Goal: Task Accomplishment & Management: Manage account settings

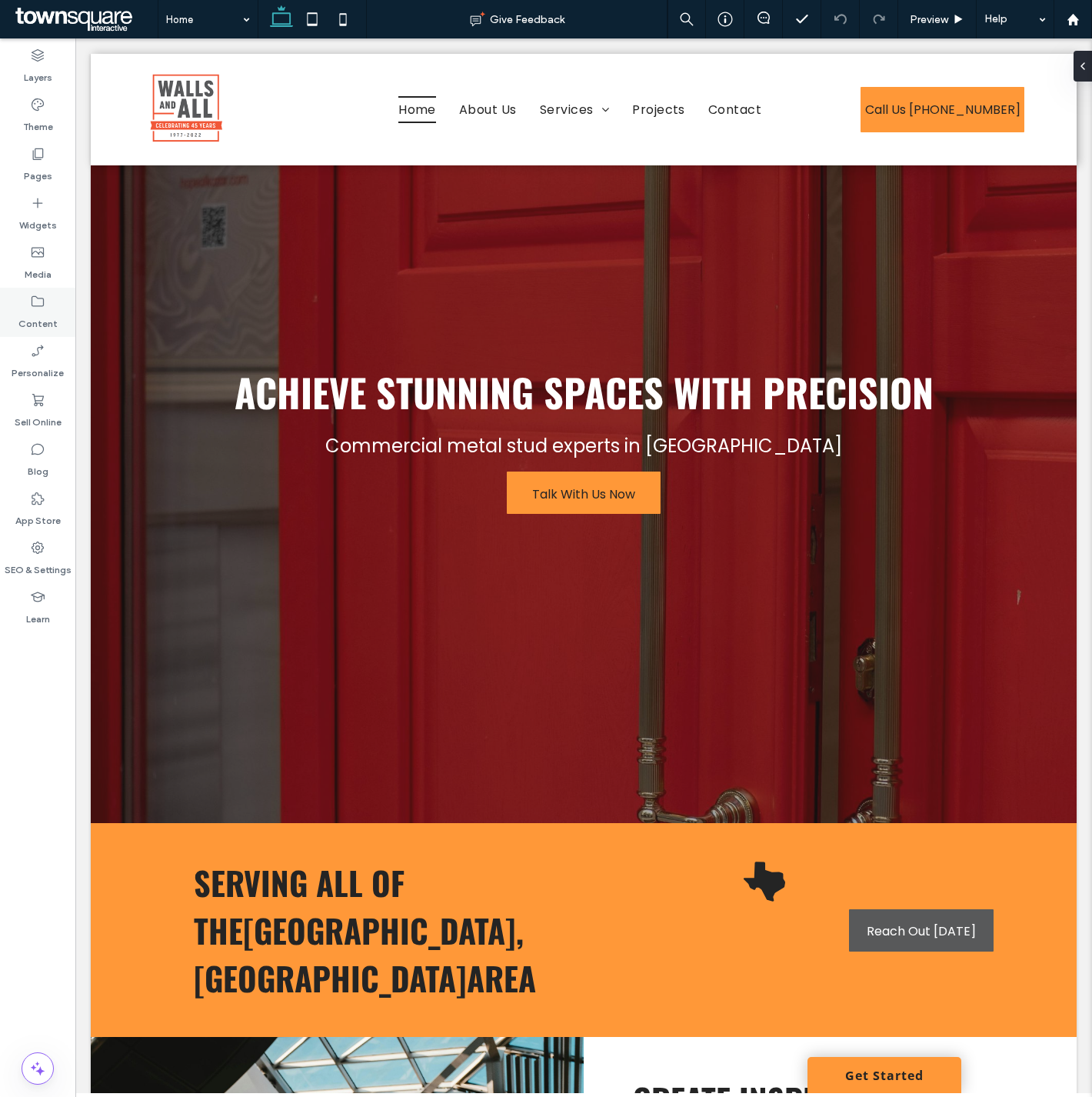
click at [25, 304] on div "Content" at bounding box center [37, 312] width 76 height 49
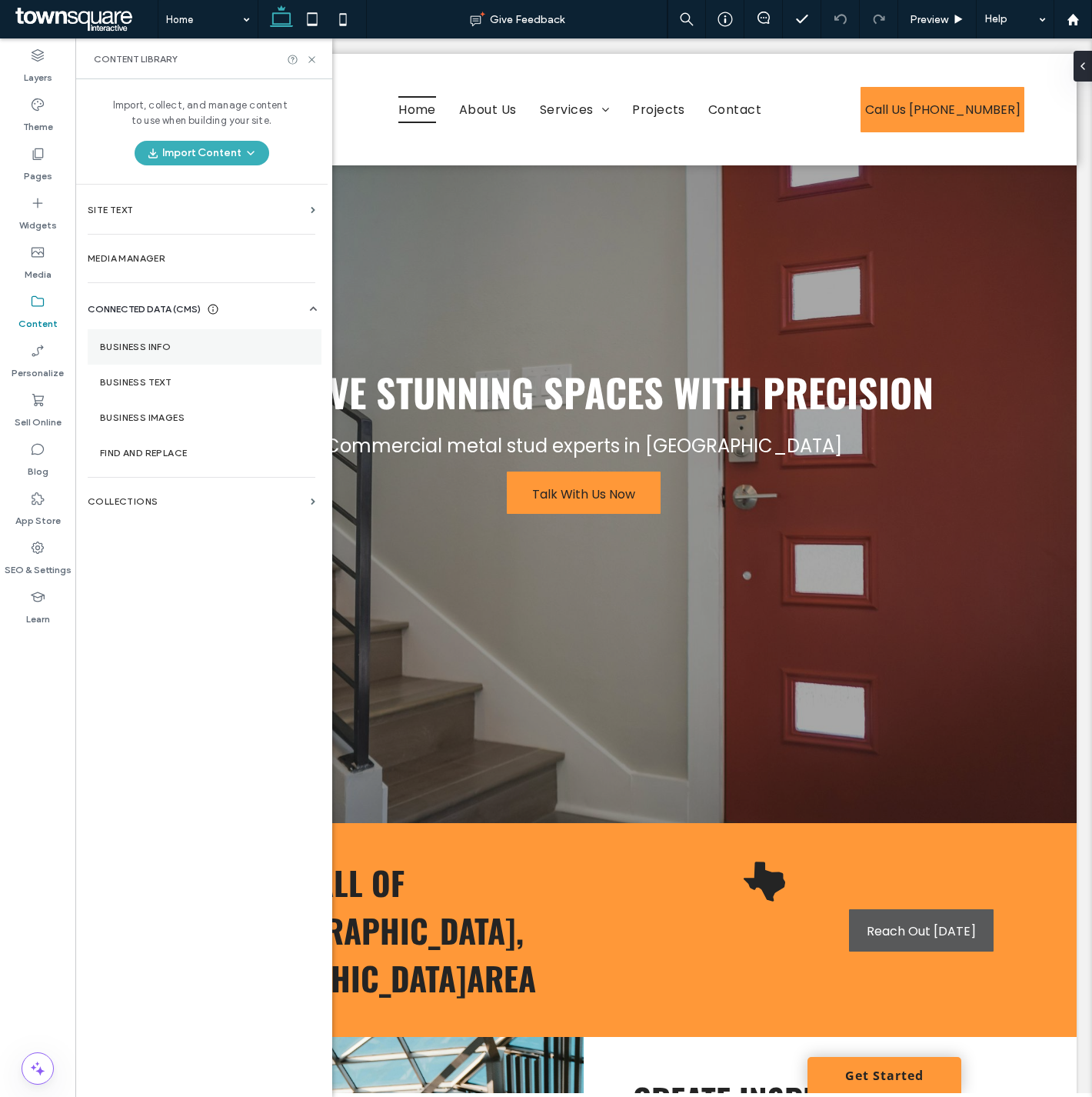
click at [148, 336] on section "Business Info" at bounding box center [204, 347] width 234 height 36
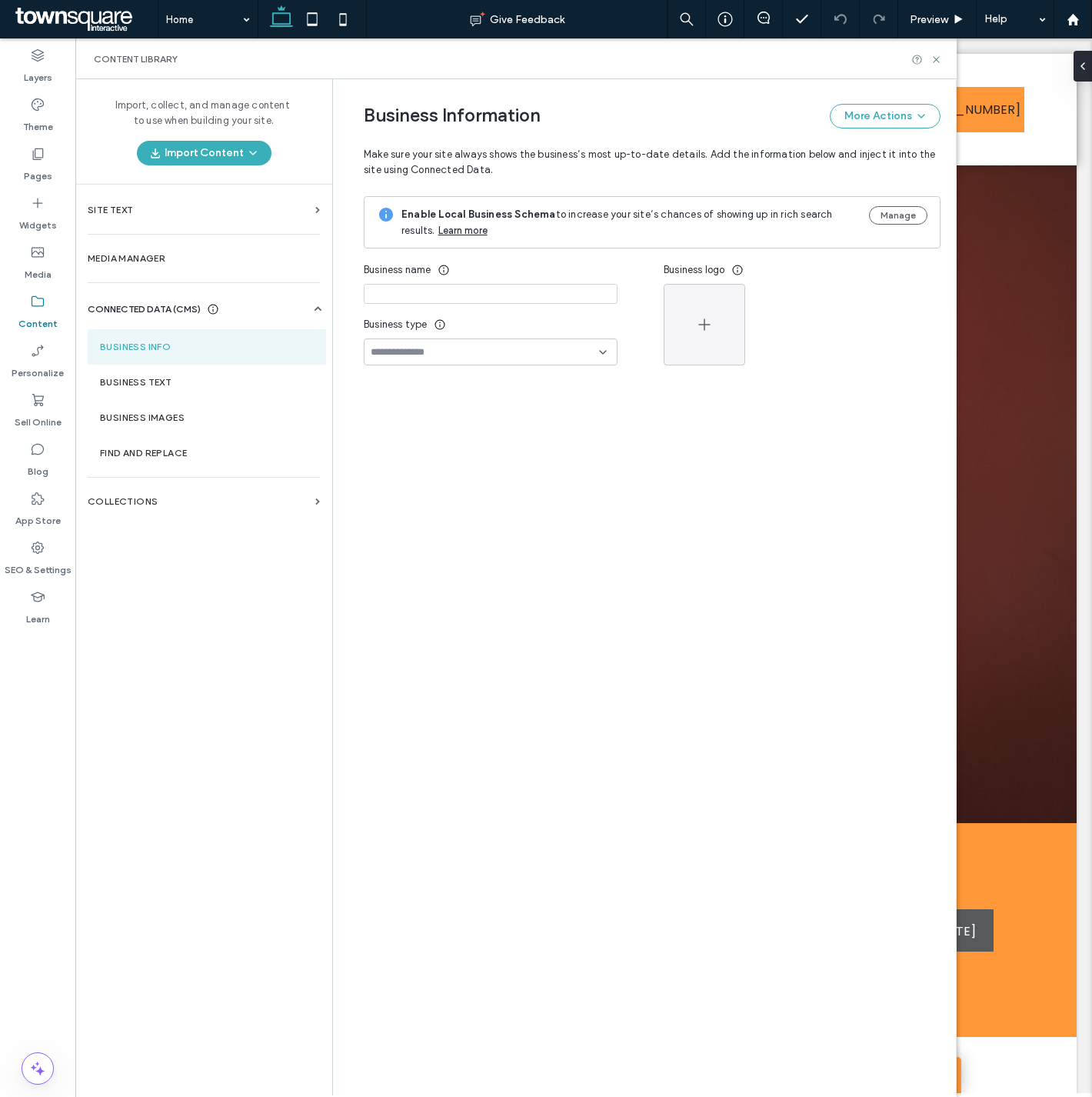
type input "**********"
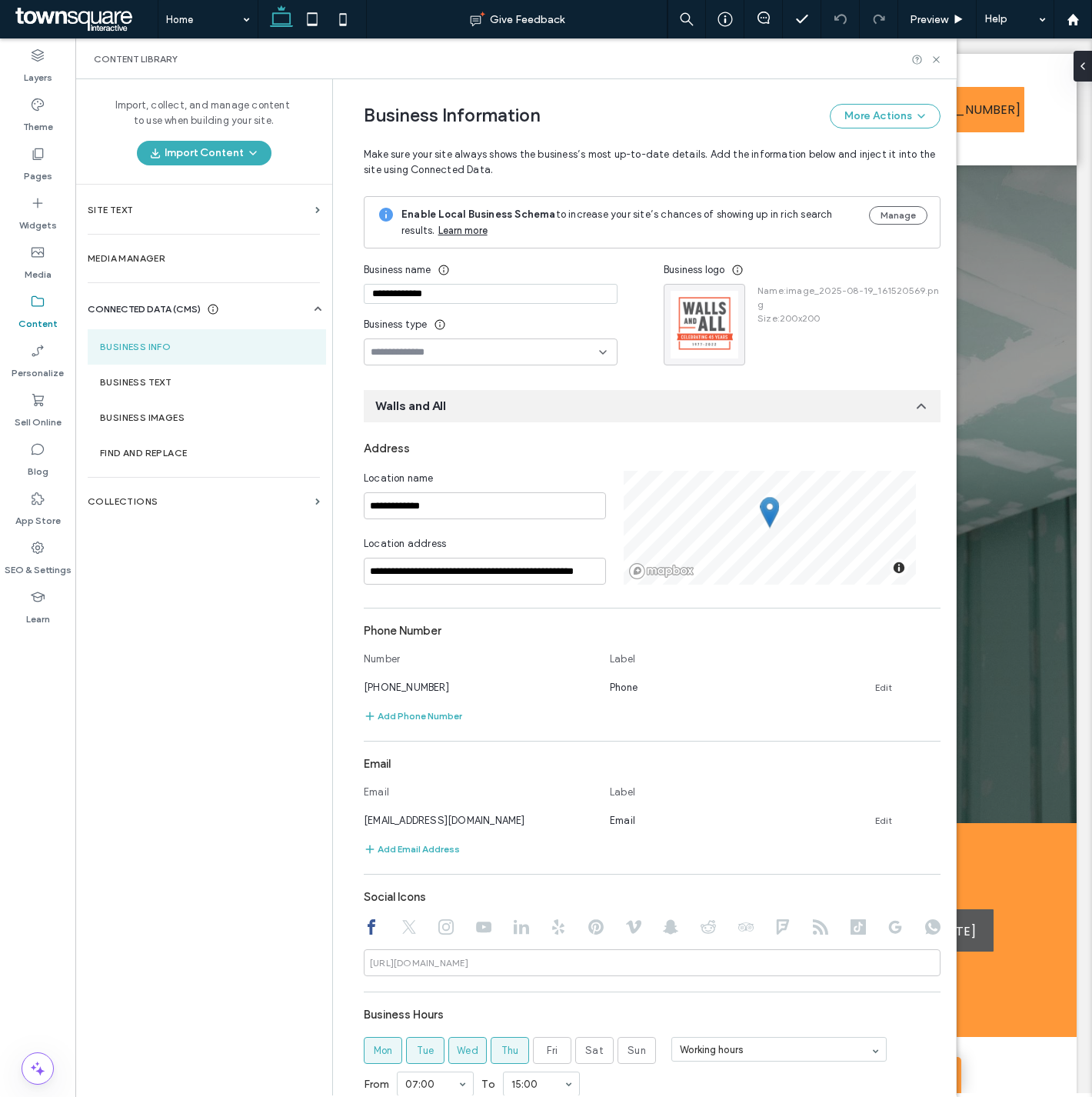
drag, startPoint x: 496, startPoint y: 295, endPoint x: 316, endPoint y: 294, distance: 180.0
click at [316, 294] on div "**********" at bounding box center [516, 587] width 882 height 1017
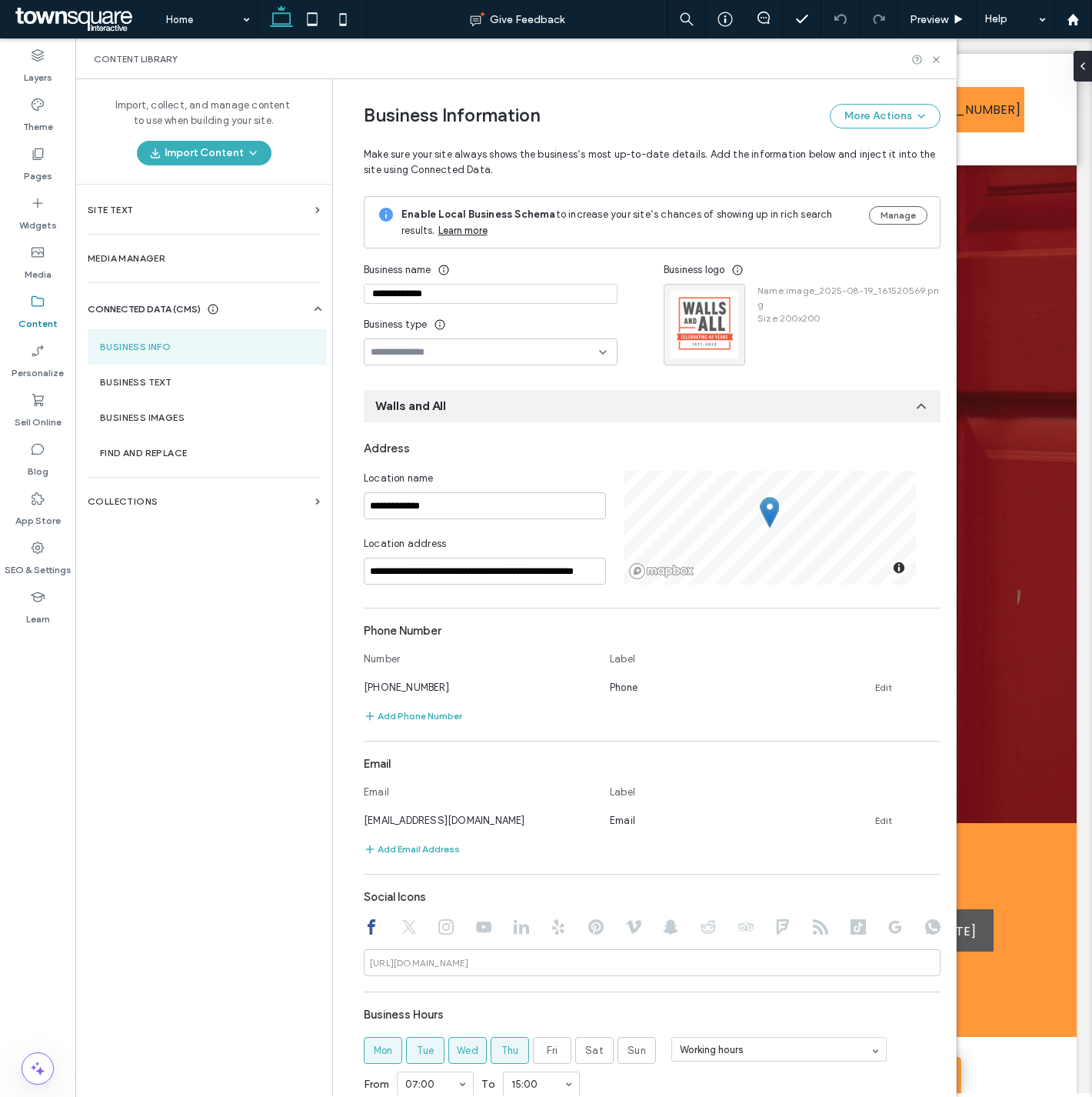
drag, startPoint x: 1054, startPoint y: 619, endPoint x: 989, endPoint y: 609, distance: 65.8
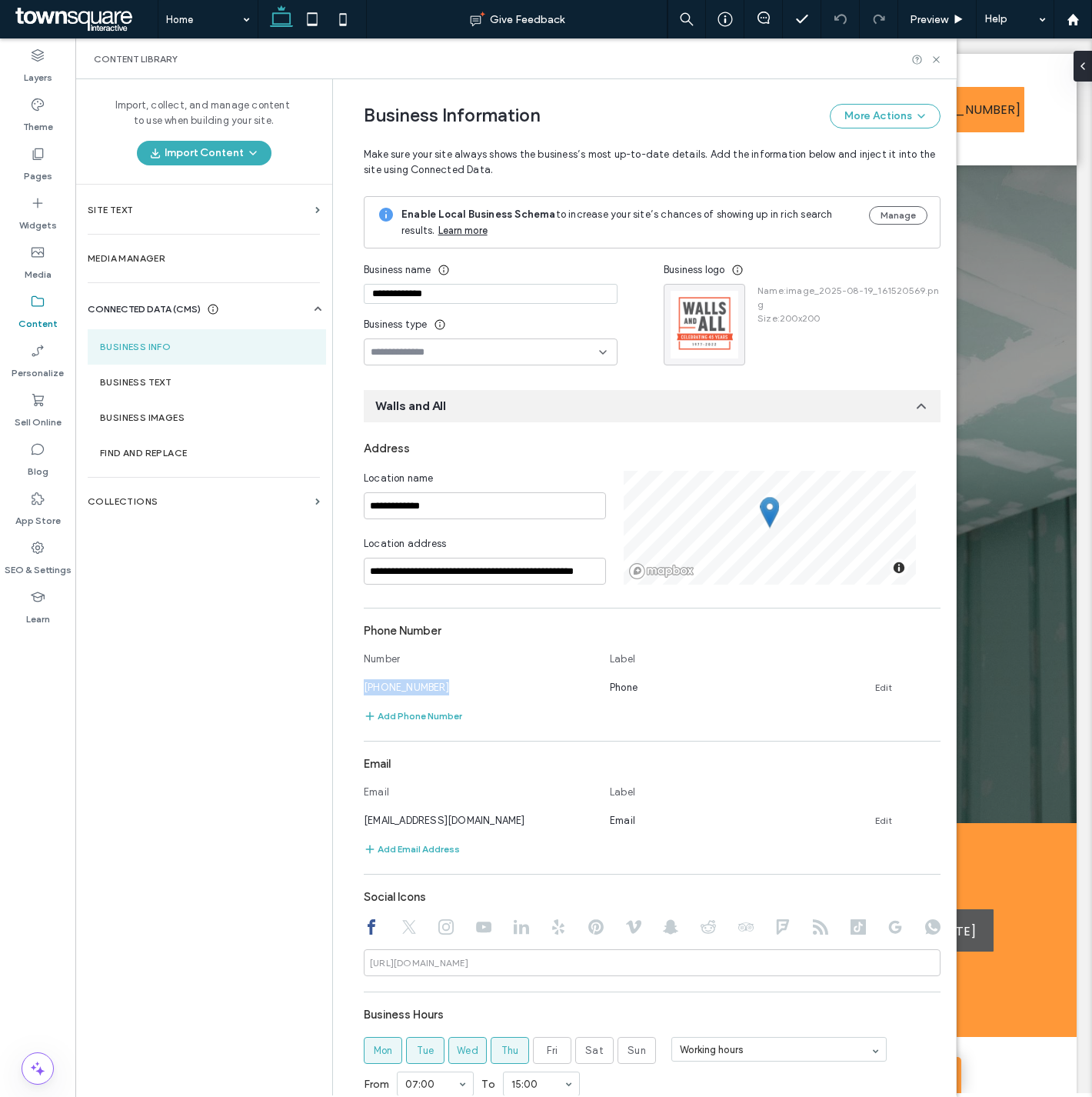
drag, startPoint x: 439, startPoint y: 689, endPoint x: 344, endPoint y: 690, distance: 95.0
click at [344, 690] on div "**********" at bounding box center [640, 726] width 600 height 1295
copy span "(512) 385-9797"
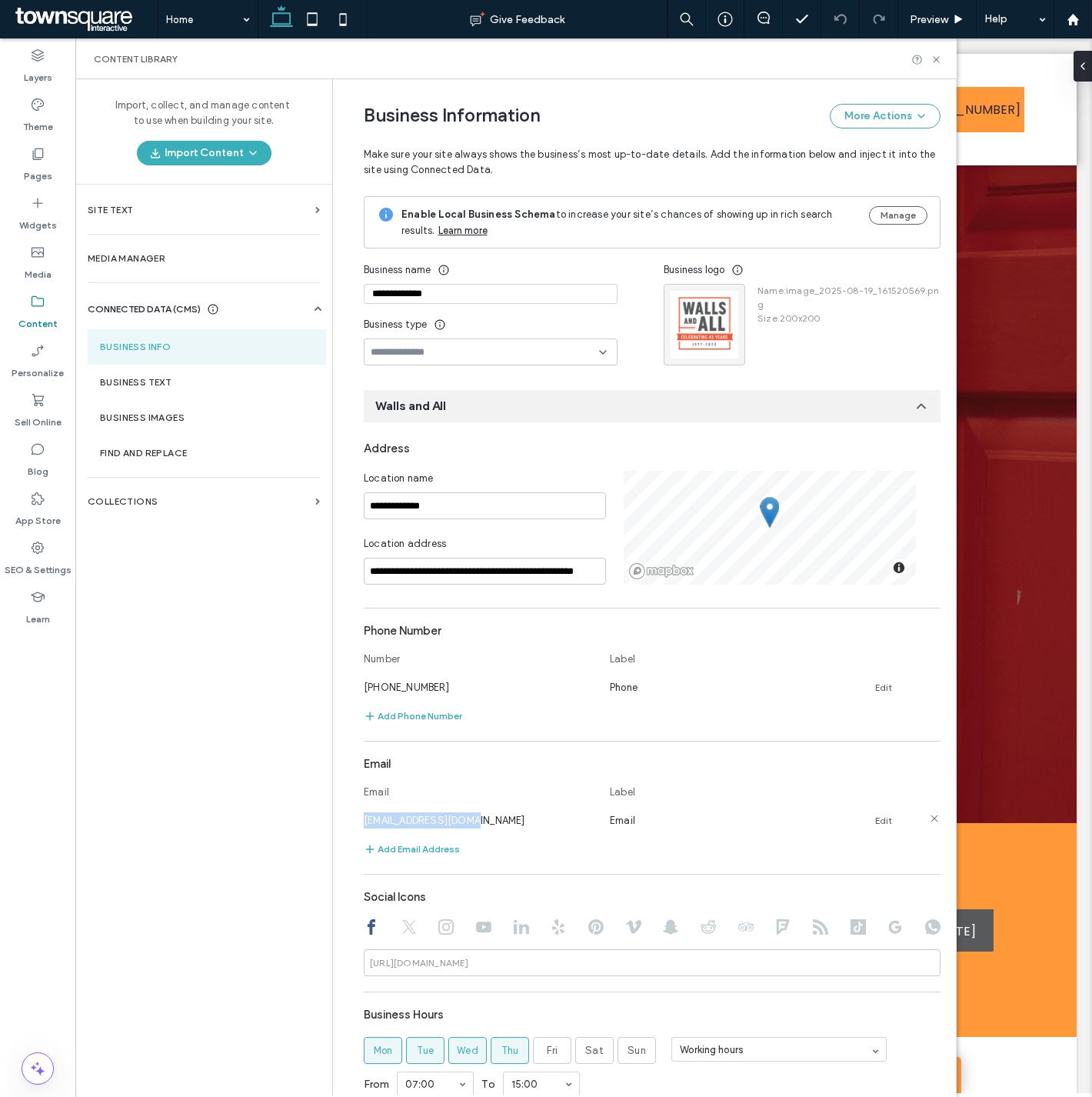
drag, startPoint x: 456, startPoint y: 821, endPoint x: 357, endPoint y: 814, distance: 99.2
click at [364, 814] on div "phil@wallsandall.com" at bounding box center [480, 821] width 231 height 16
copy span "phil@wallsandall.com"
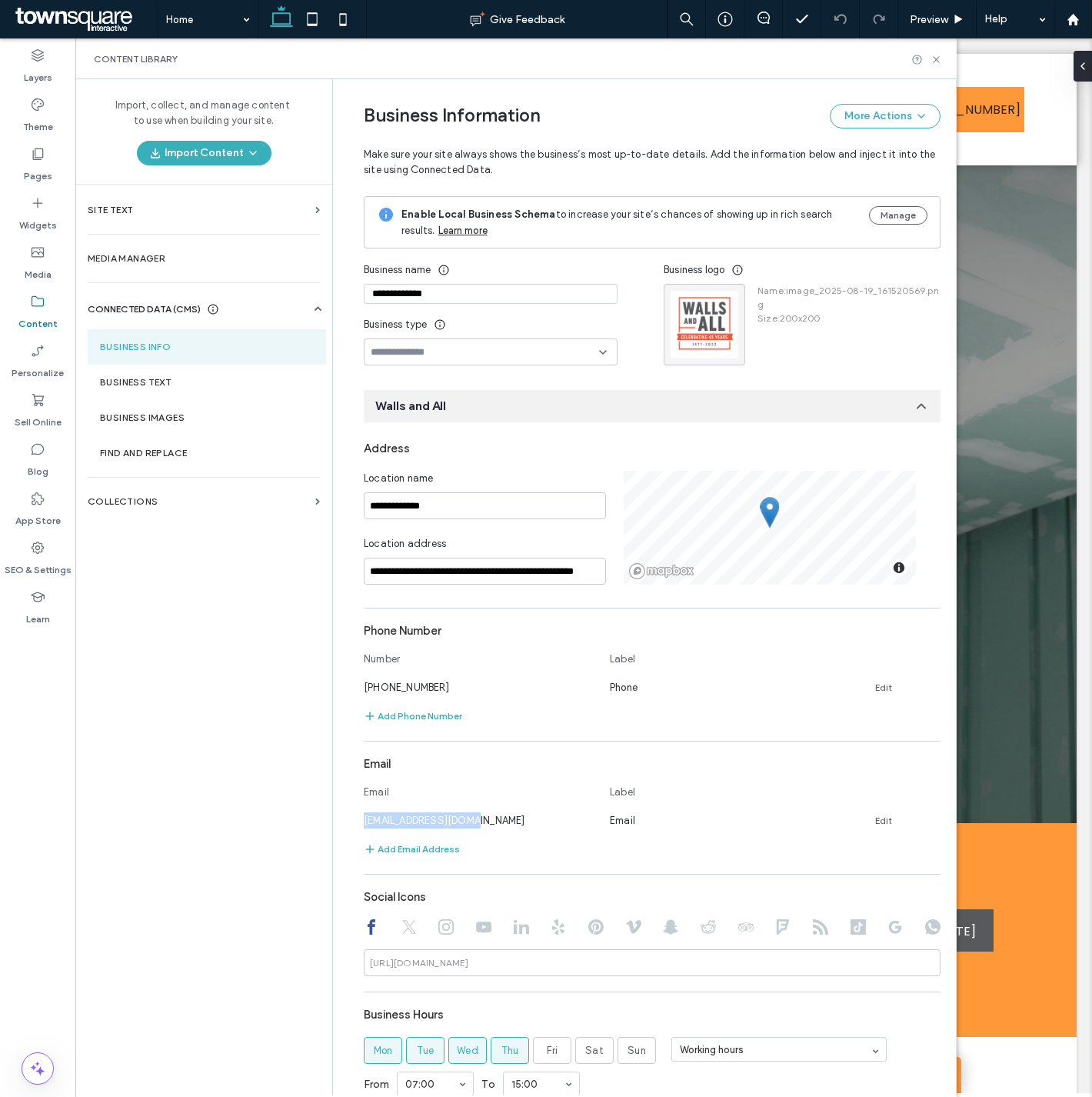
click at [401, 926] on icon at bounding box center [409, 927] width 15 height 15
click at [439, 925] on icon at bounding box center [446, 927] width 15 height 15
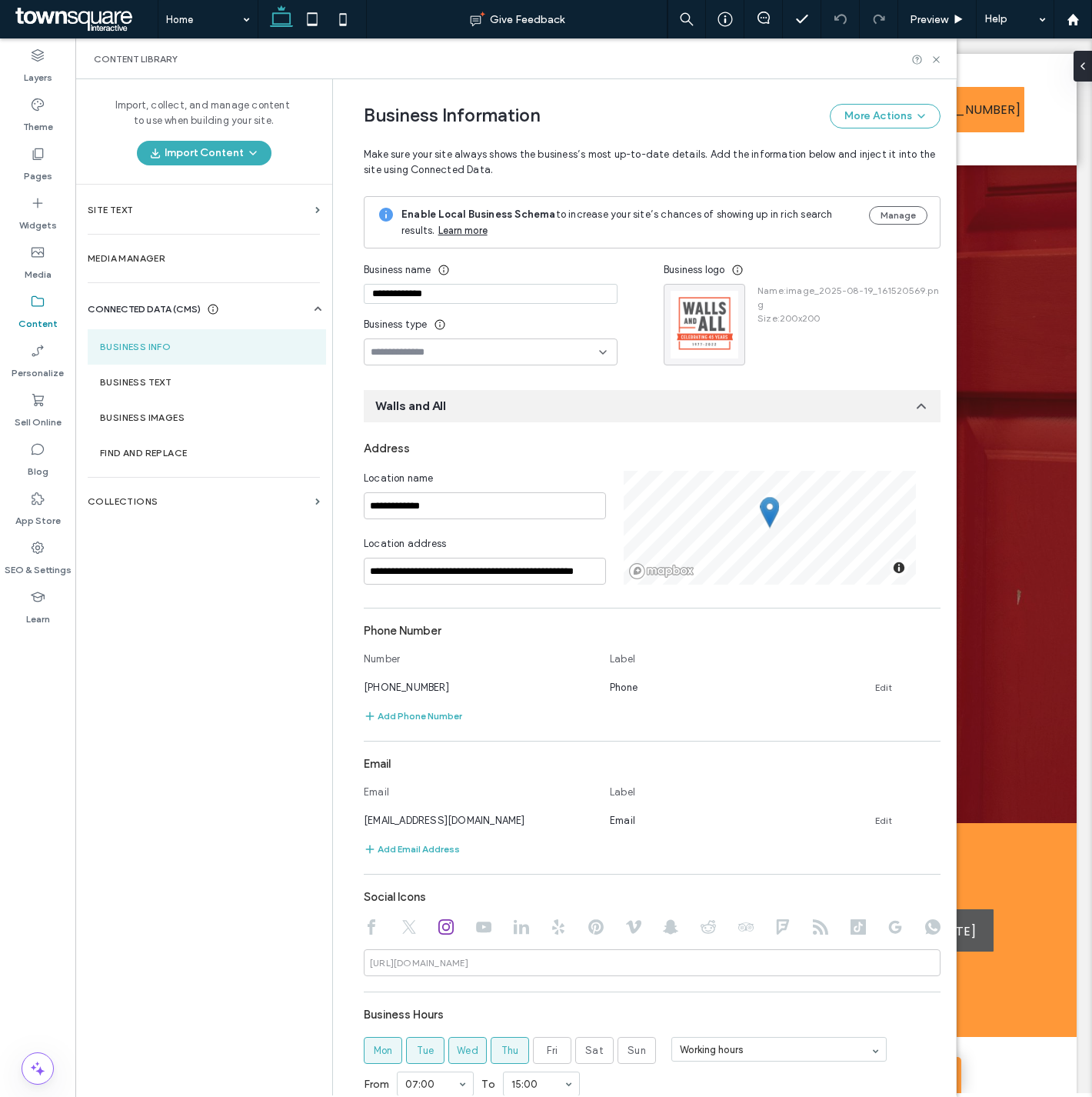
click at [489, 929] on div at bounding box center [652, 929] width 577 height 18
click at [480, 924] on use at bounding box center [483, 928] width 15 height 11
drag, startPoint x: 509, startPoint y: 924, endPoint x: 528, endPoint y: 928, distance: 19.4
click at [514, 924] on icon at bounding box center [521, 927] width 15 height 15
click at [556, 929] on icon at bounding box center [558, 927] width 15 height 15
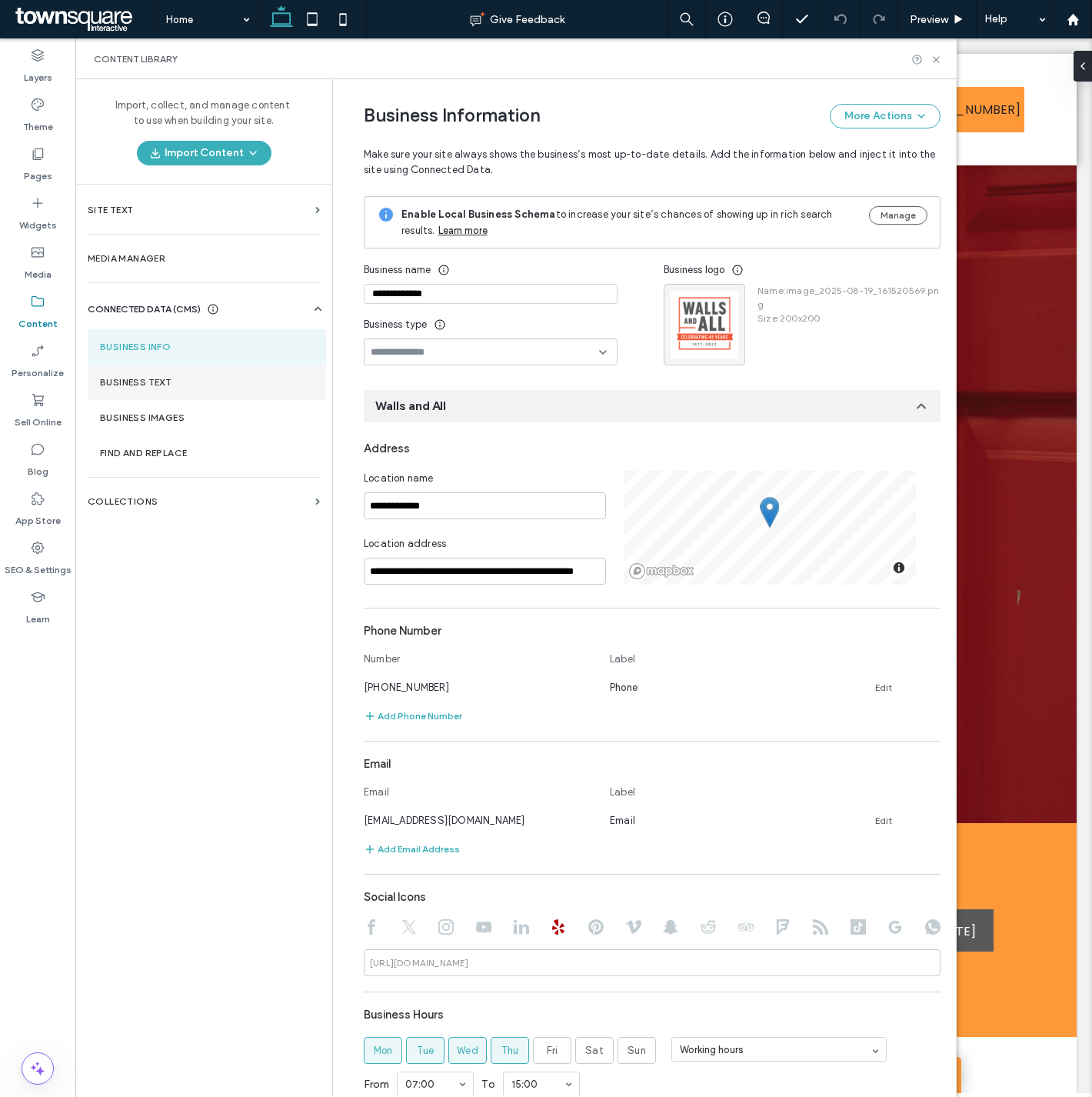
click at [142, 389] on section "Business Text" at bounding box center [207, 382] width 238 height 36
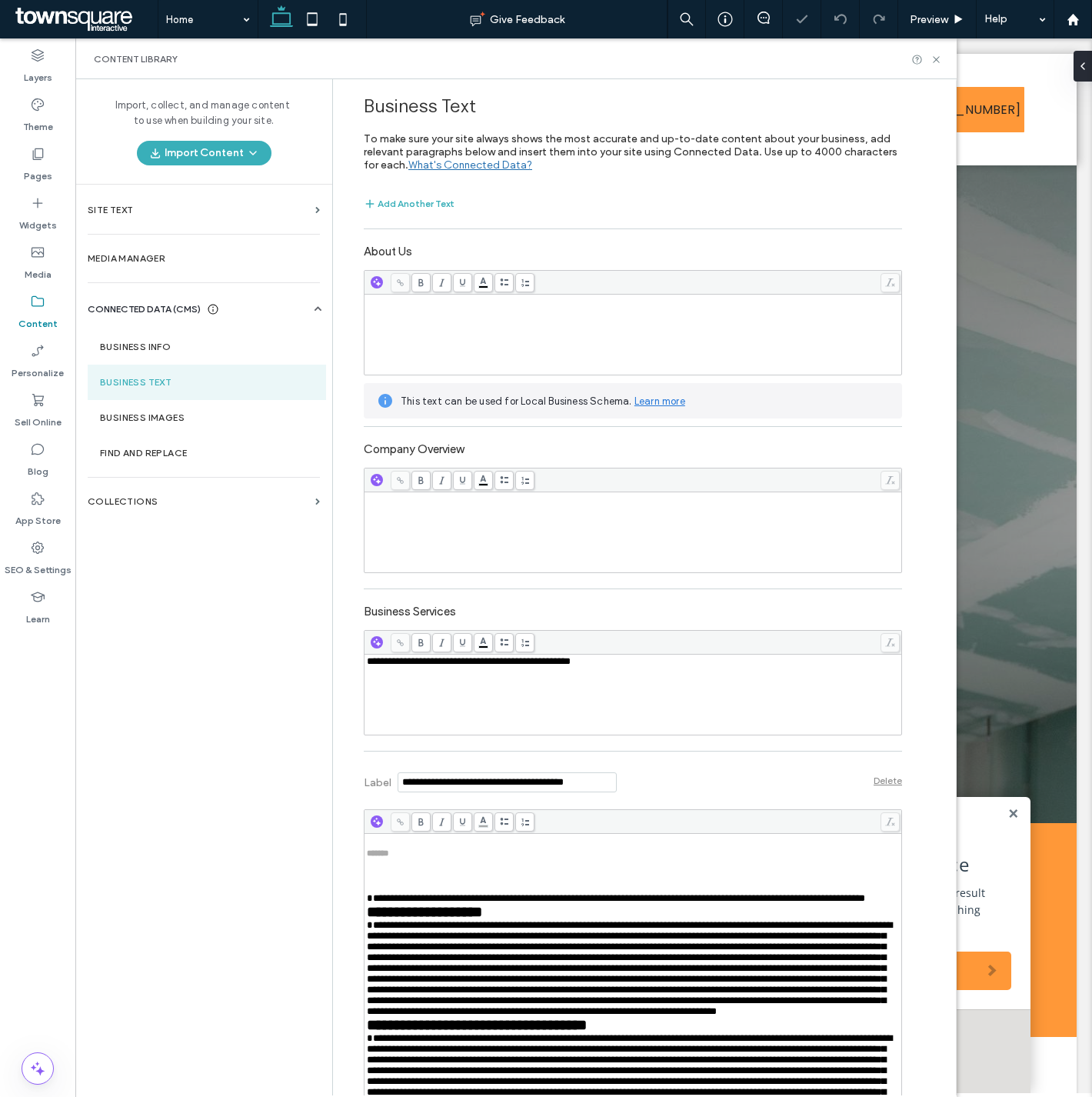
scroll to position [570, 0]
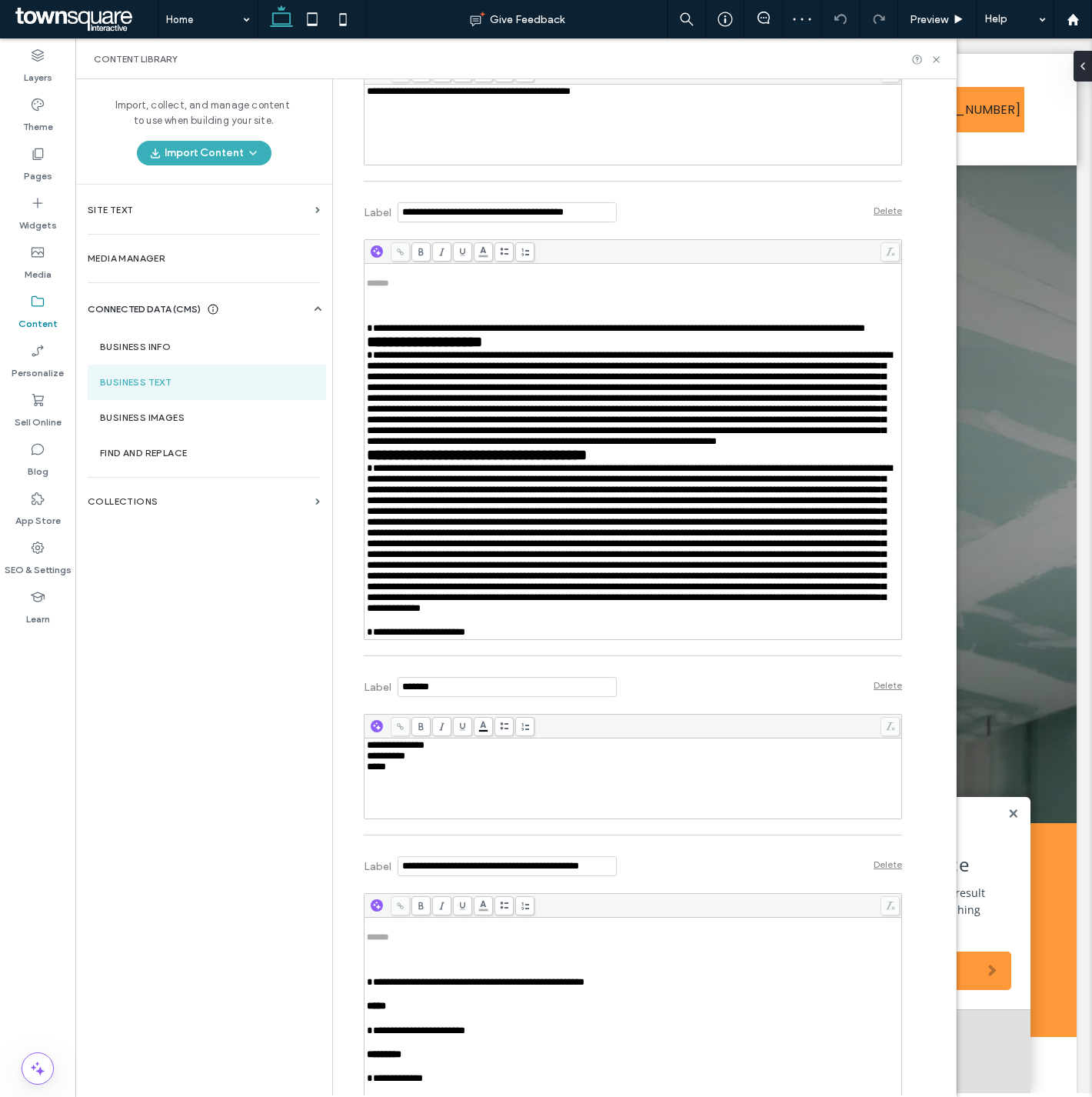
click at [281, 697] on div "Import, collect, and manage content to use when building your site. Import Cont…" at bounding box center [204, 586] width 257 height 1015
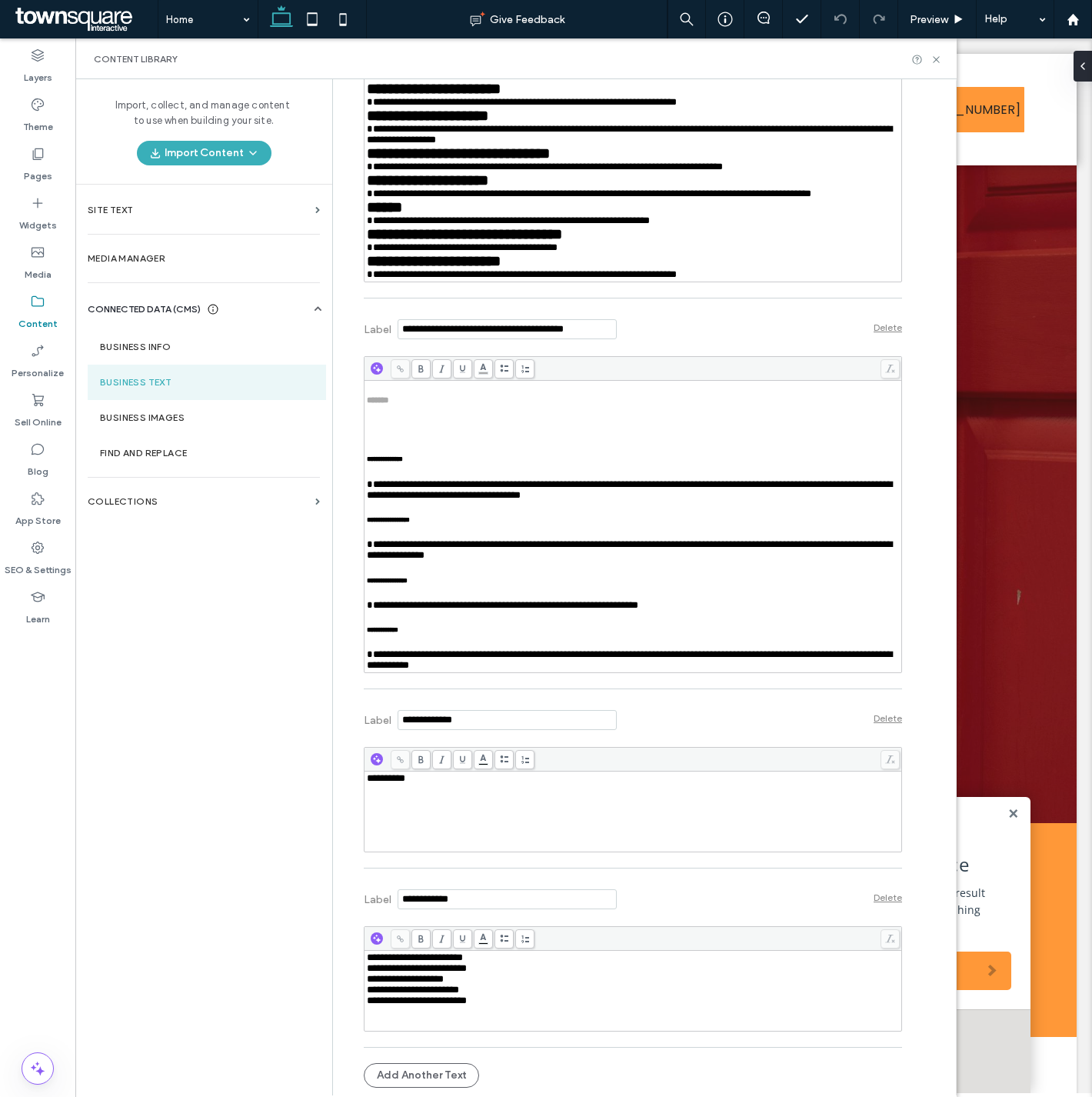
click at [936, 50] on div "Content Library" at bounding box center [516, 58] width 882 height 41
click at [932, 56] on icon at bounding box center [936, 59] width 12 height 12
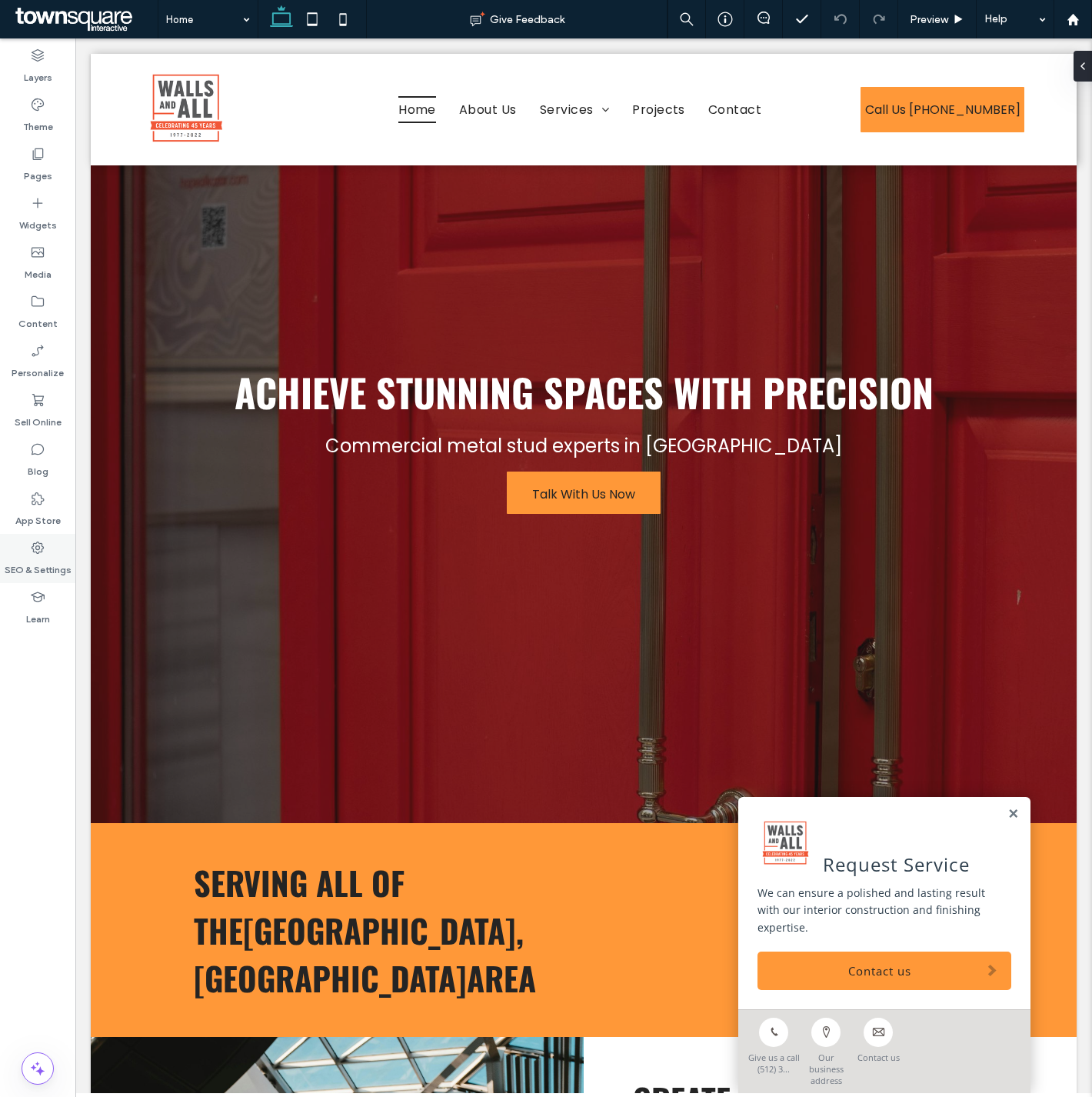
click at [36, 571] on label "SEO & Settings" at bounding box center [38, 566] width 67 height 22
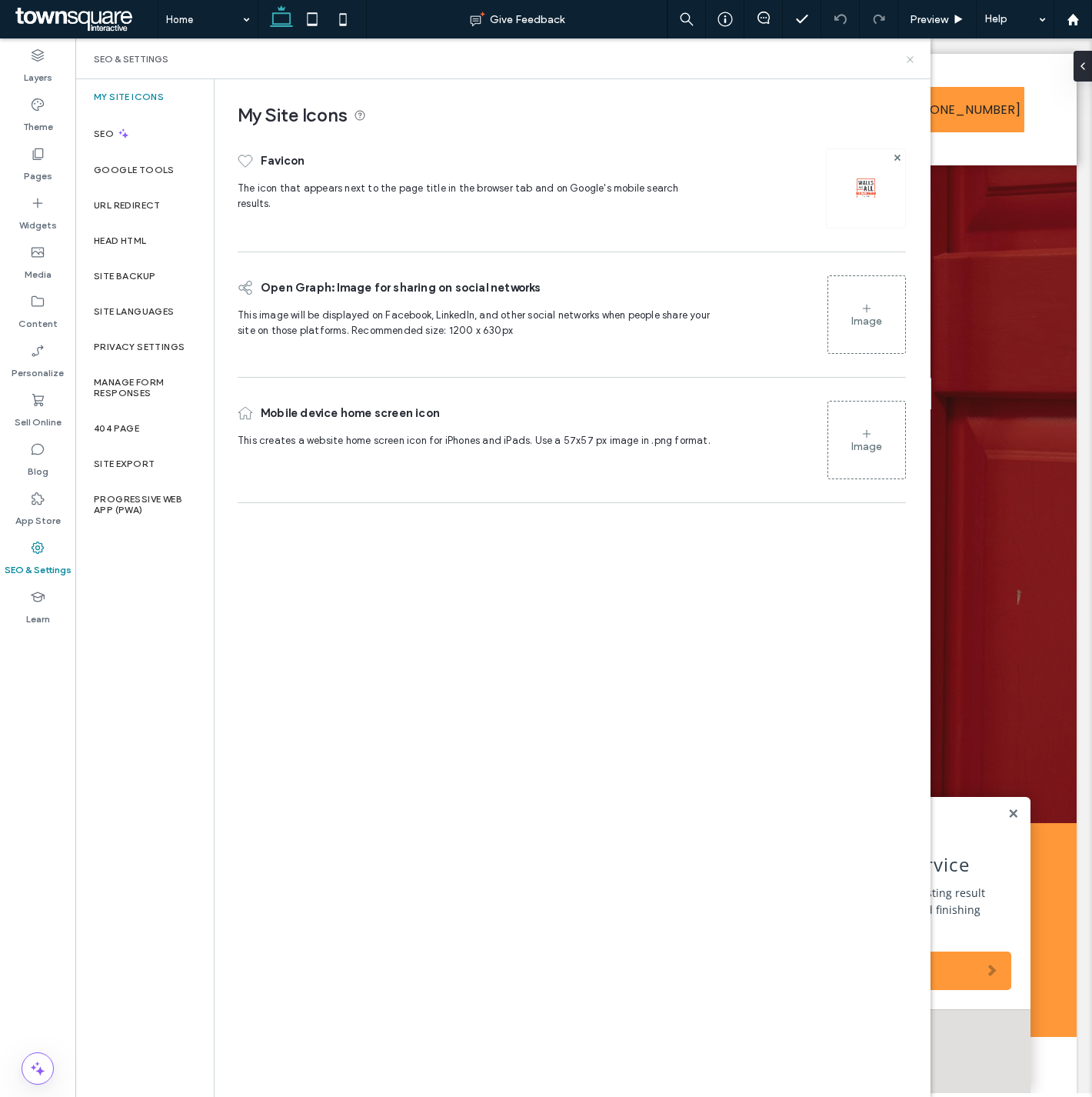
click at [908, 60] on use at bounding box center [910, 59] width 6 height 6
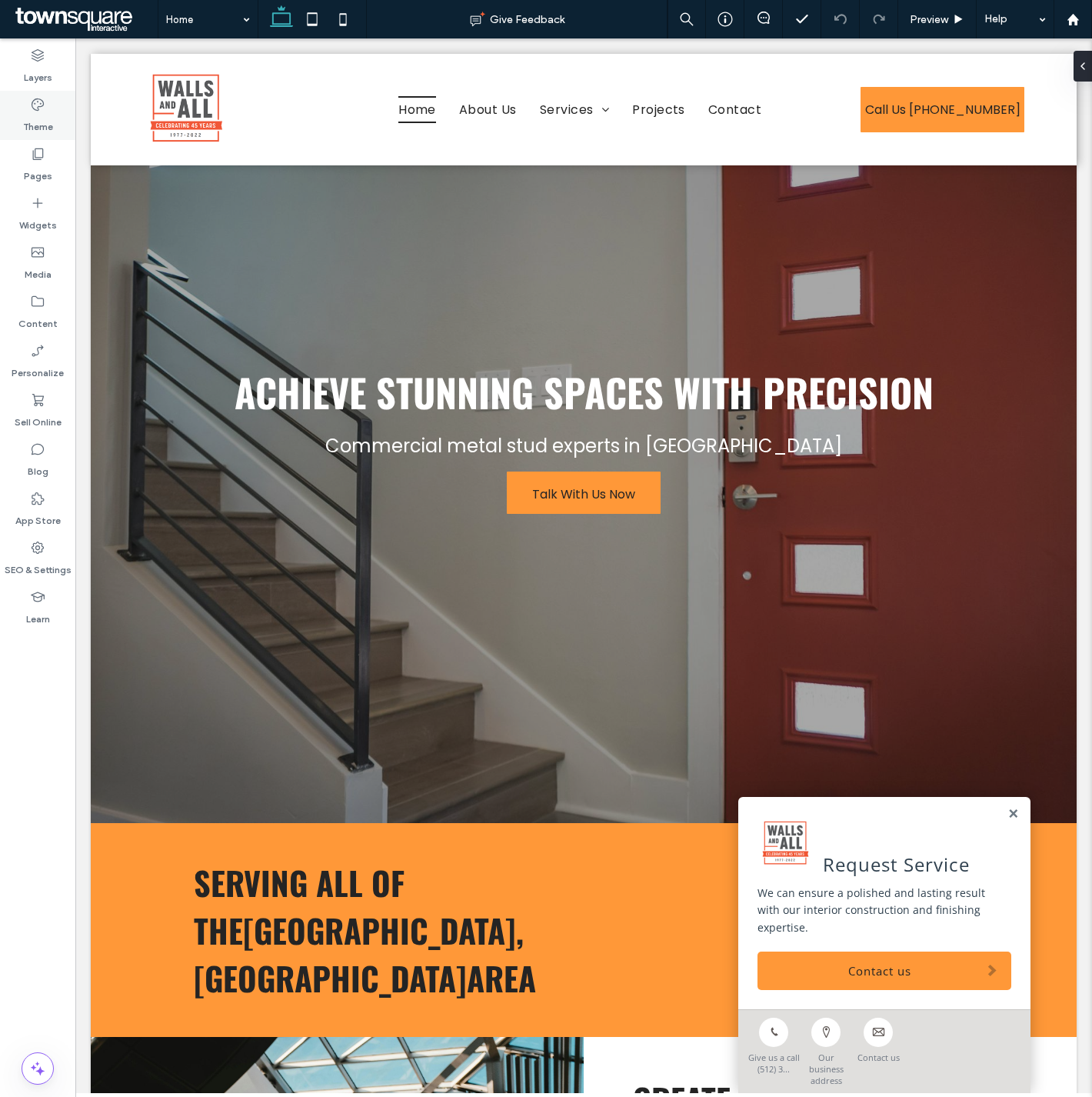
click at [42, 100] on icon at bounding box center [37, 105] width 15 height 15
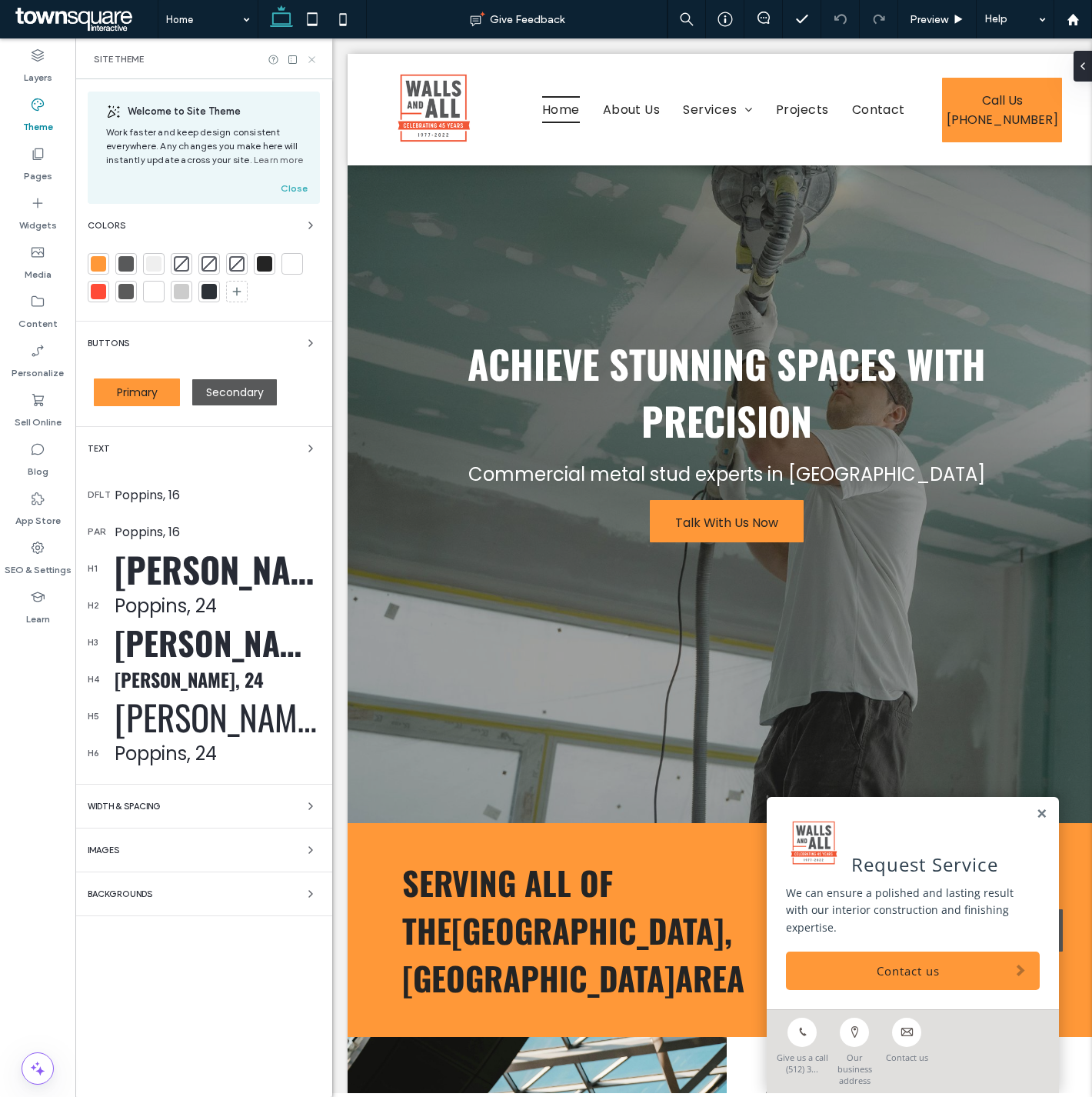
click at [313, 59] on icon at bounding box center [311, 59] width 12 height 12
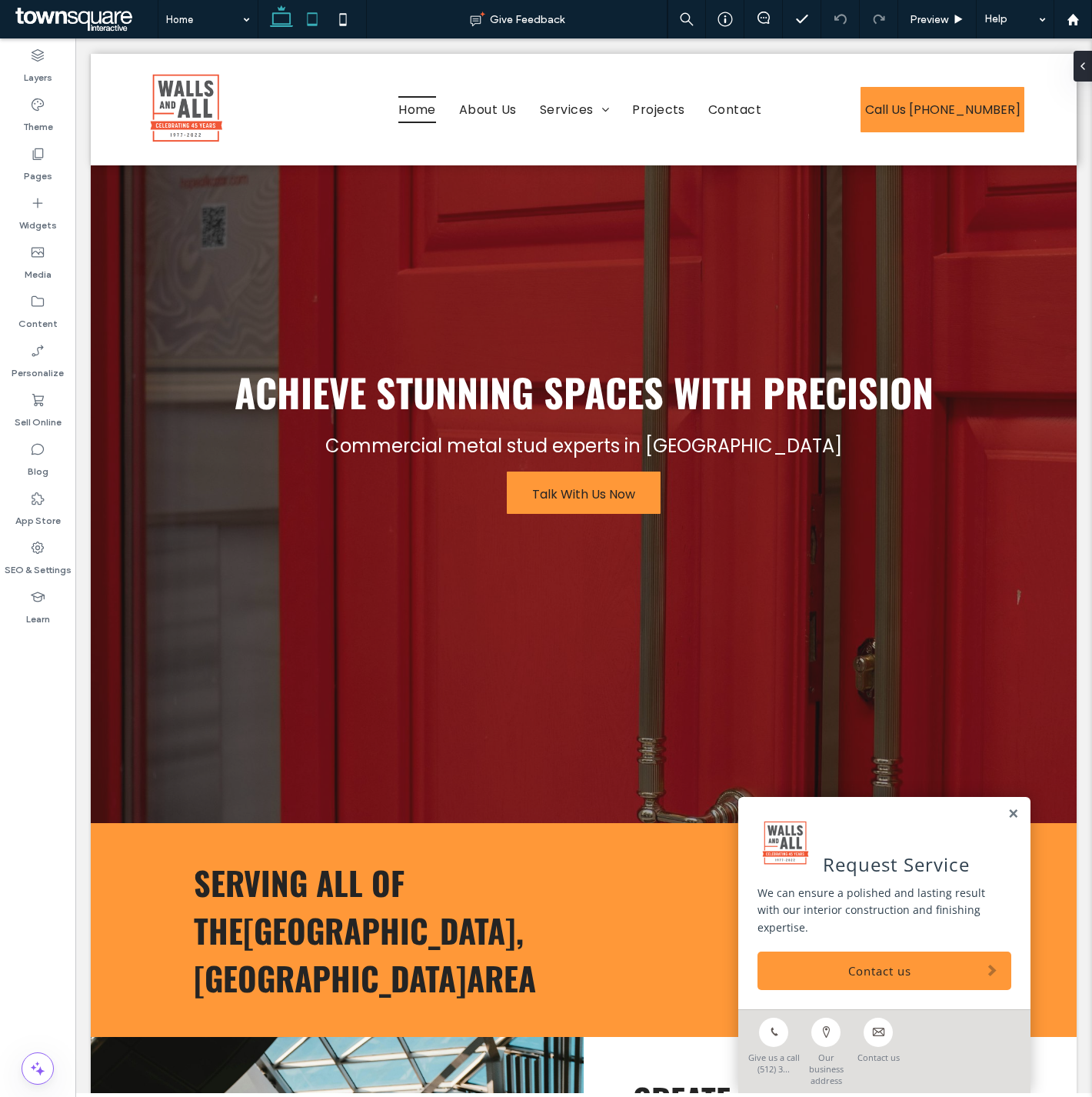
click at [318, 25] on icon at bounding box center [312, 19] width 31 height 31
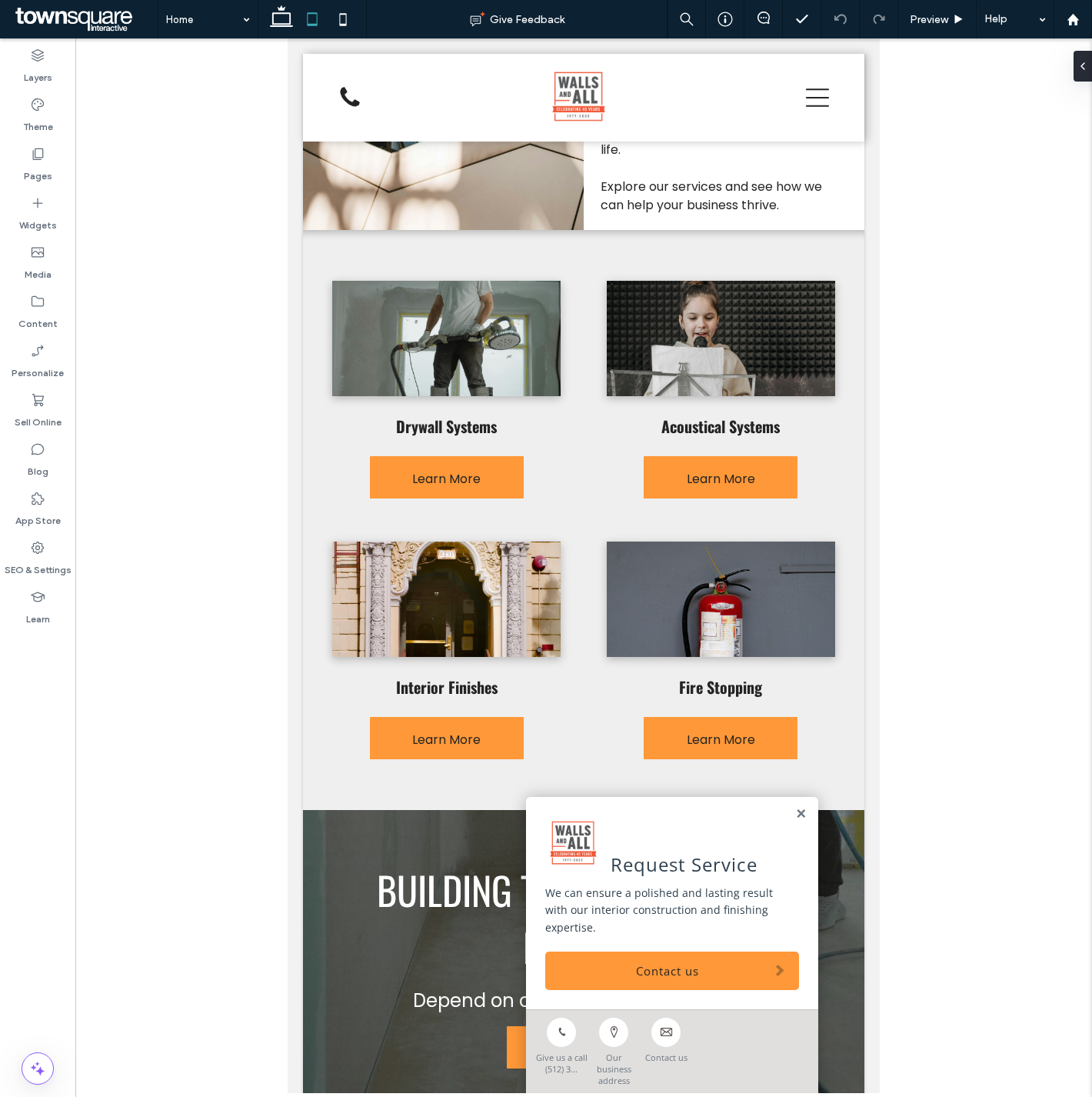
scroll to position [1490, 0]
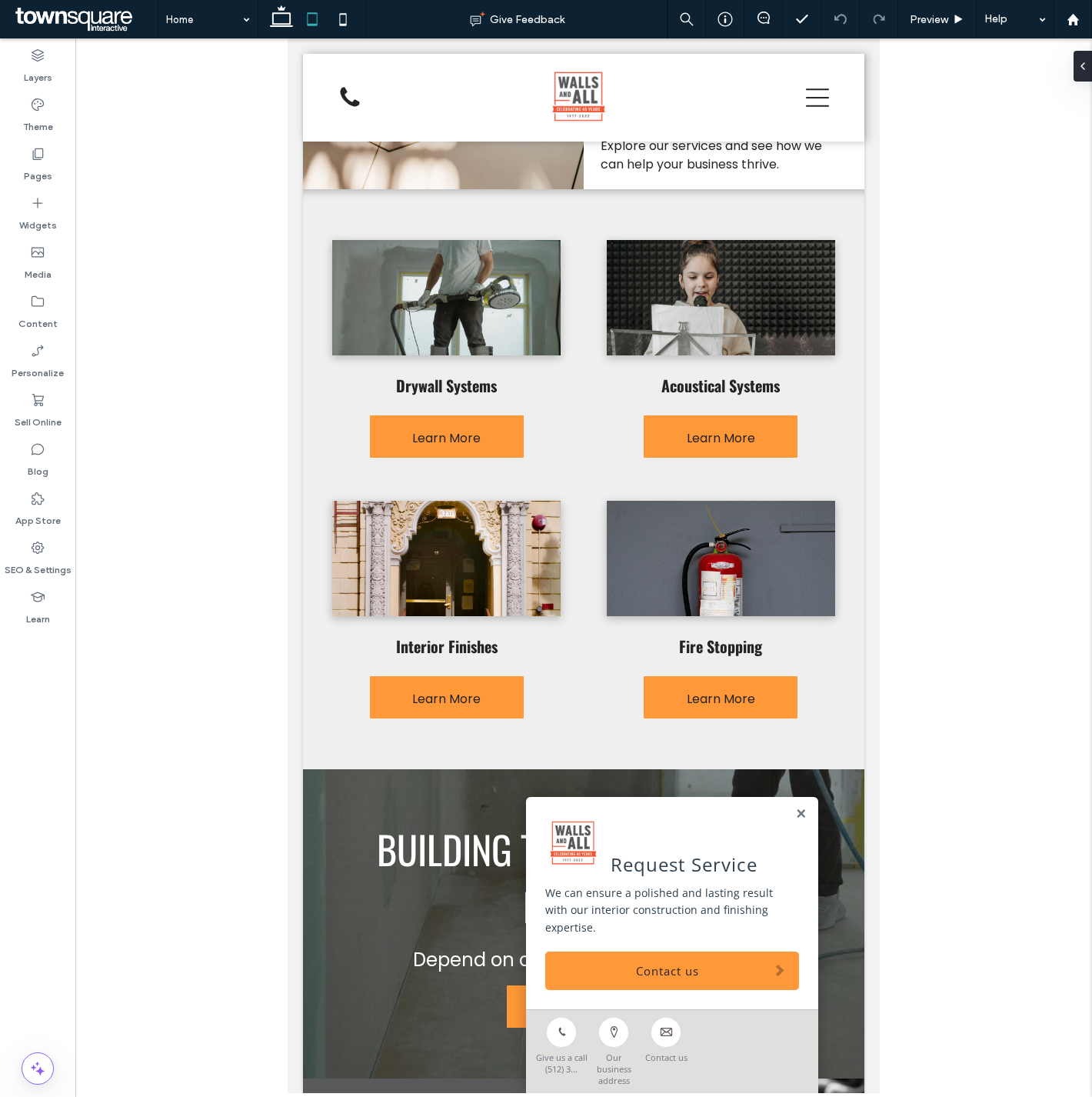
drag, startPoint x: 871, startPoint y: 201, endPoint x: 1168, endPoint y: 583, distance: 483.9
click at [197, 260] on div at bounding box center [584, 565] width 1017 height 1055
click at [346, 13] on icon at bounding box center [343, 19] width 31 height 31
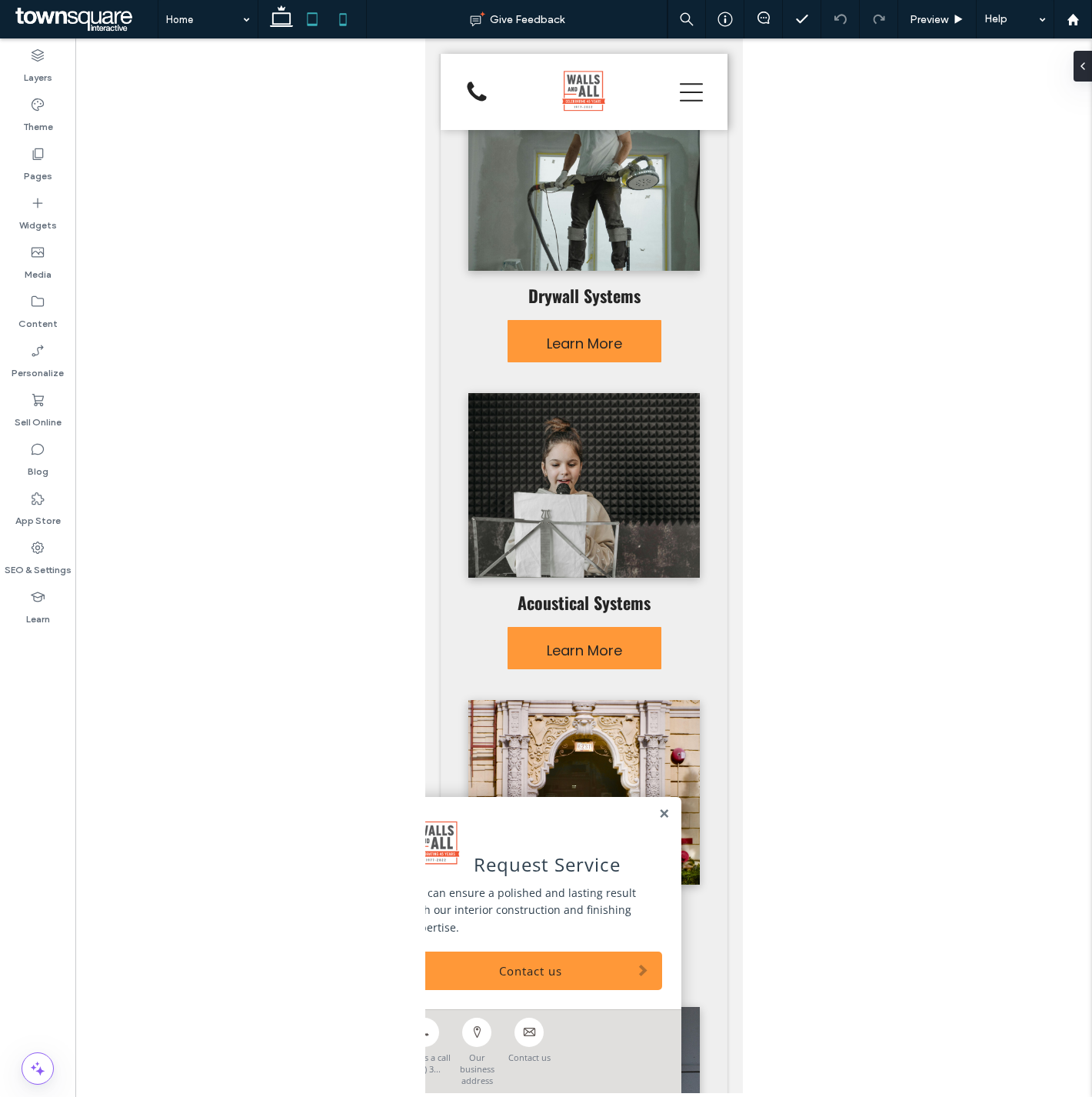
click at [302, 17] on icon at bounding box center [312, 19] width 31 height 31
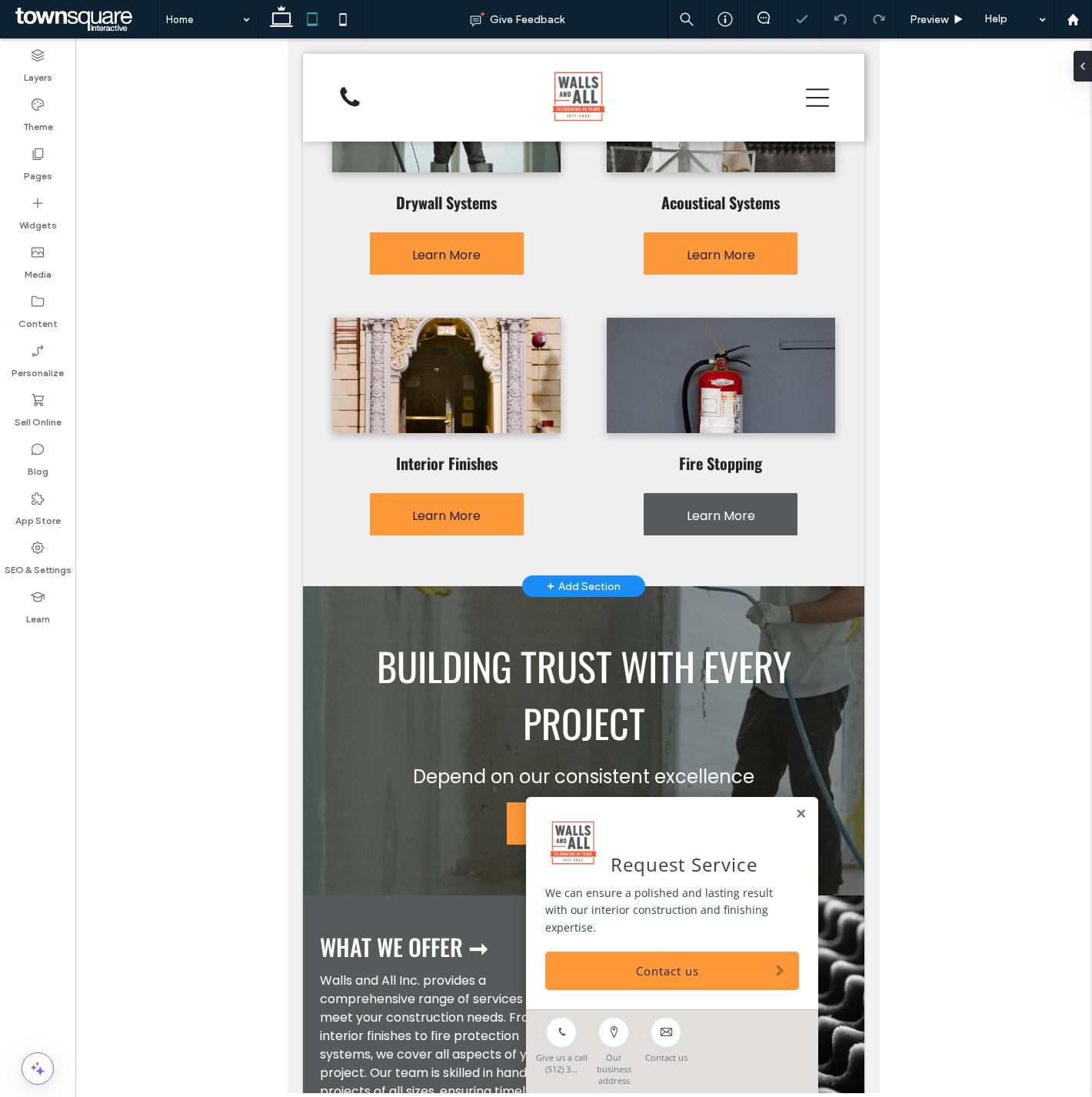
scroll to position [1519, 0]
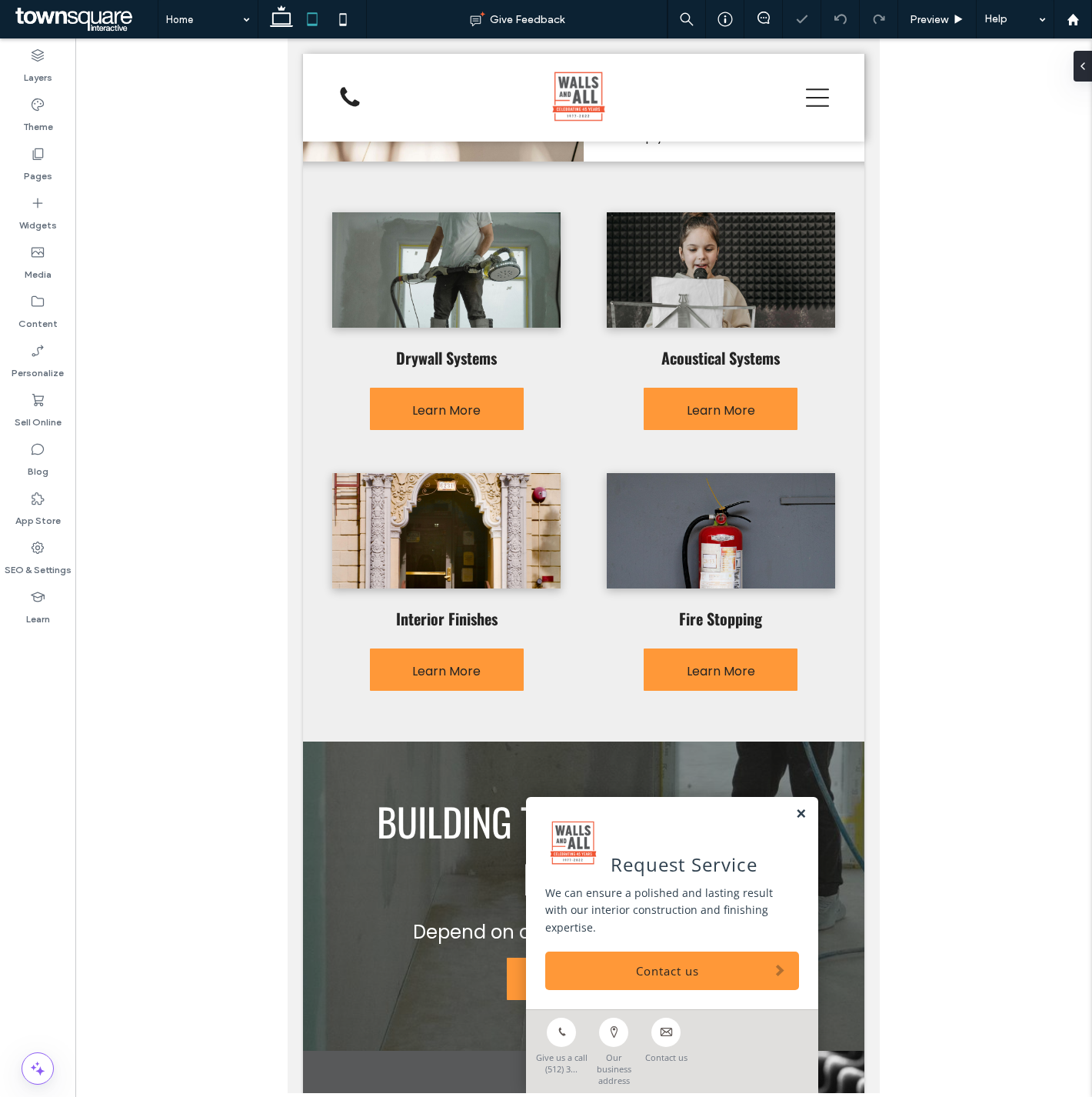
click at [795, 821] on link at bounding box center [801, 815] width 12 height 13
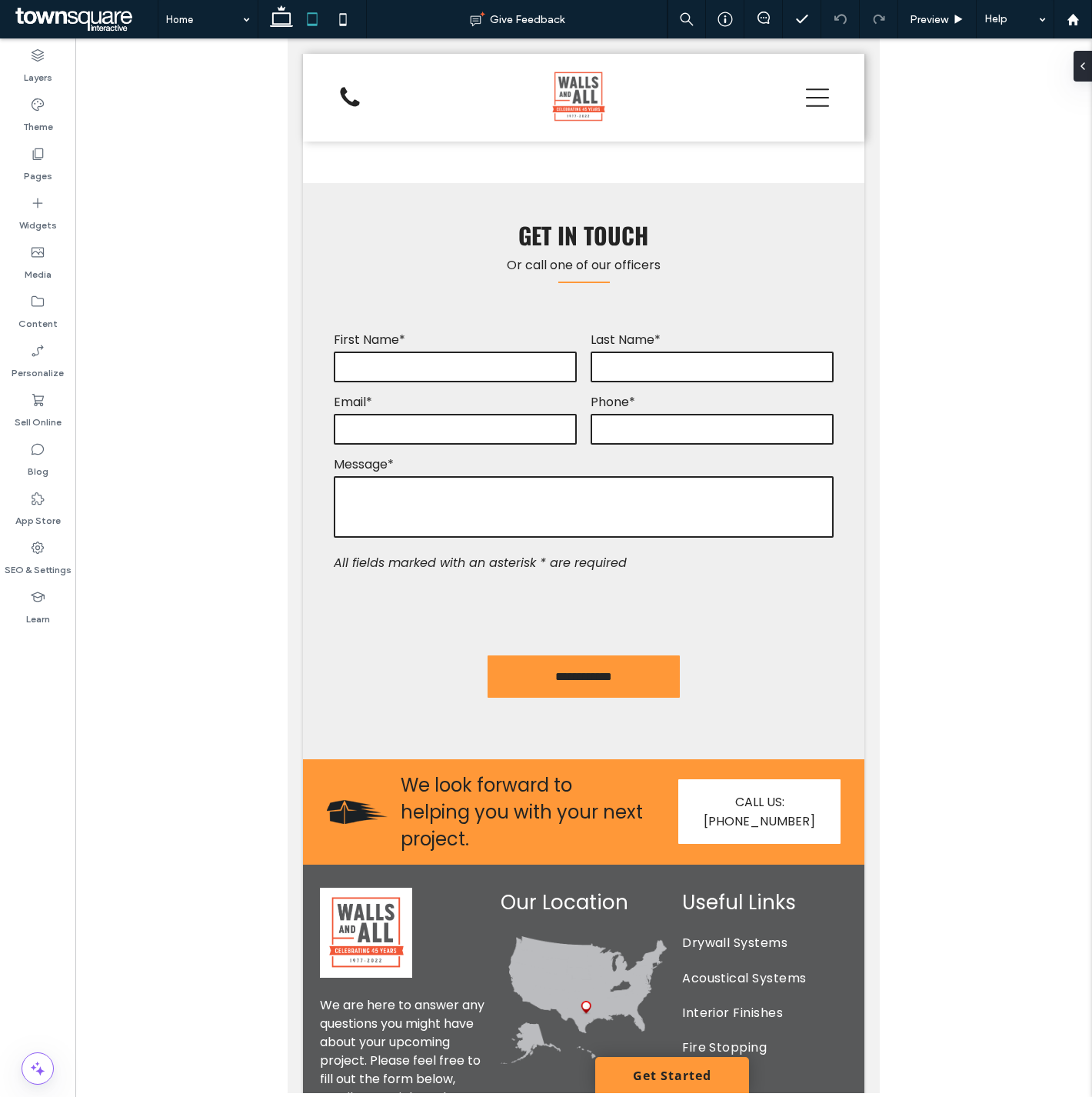
scroll to position [3390, 0]
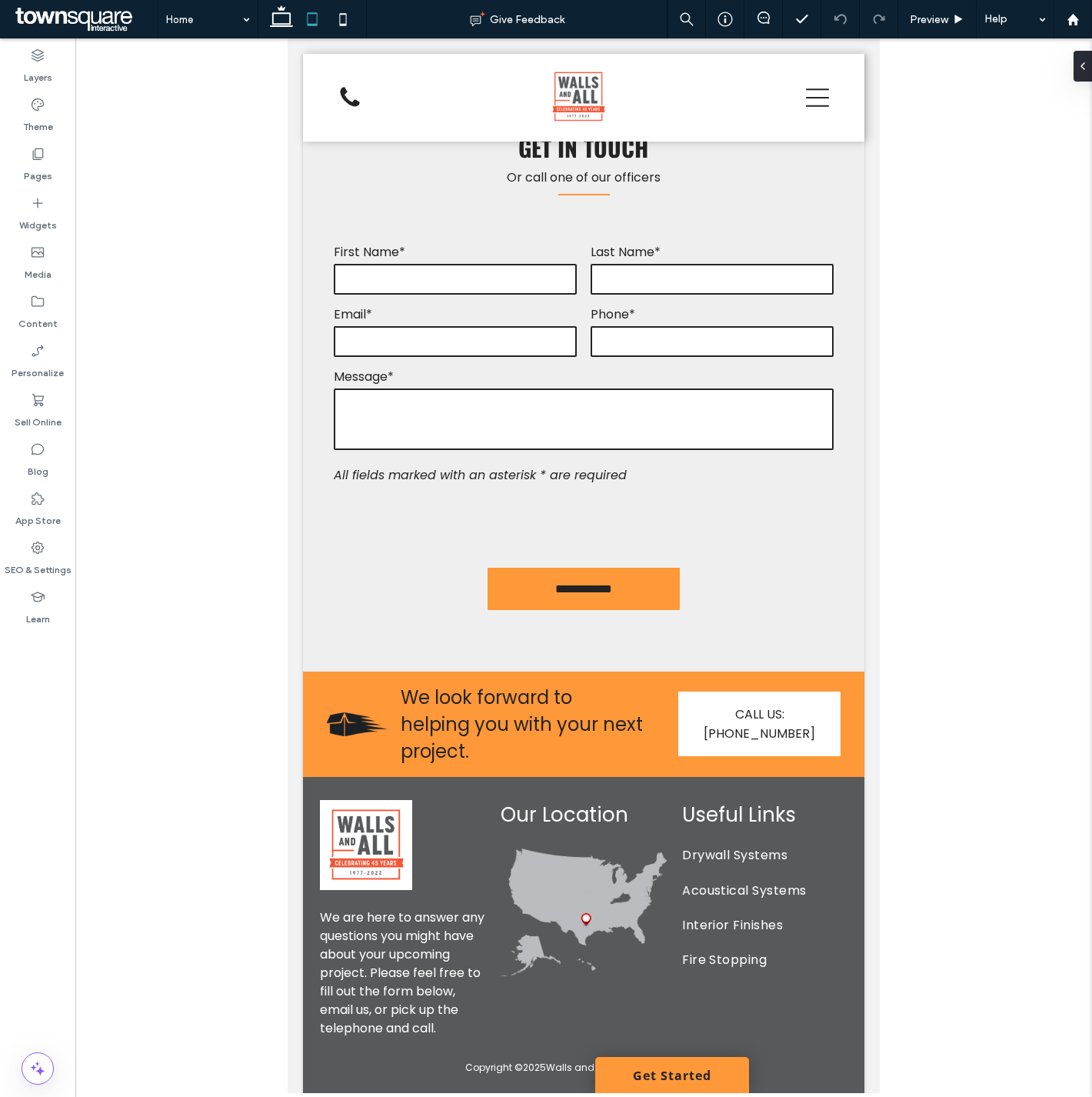
drag, startPoint x: 877, startPoint y: 539, endPoint x: 1180, endPoint y: 981, distance: 535.9
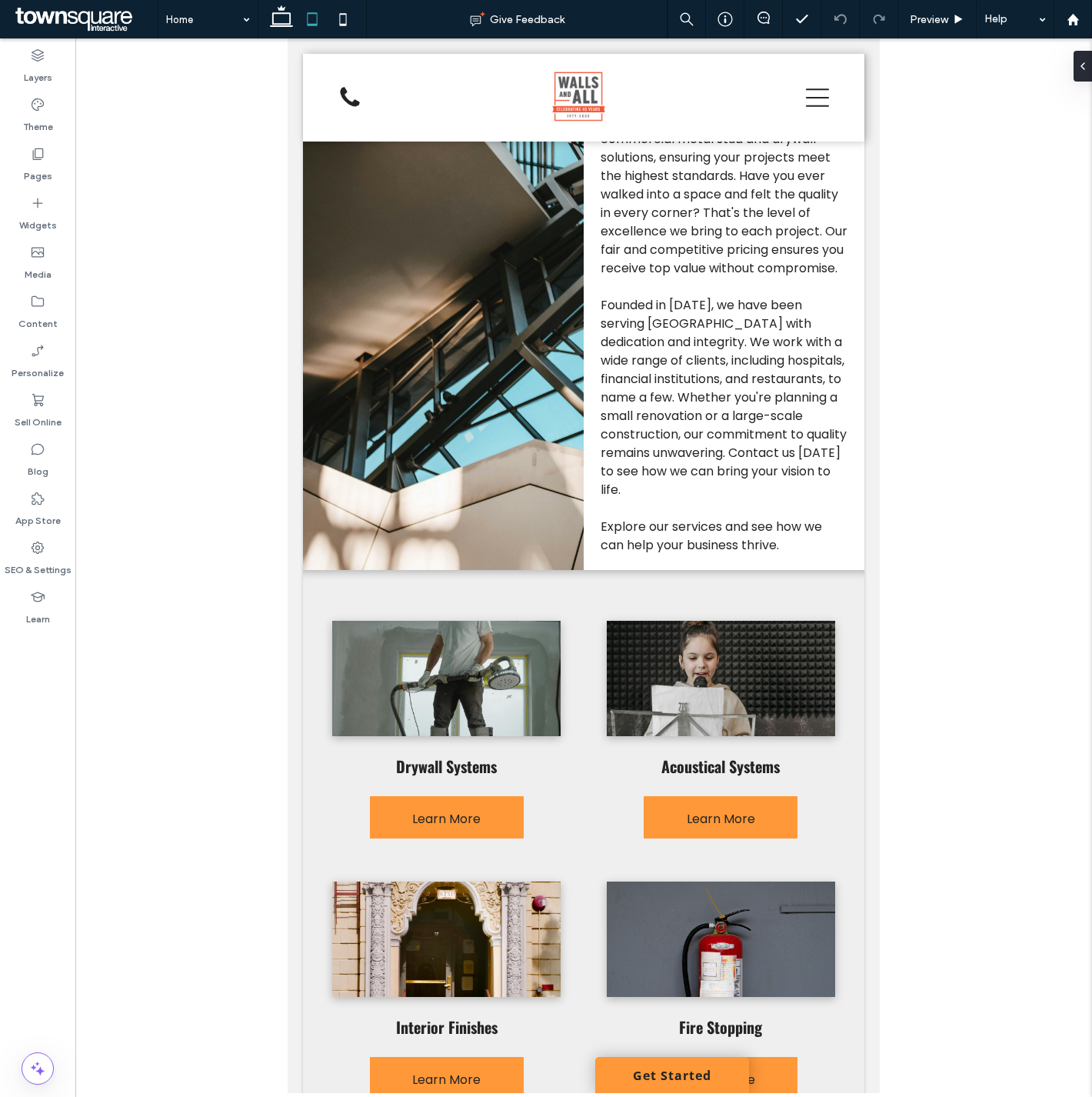
scroll to position [540, 0]
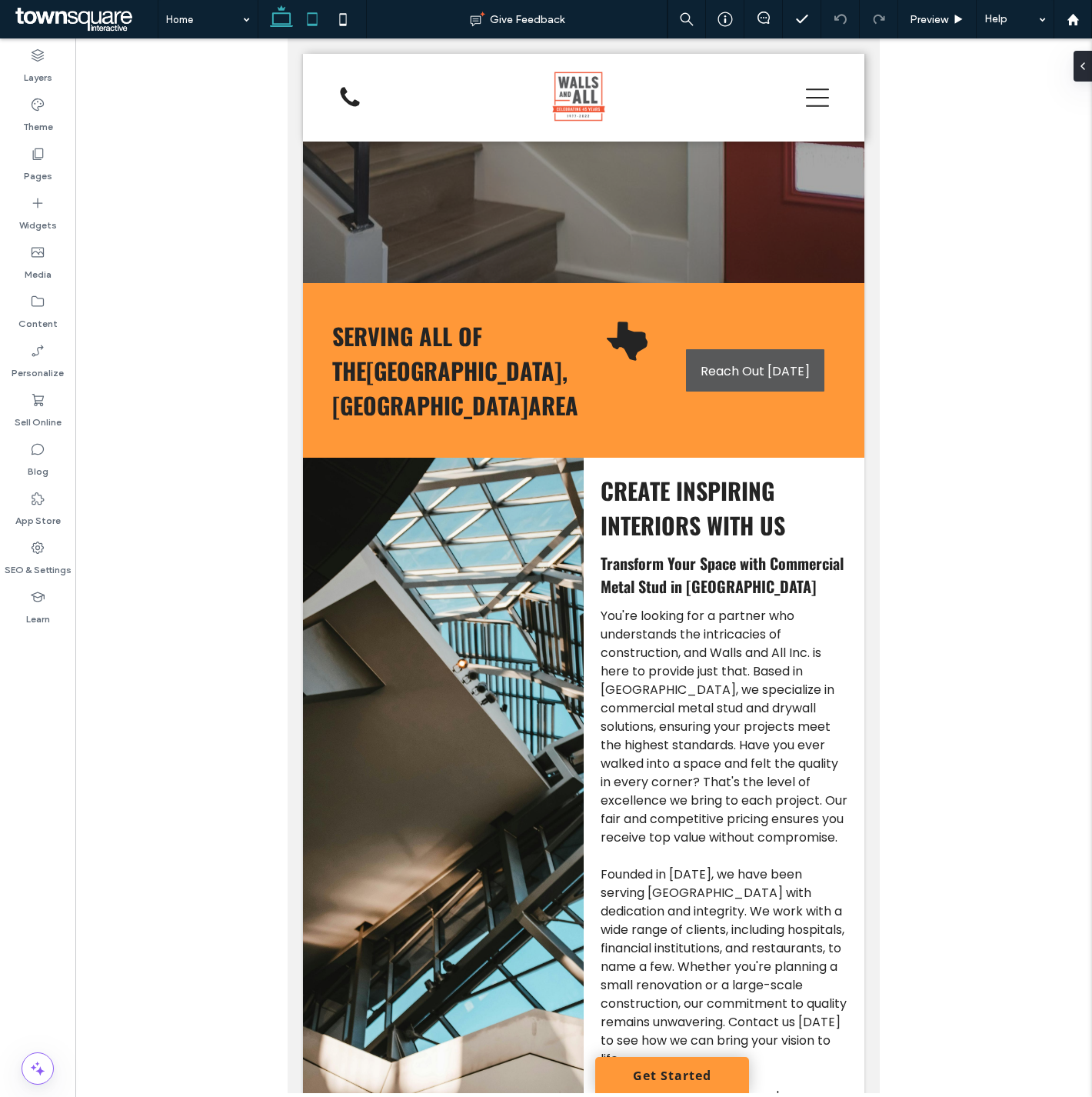
click at [288, 17] on icon at bounding box center [281, 19] width 31 height 31
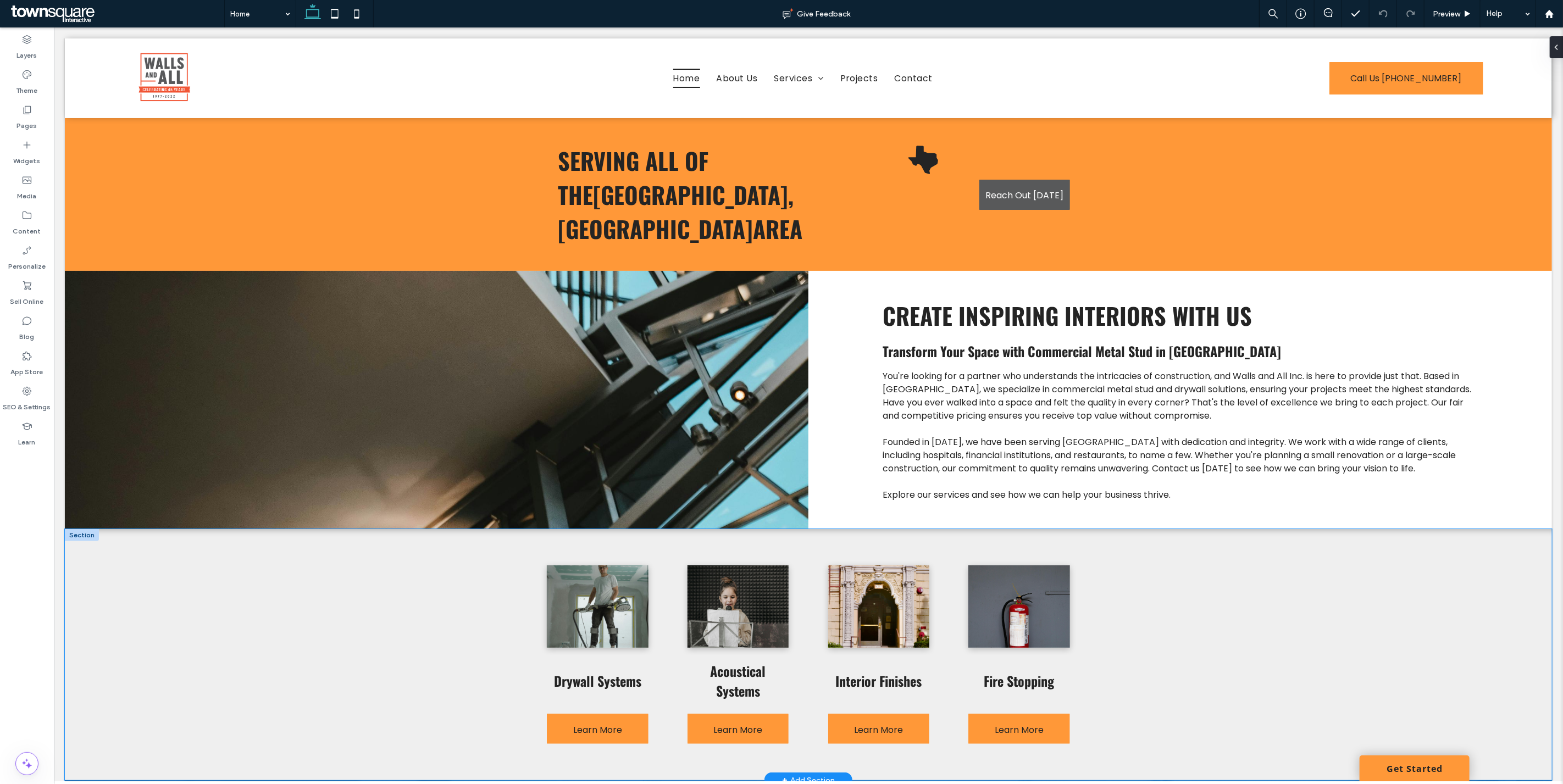
click at [347, 602] on div "Drywall Systems Learn More Acoustical Systems Learn More Interior Finishes Lear…" at bounding box center [808, 655] width 1487 height 251
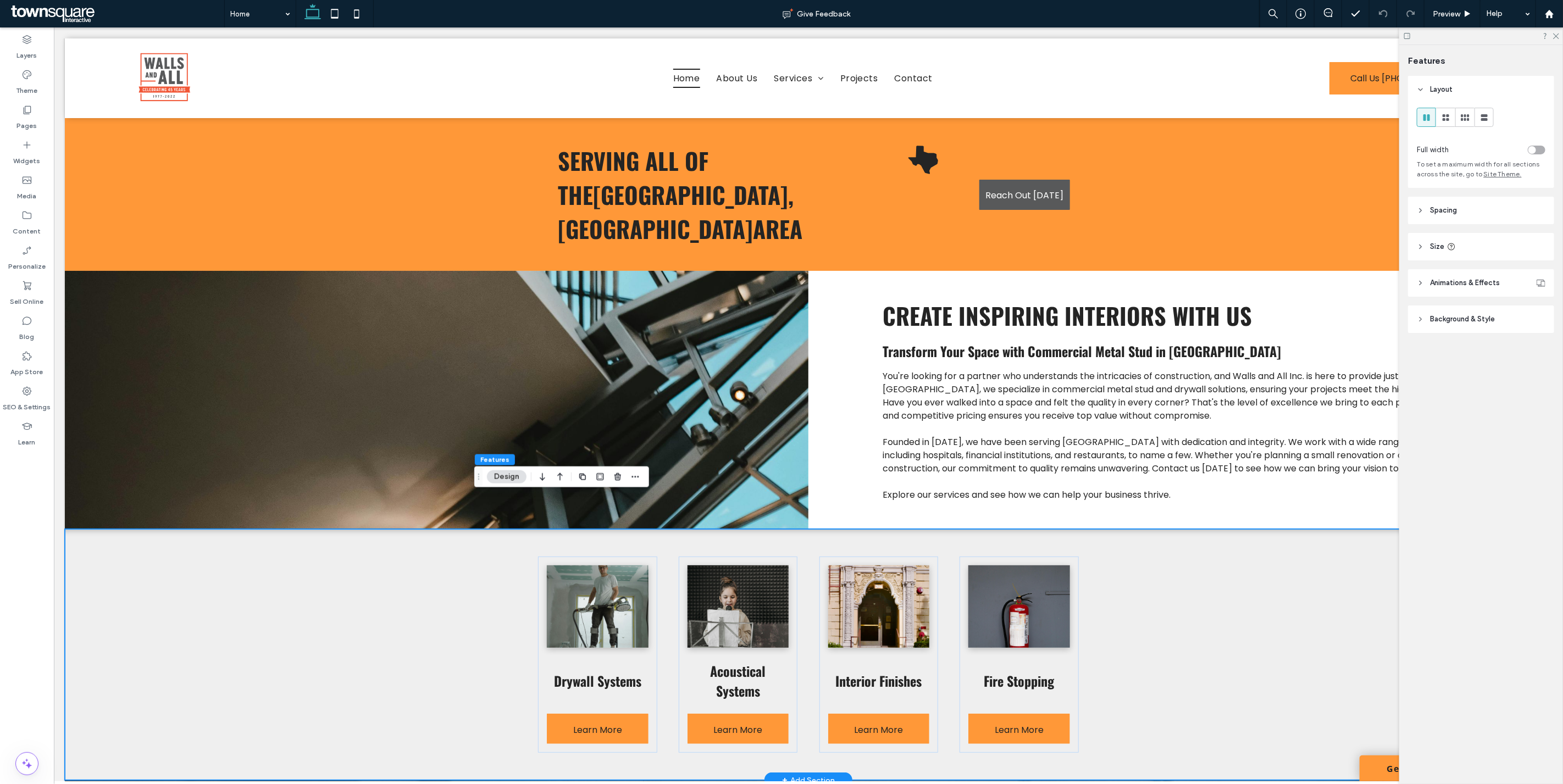
click at [348, 600] on div "Drywall Systems Learn More Acoustical Systems Learn More Interior Finishes Lear…" at bounding box center [808, 655] width 1487 height 251
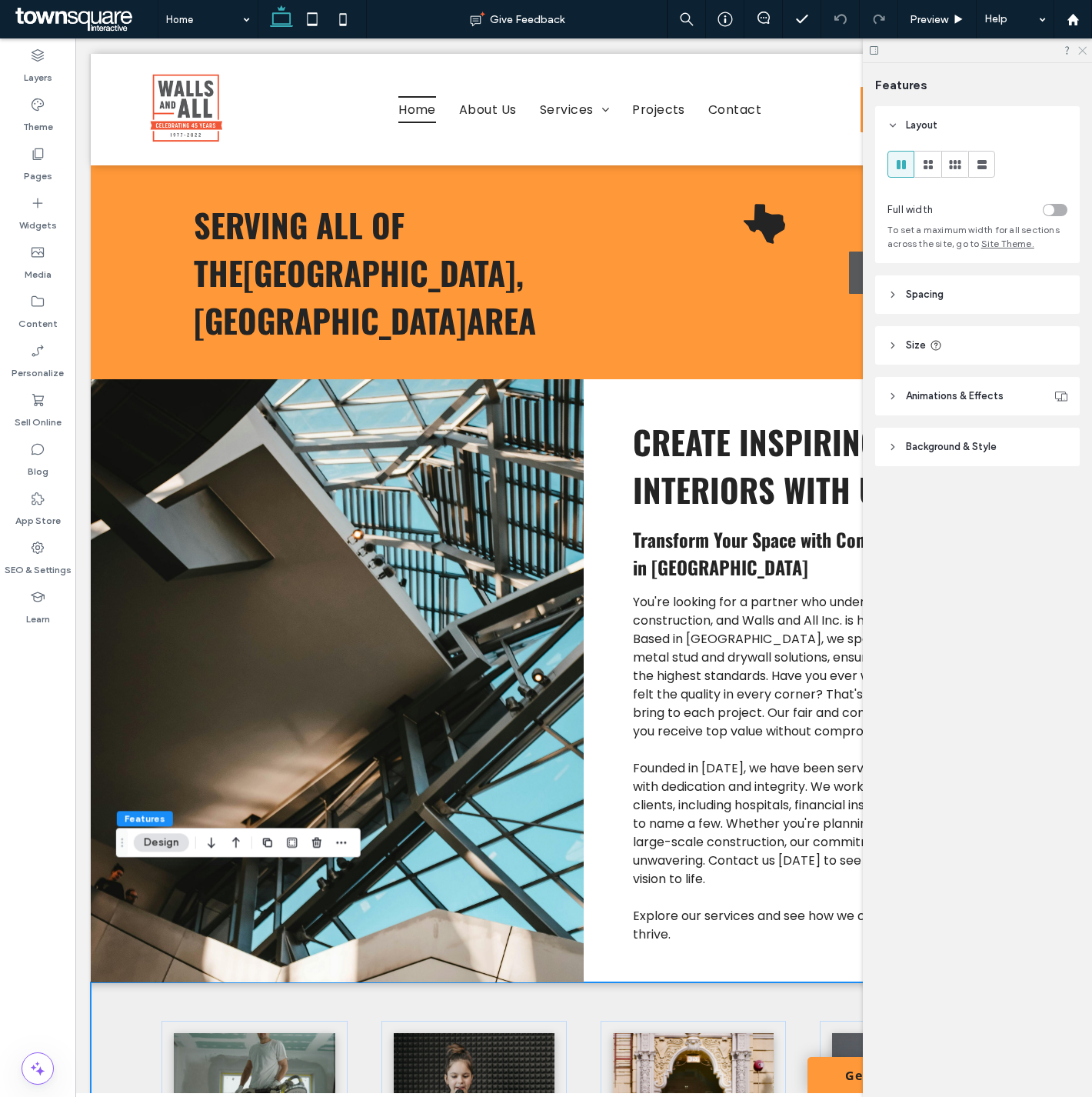
click at [1082, 48] on icon at bounding box center [1081, 49] width 10 height 10
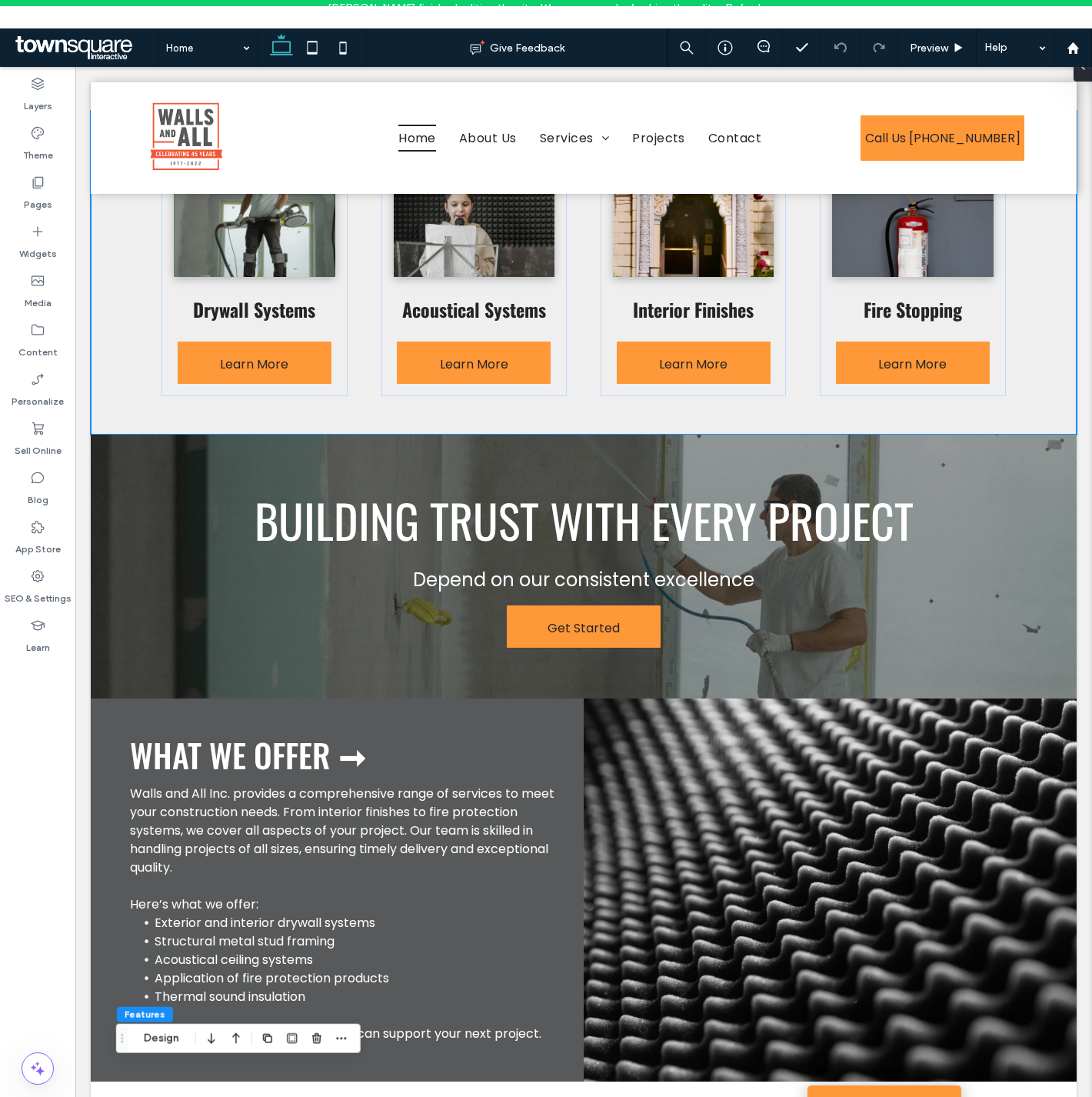
scroll to position [0, 0]
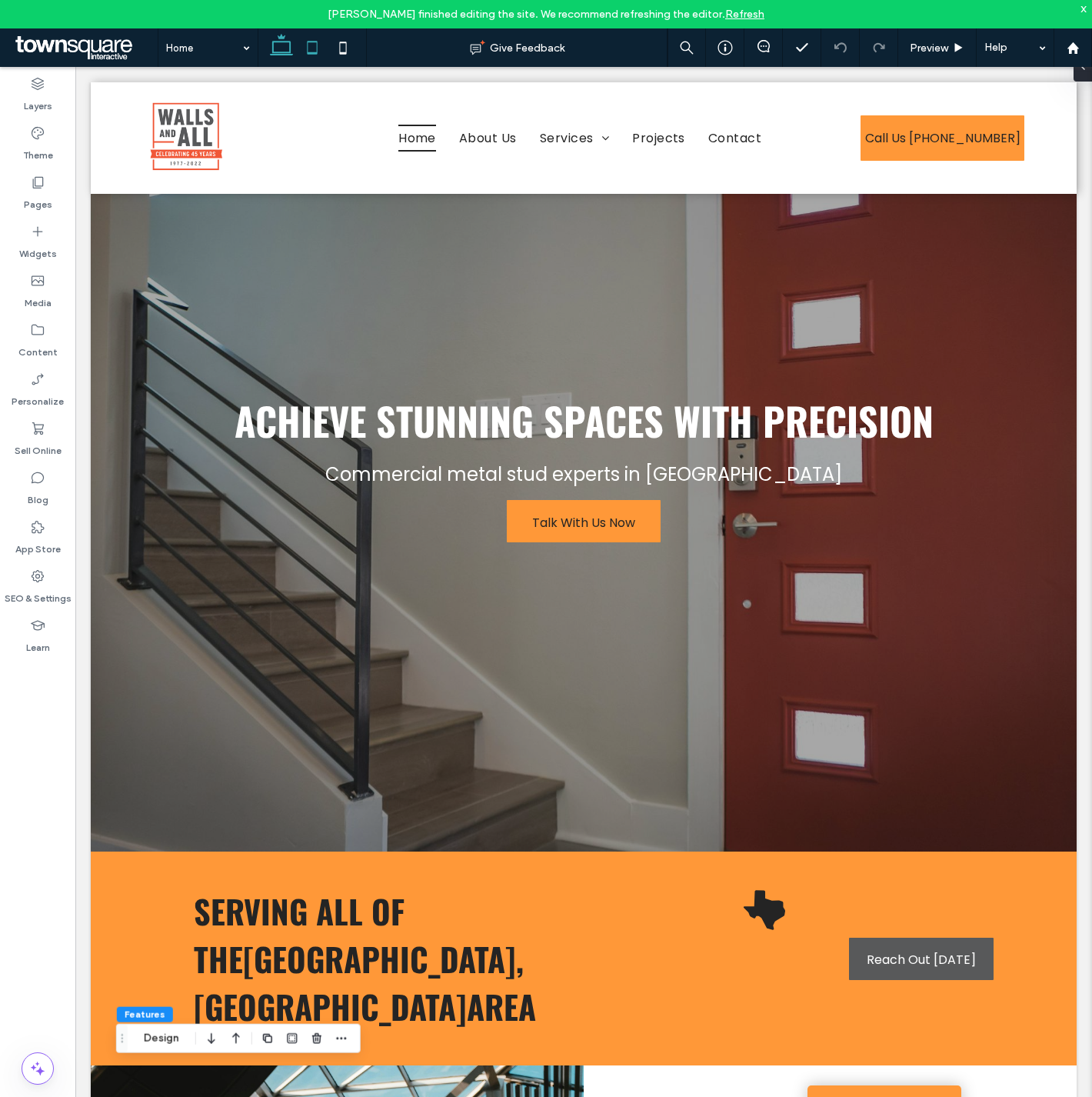
drag, startPoint x: 308, startPoint y: 49, endPoint x: 220, endPoint y: 6, distance: 97.9
click at [308, 49] on use at bounding box center [311, 47] width 10 height 13
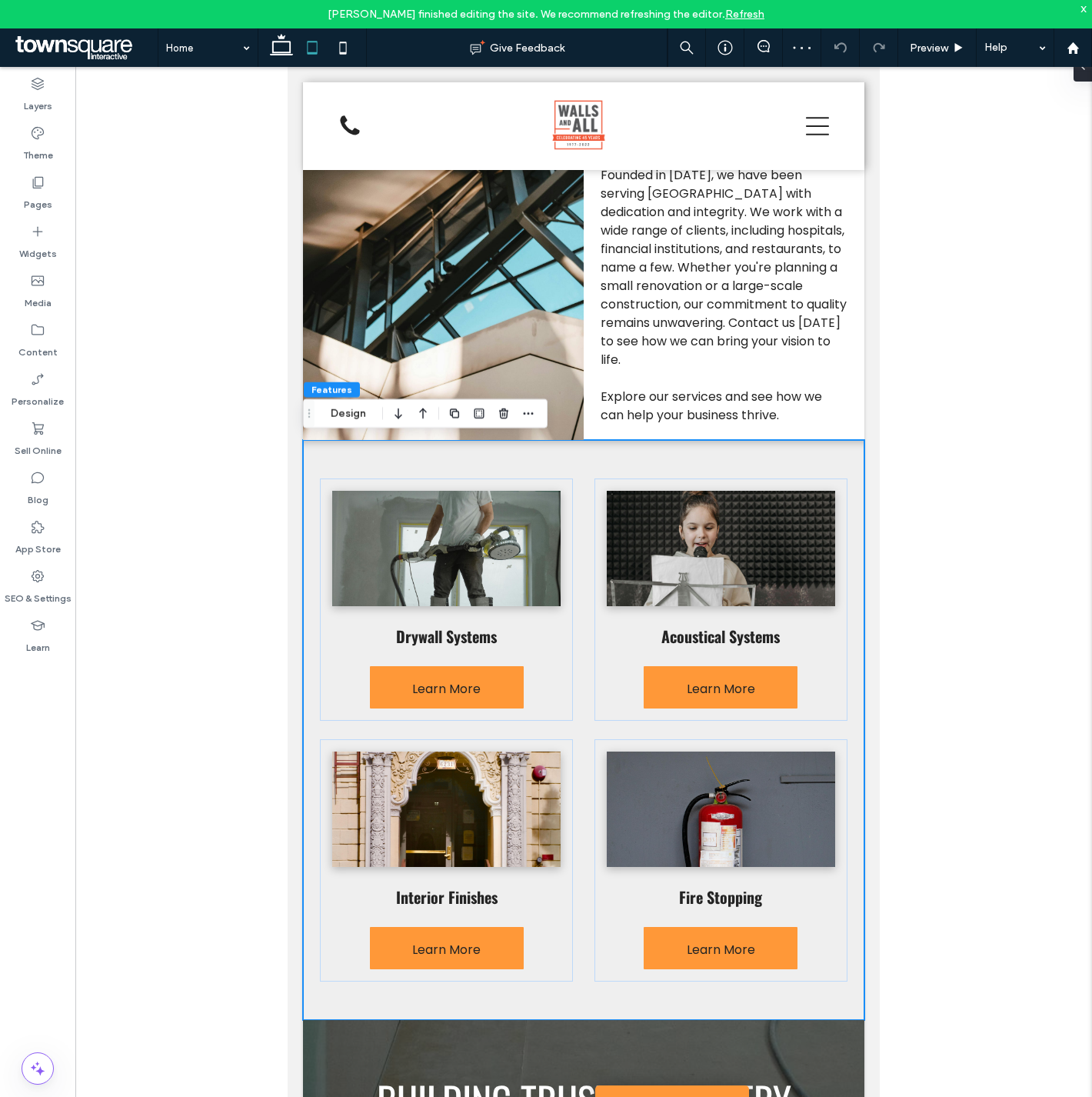
scroll to position [1391, 0]
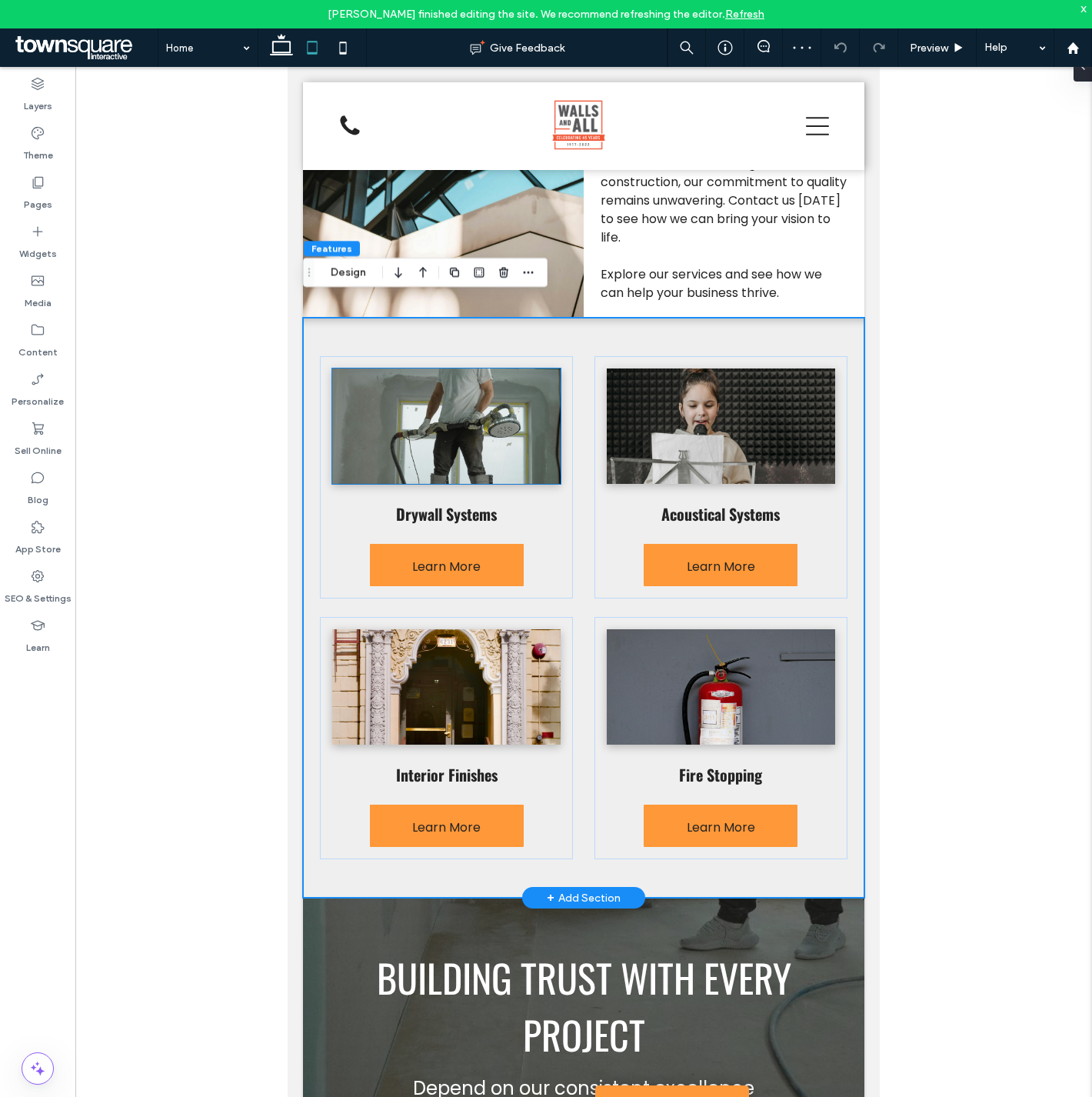
click at [506, 430] on img at bounding box center [446, 426] width 228 height 116
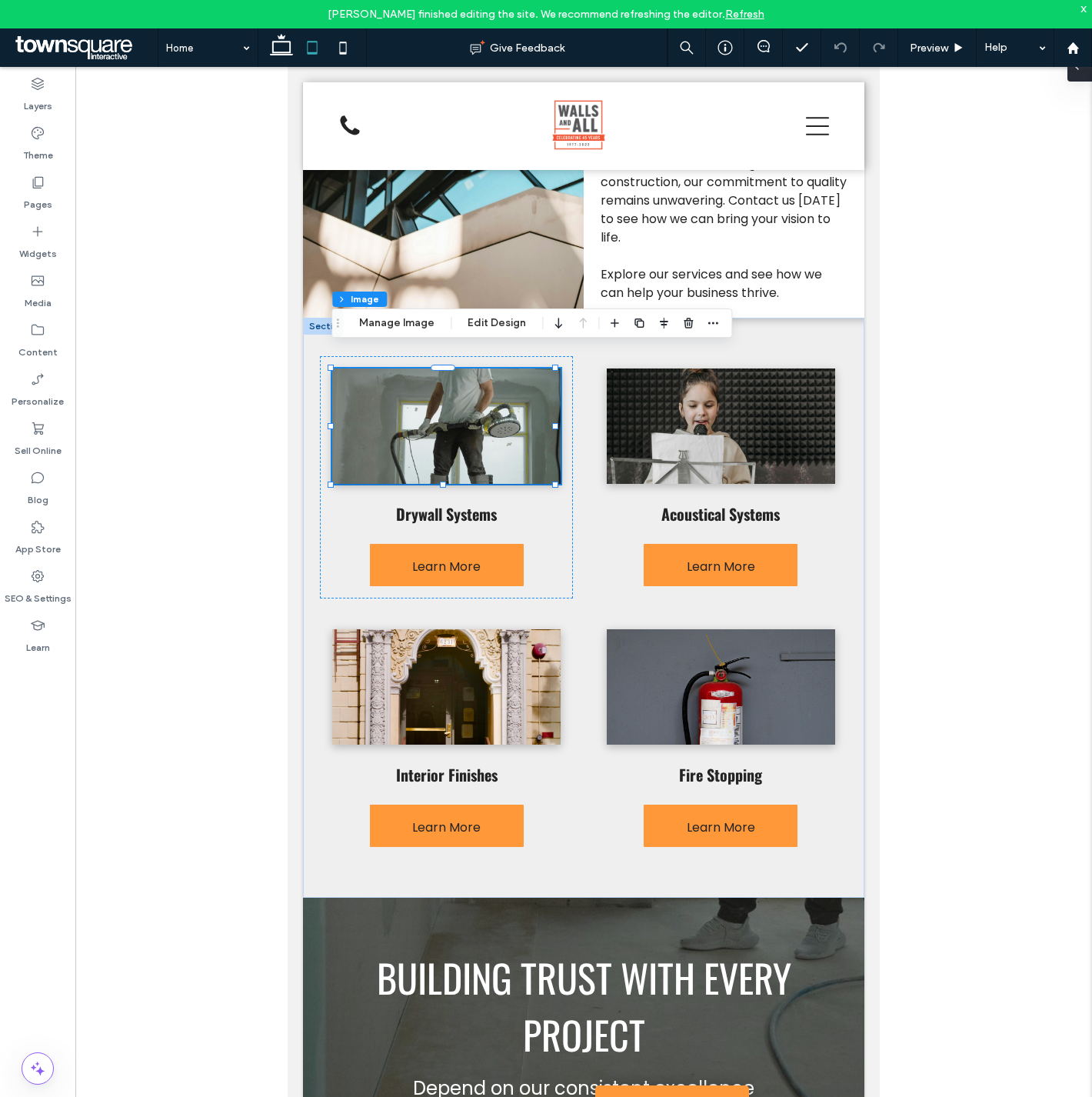
click at [1082, 71] on icon at bounding box center [1077, 66] width 13 height 13
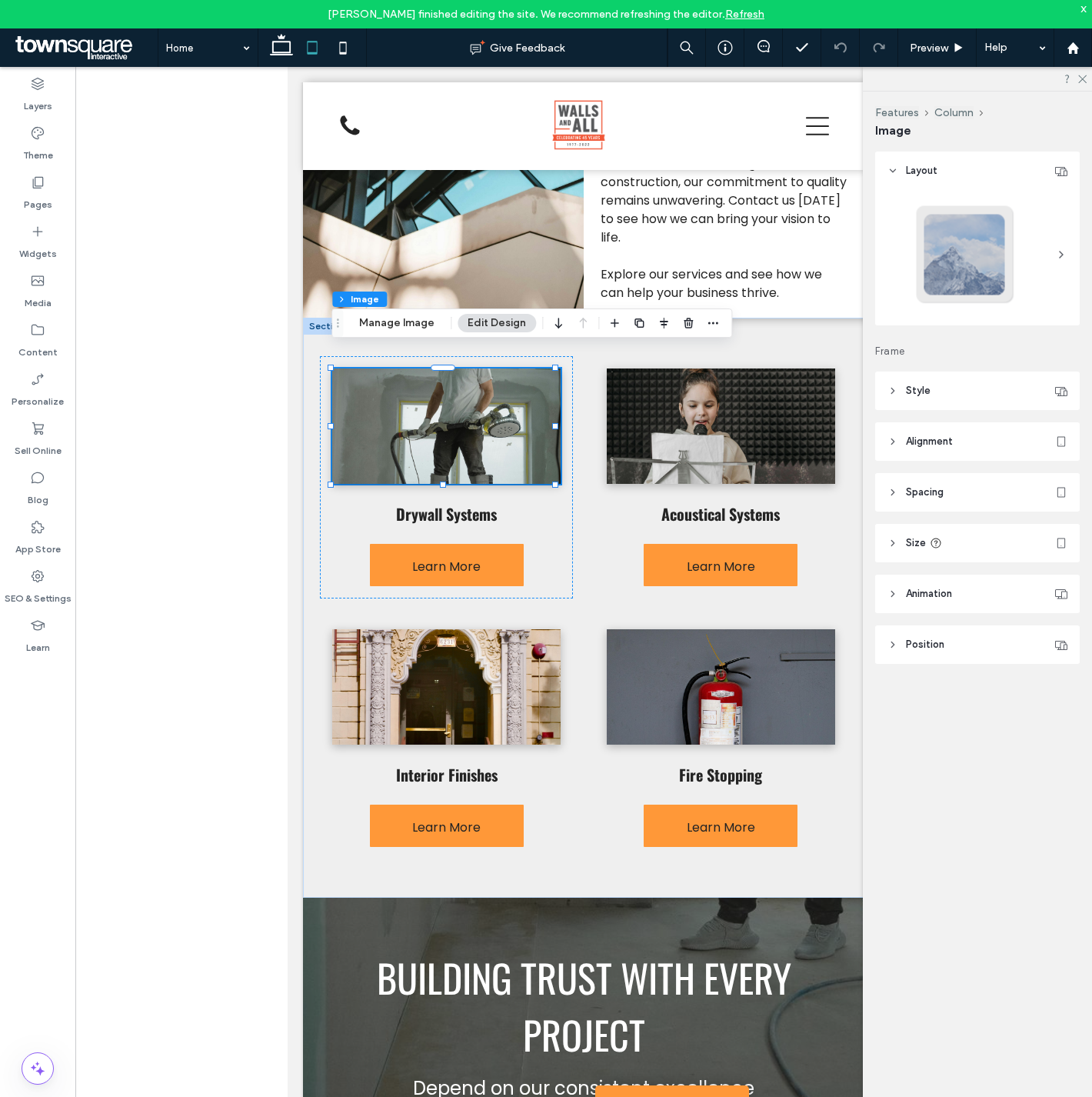
click at [927, 642] on span "Position" at bounding box center [925, 645] width 38 height 15
click at [927, 643] on span "Position" at bounding box center [925, 645] width 38 height 15
click at [941, 594] on span "Animation" at bounding box center [929, 594] width 46 height 15
click at [402, 324] on button "Manage Image" at bounding box center [397, 323] width 96 height 18
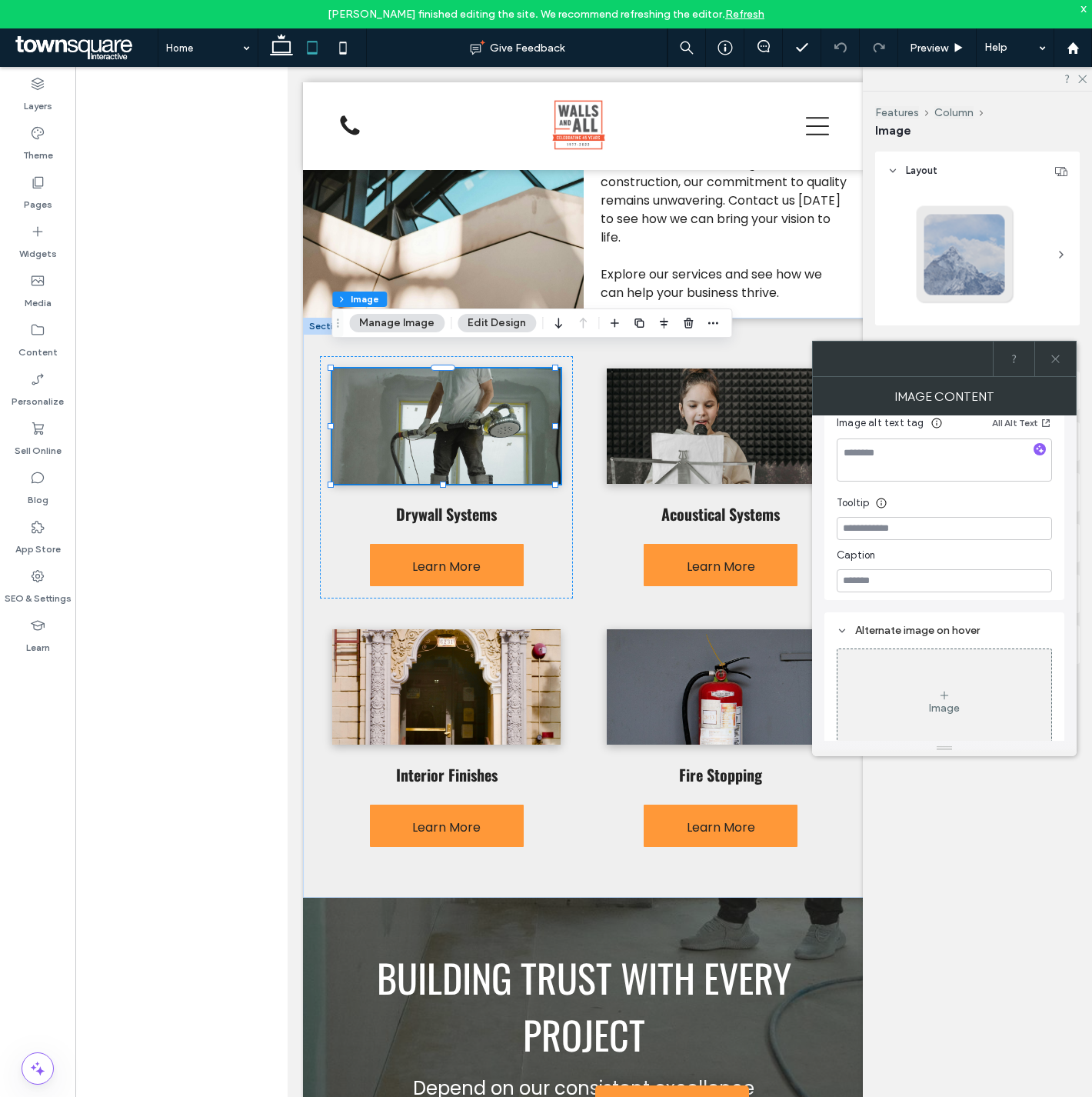
scroll to position [301, 0]
click at [27, 564] on div "SEO & Settings" at bounding box center [37, 587] width 76 height 49
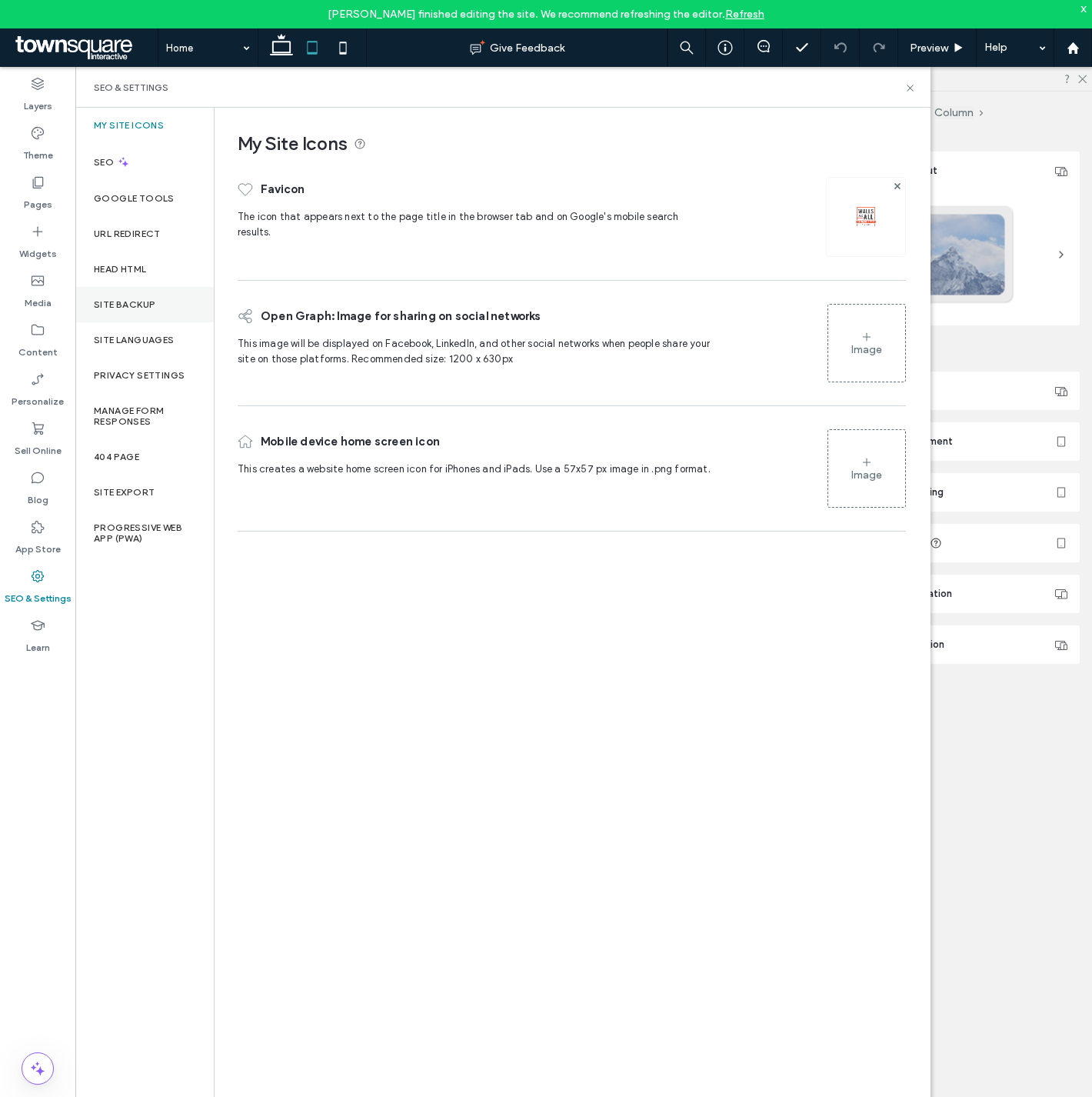
click at [148, 305] on label "Site Backup" at bounding box center [125, 305] width 62 height 11
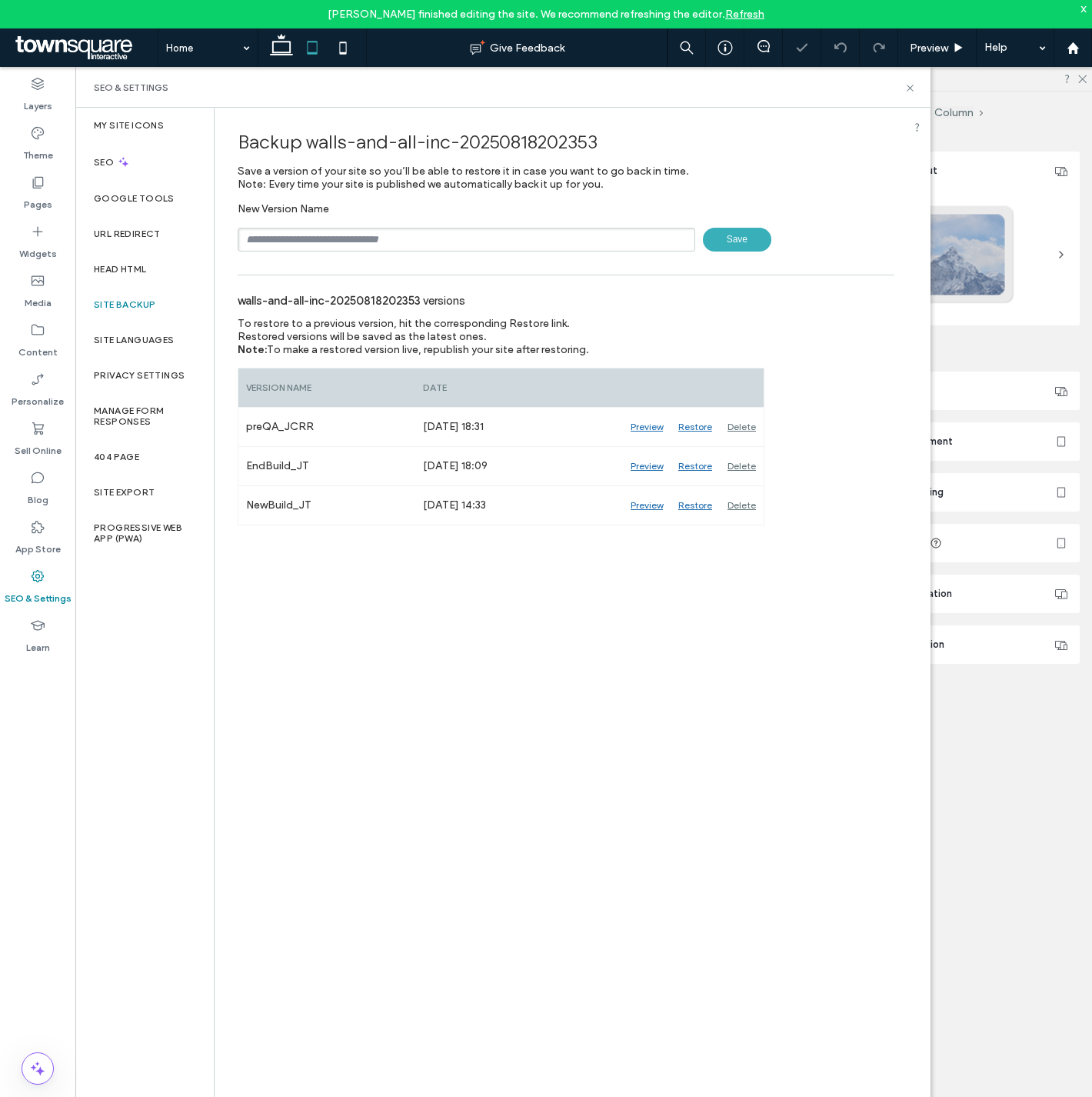
click at [377, 232] on input "text" at bounding box center [466, 239] width 458 height 24
type input "*********"
click at [406, 741] on div "Backup walls-and-all-inc-20250818202353 Save a version of your site so you’ll b…" at bounding box center [566, 615] width 703 height 1017
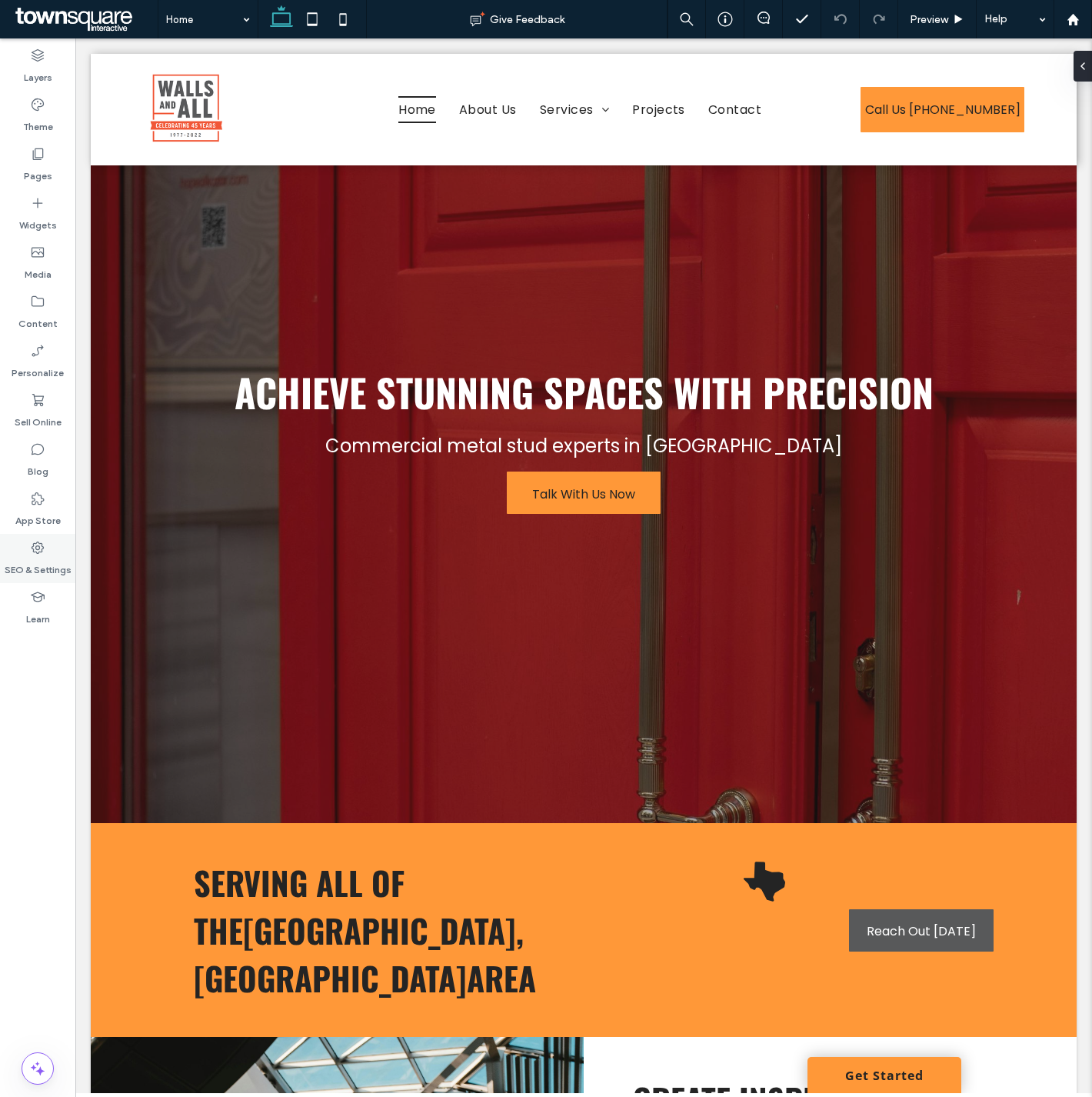
click at [38, 542] on use at bounding box center [38, 548] width 13 height 13
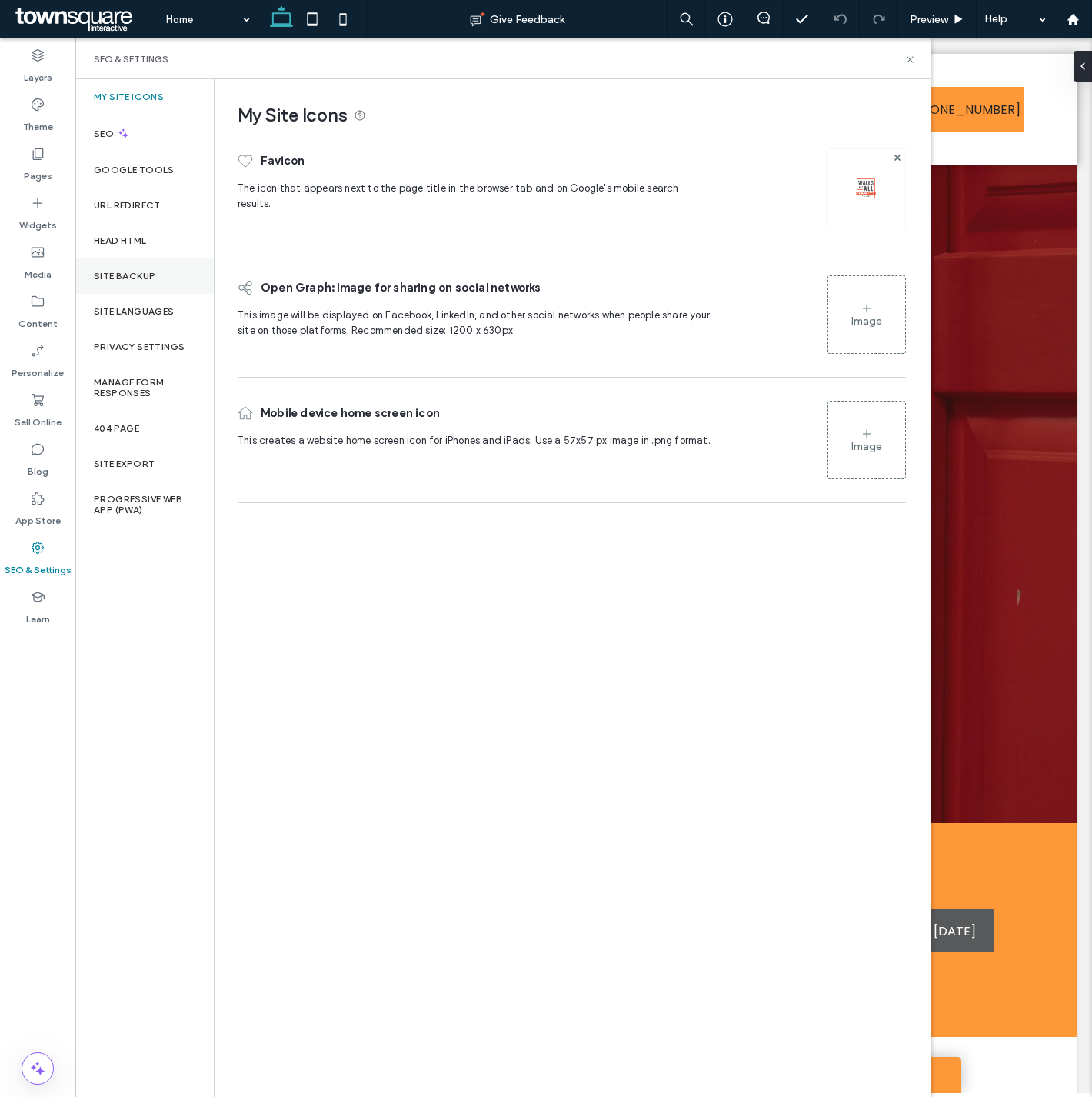
click at [143, 267] on div "Site Backup" at bounding box center [145, 276] width 138 height 36
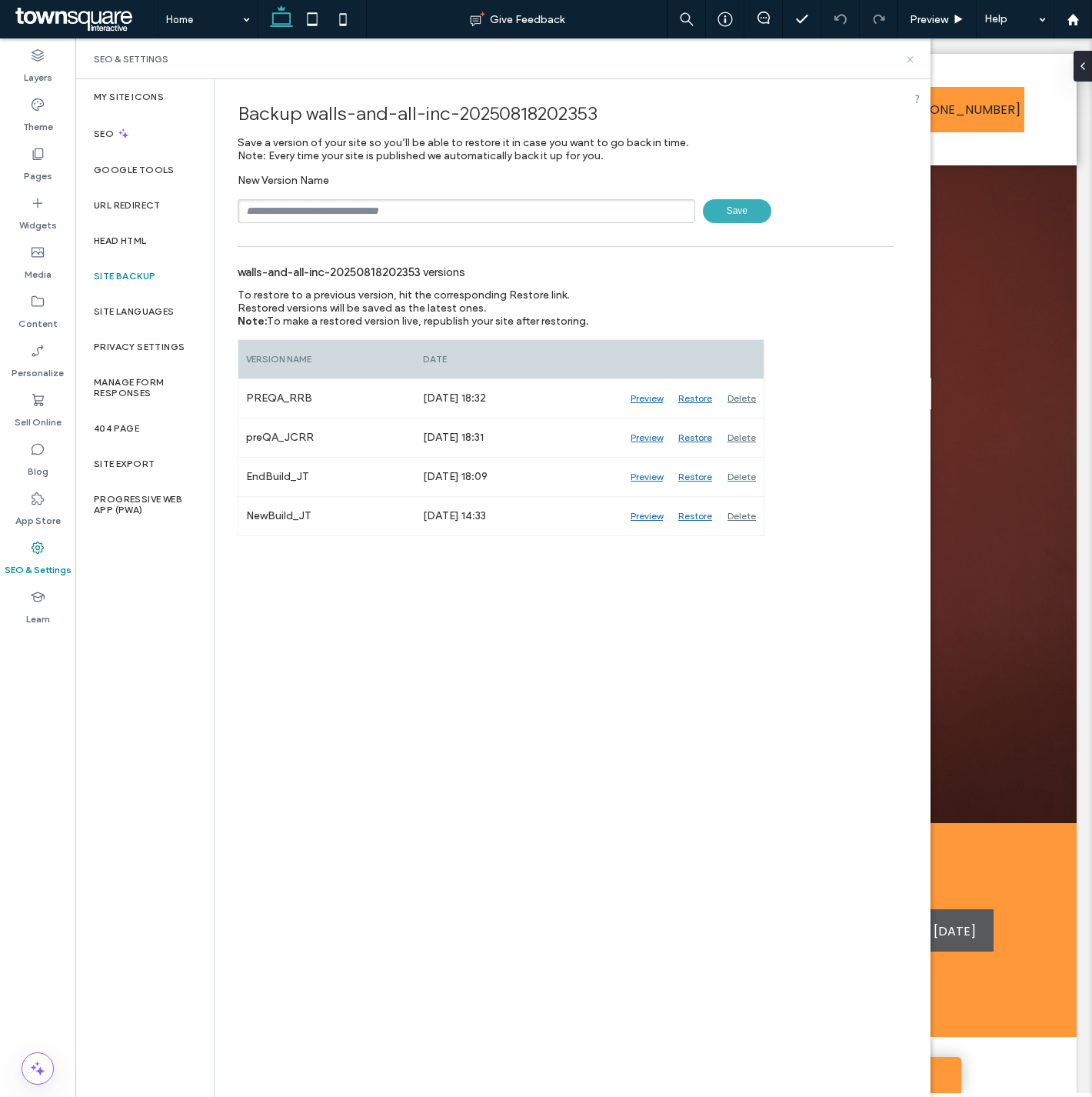
click at [911, 55] on icon at bounding box center [910, 59] width 12 height 12
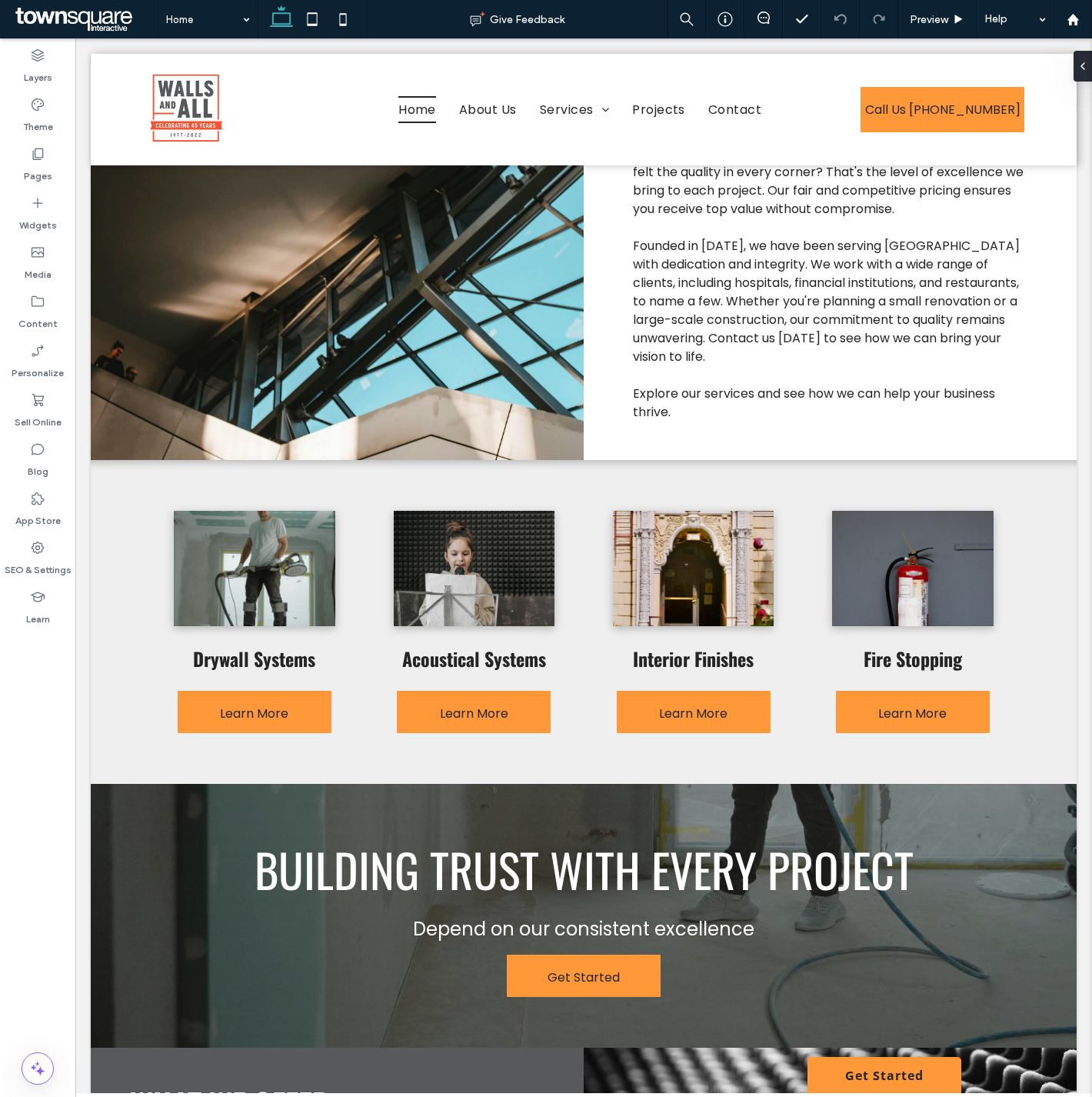
scroll to position [1142, 0]
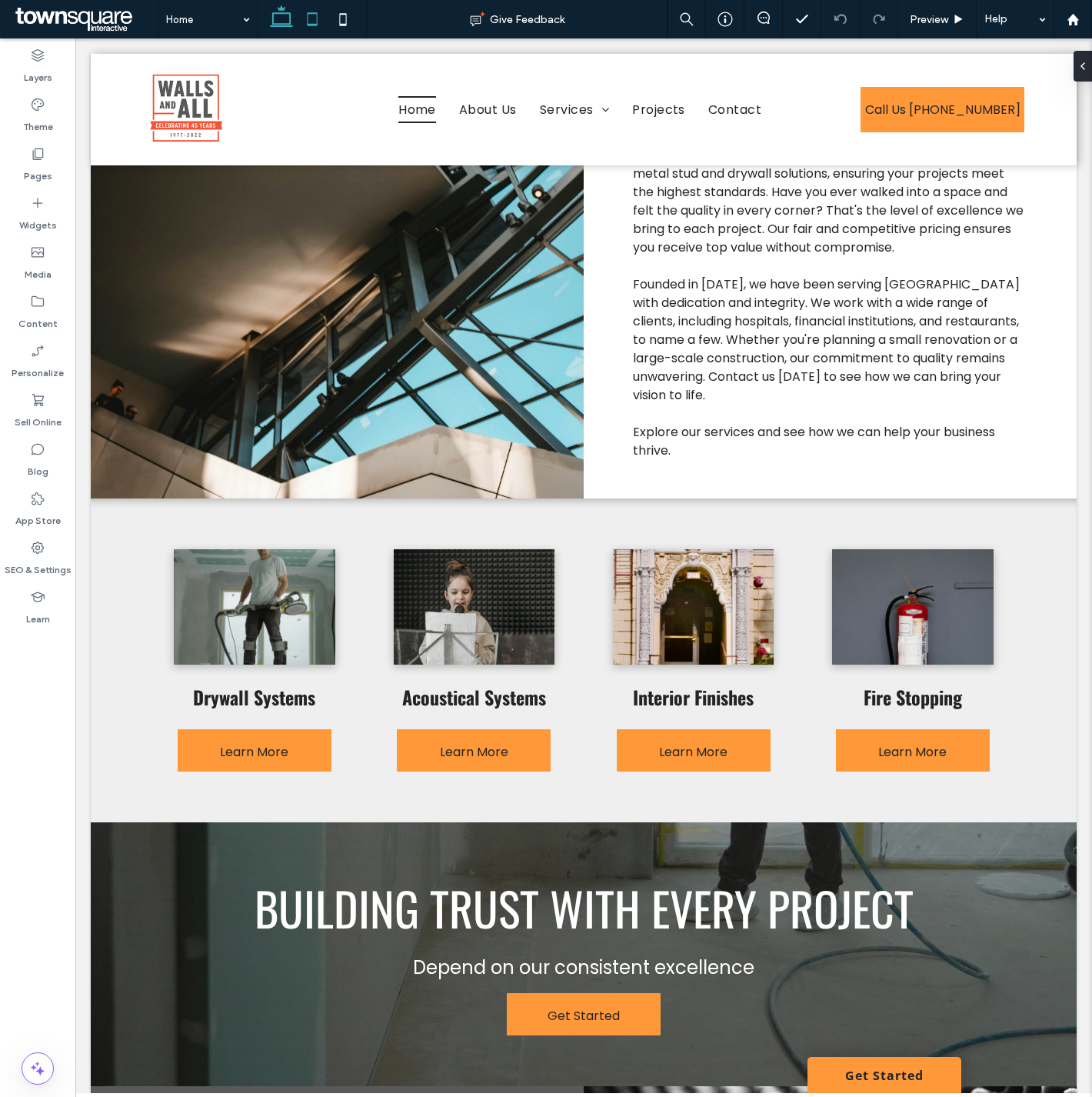
click at [310, 27] on icon at bounding box center [312, 19] width 31 height 31
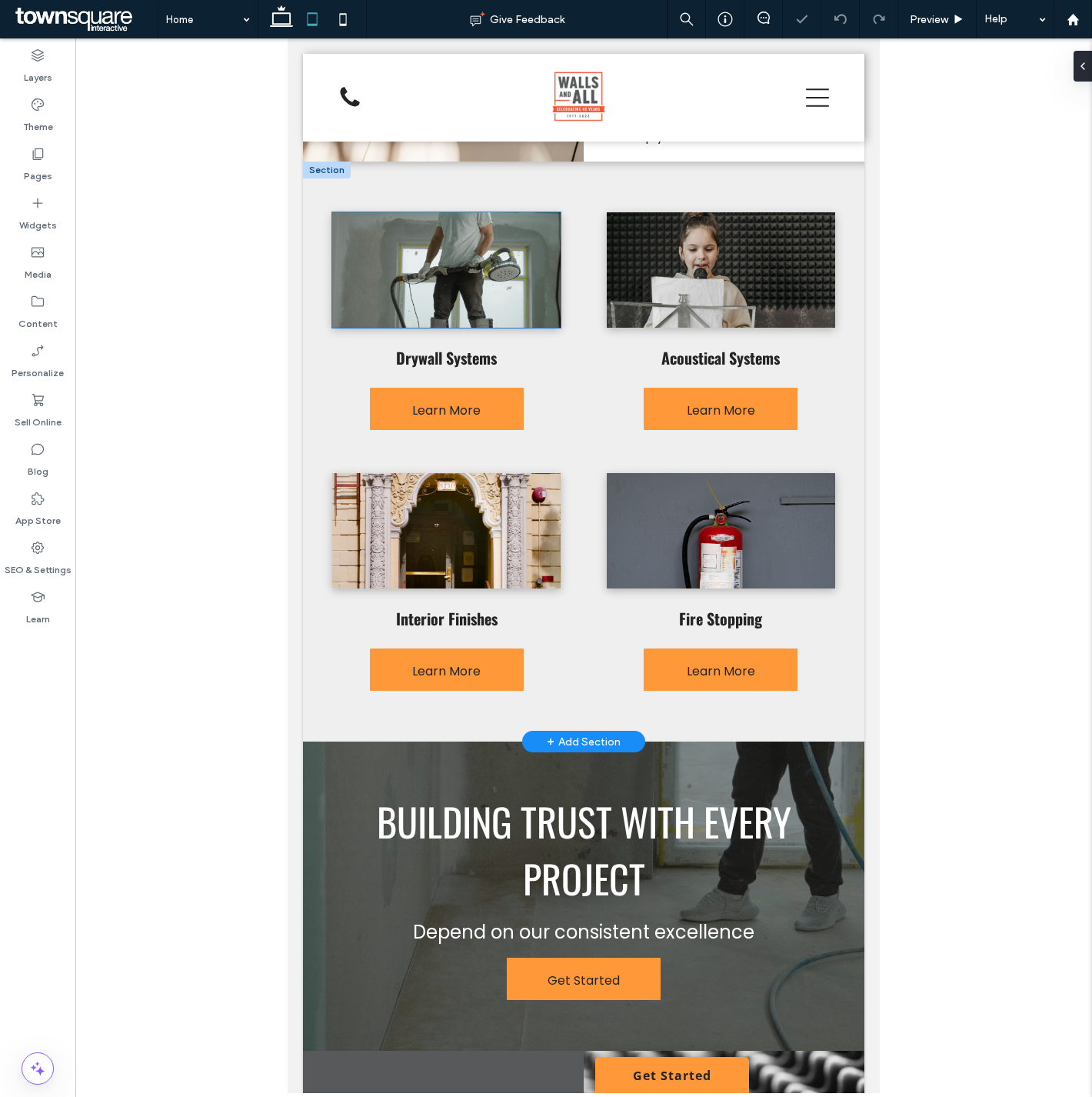
click at [502, 266] on img at bounding box center [446, 269] width 228 height 116
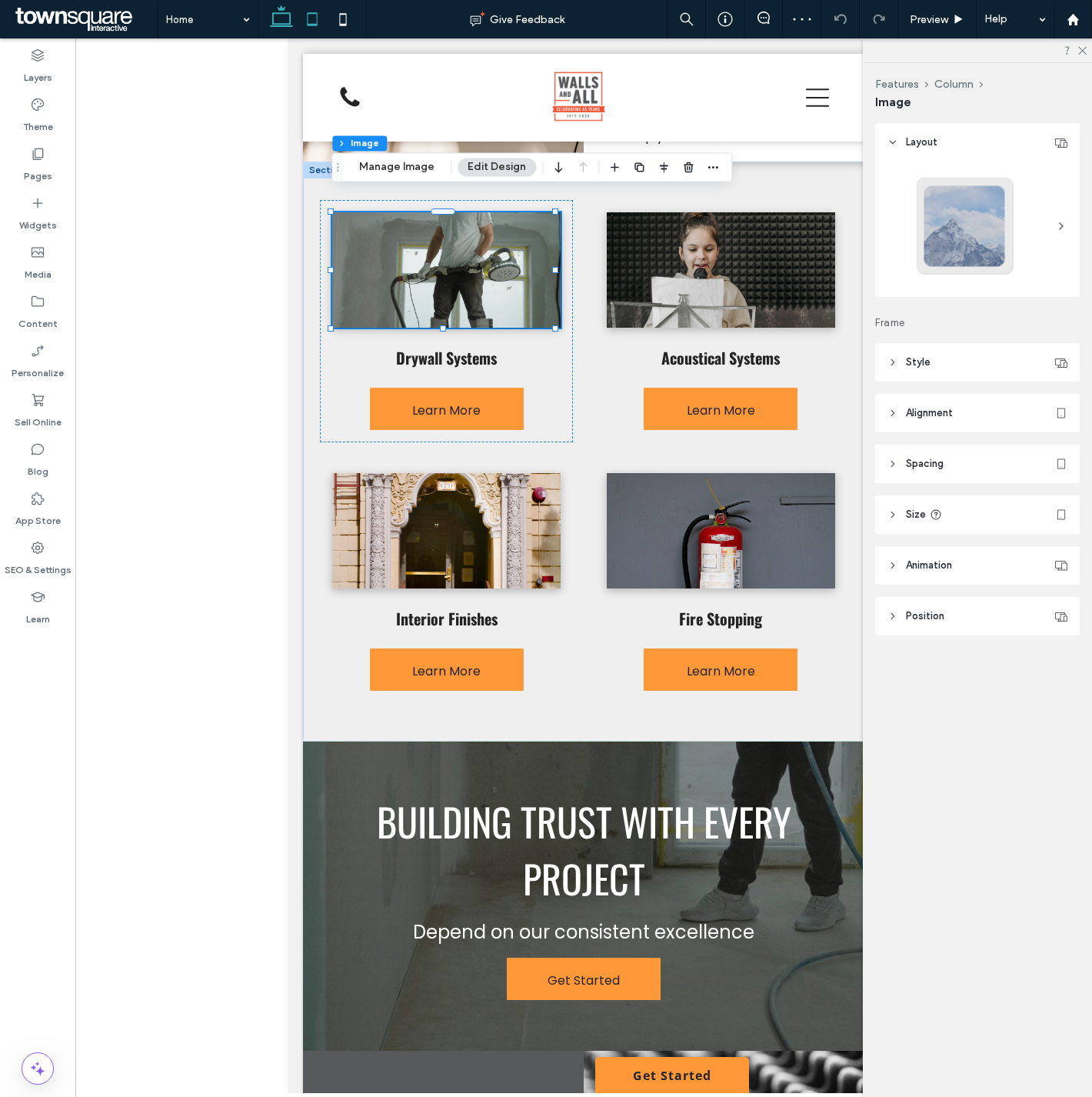
click at [280, 20] on icon at bounding box center [281, 19] width 31 height 31
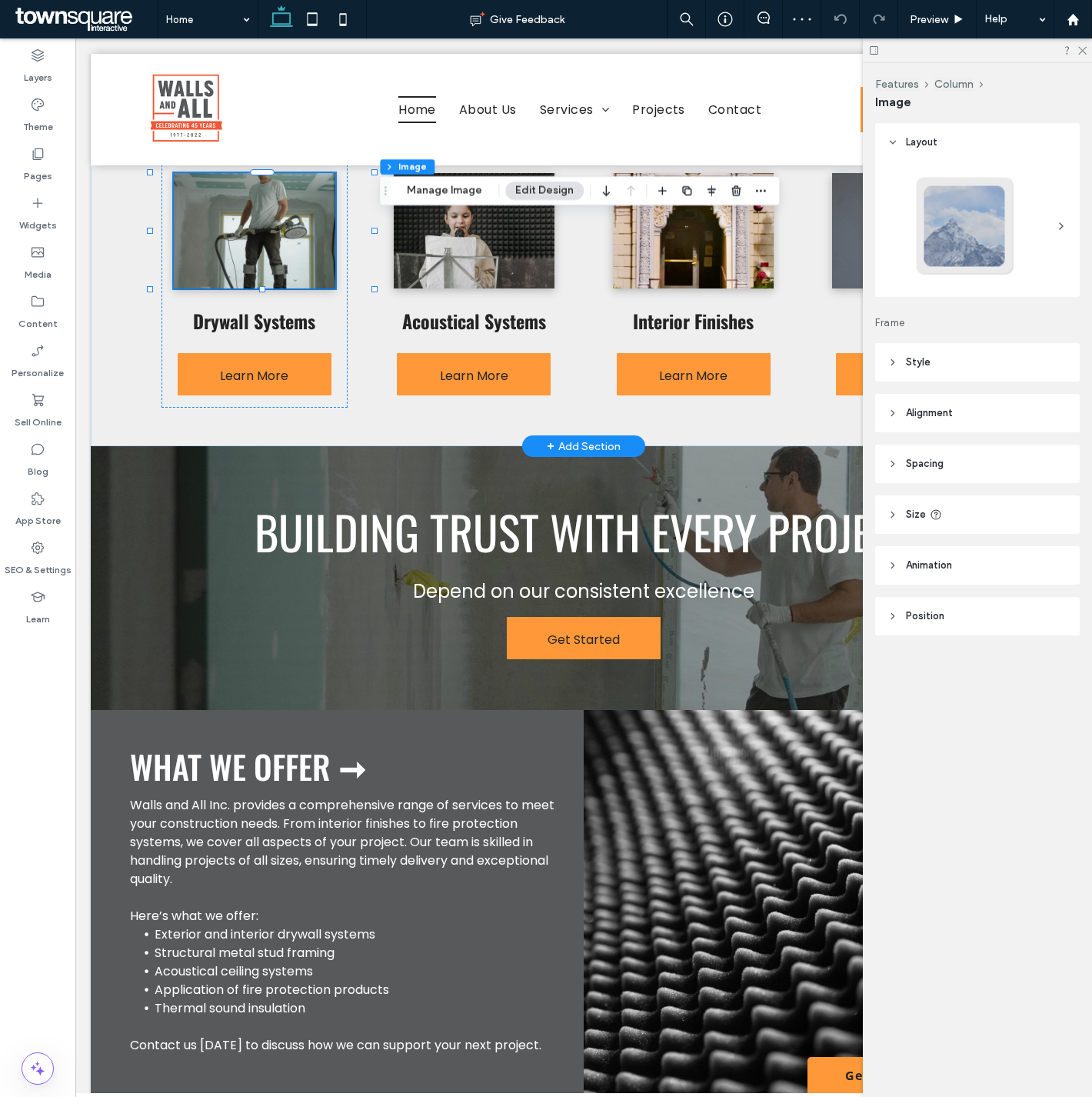
scroll to position [1361, 0]
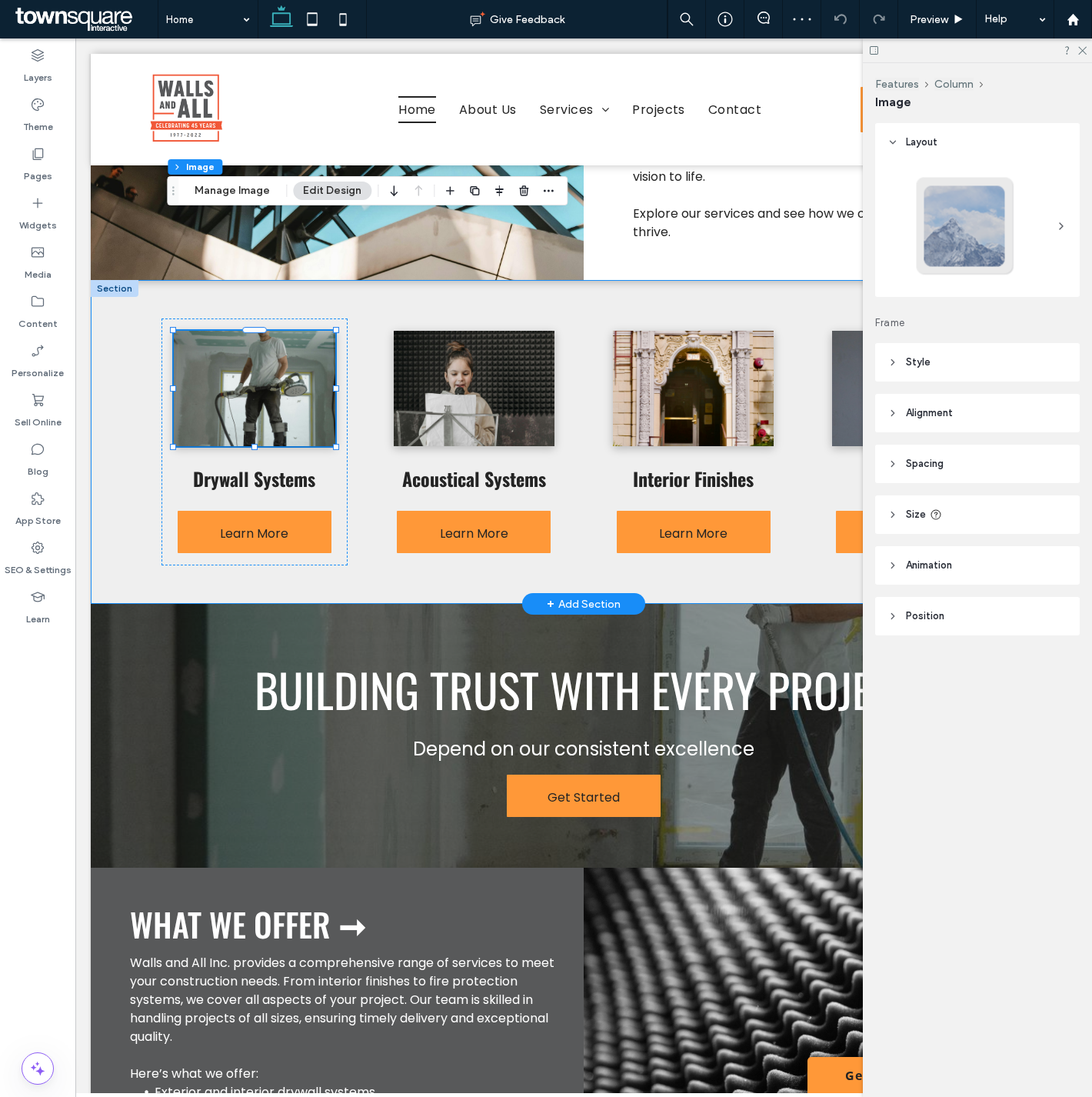
click at [262, 330] on img at bounding box center [254, 388] width 161 height 116
drag, startPoint x: 227, startPoint y: 192, endPoint x: 272, endPoint y: 175, distance: 48.1
click at [227, 192] on button "Manage Image" at bounding box center [232, 190] width 96 height 18
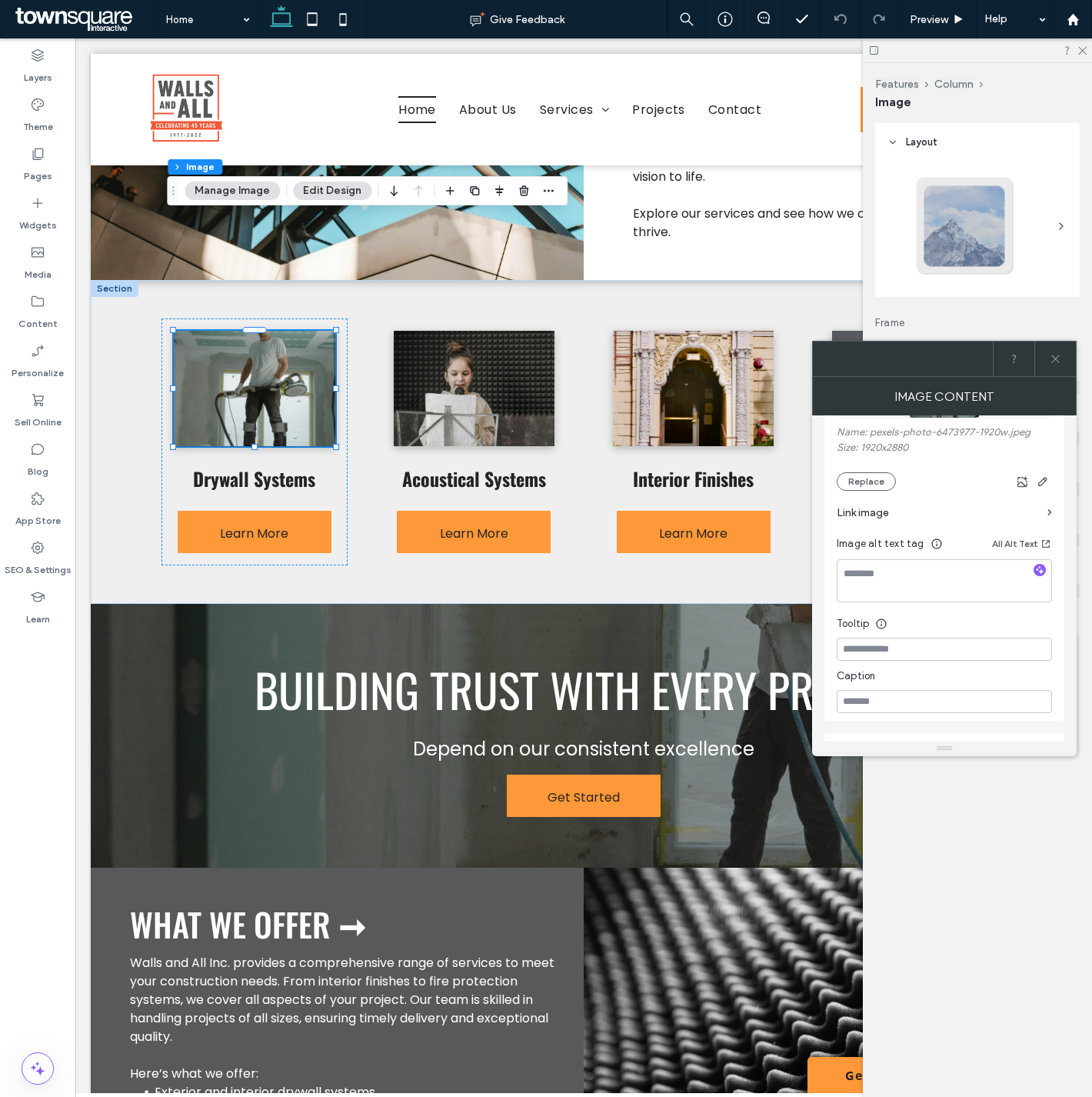
scroll to position [301, 0]
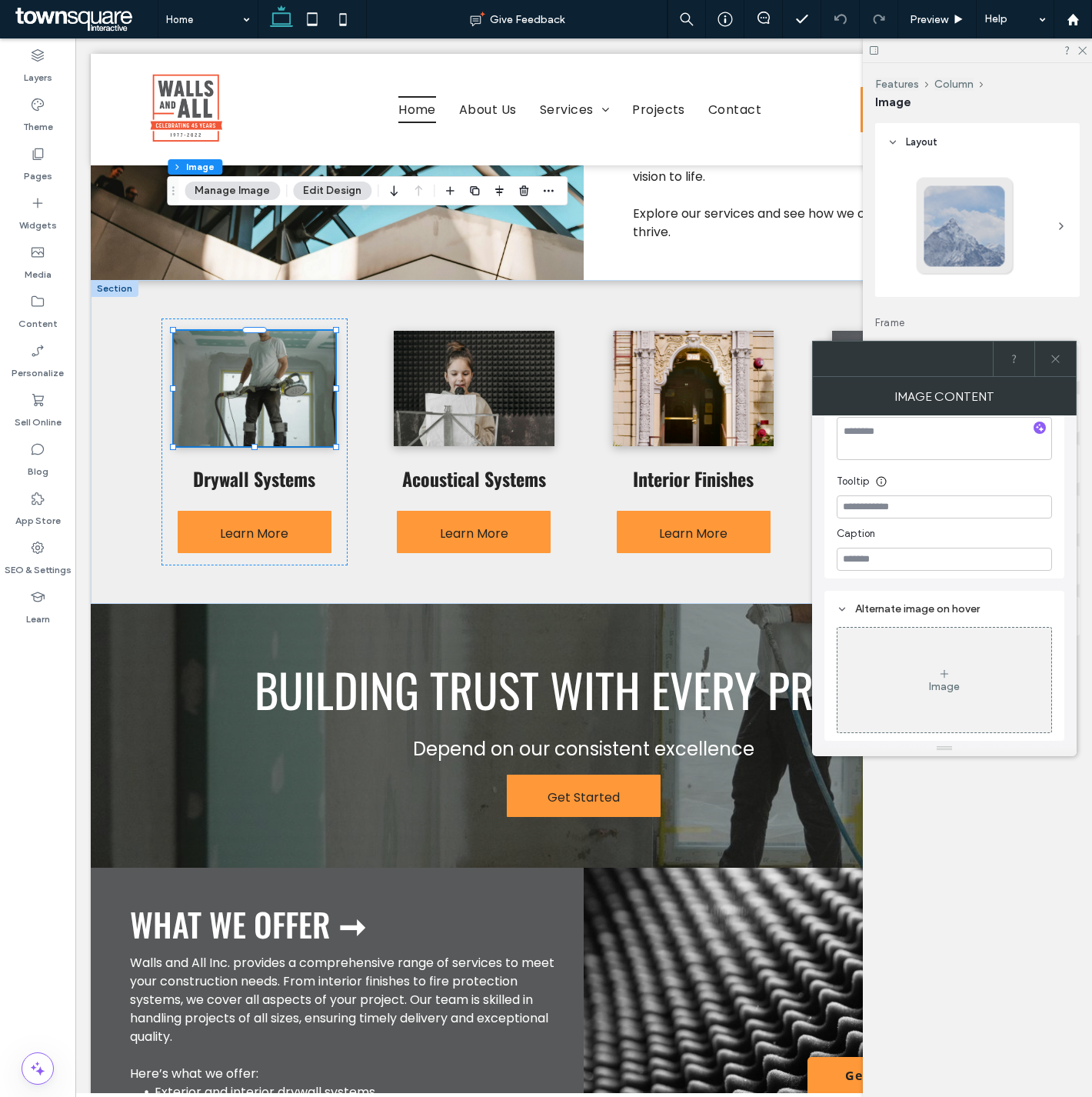
click at [1056, 356] on icon at bounding box center [1056, 359] width 12 height 12
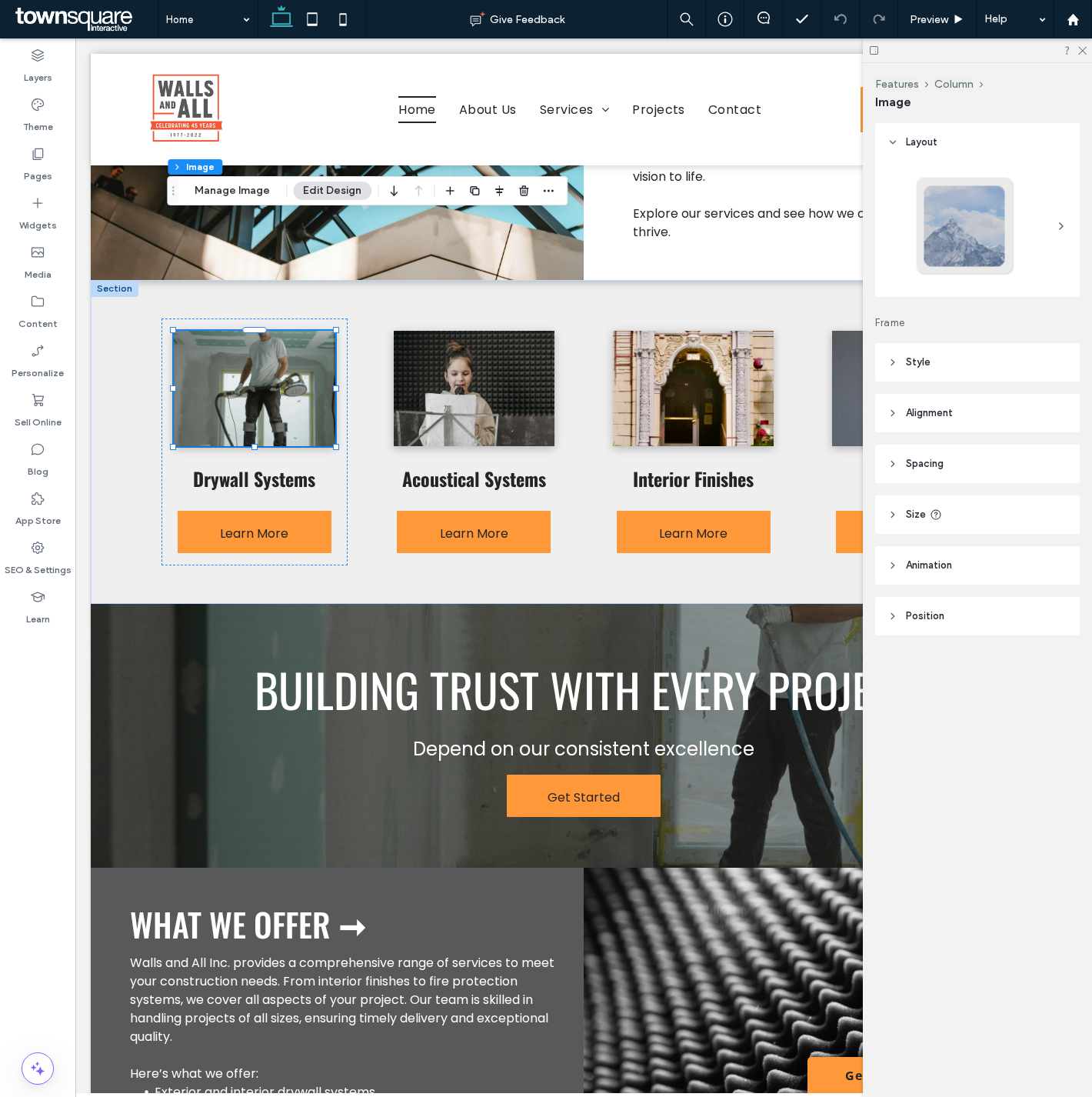
click at [947, 612] on header "Position" at bounding box center [977, 616] width 205 height 38
click at [977, 672] on div "Default" at bounding box center [972, 674] width 155 height 15
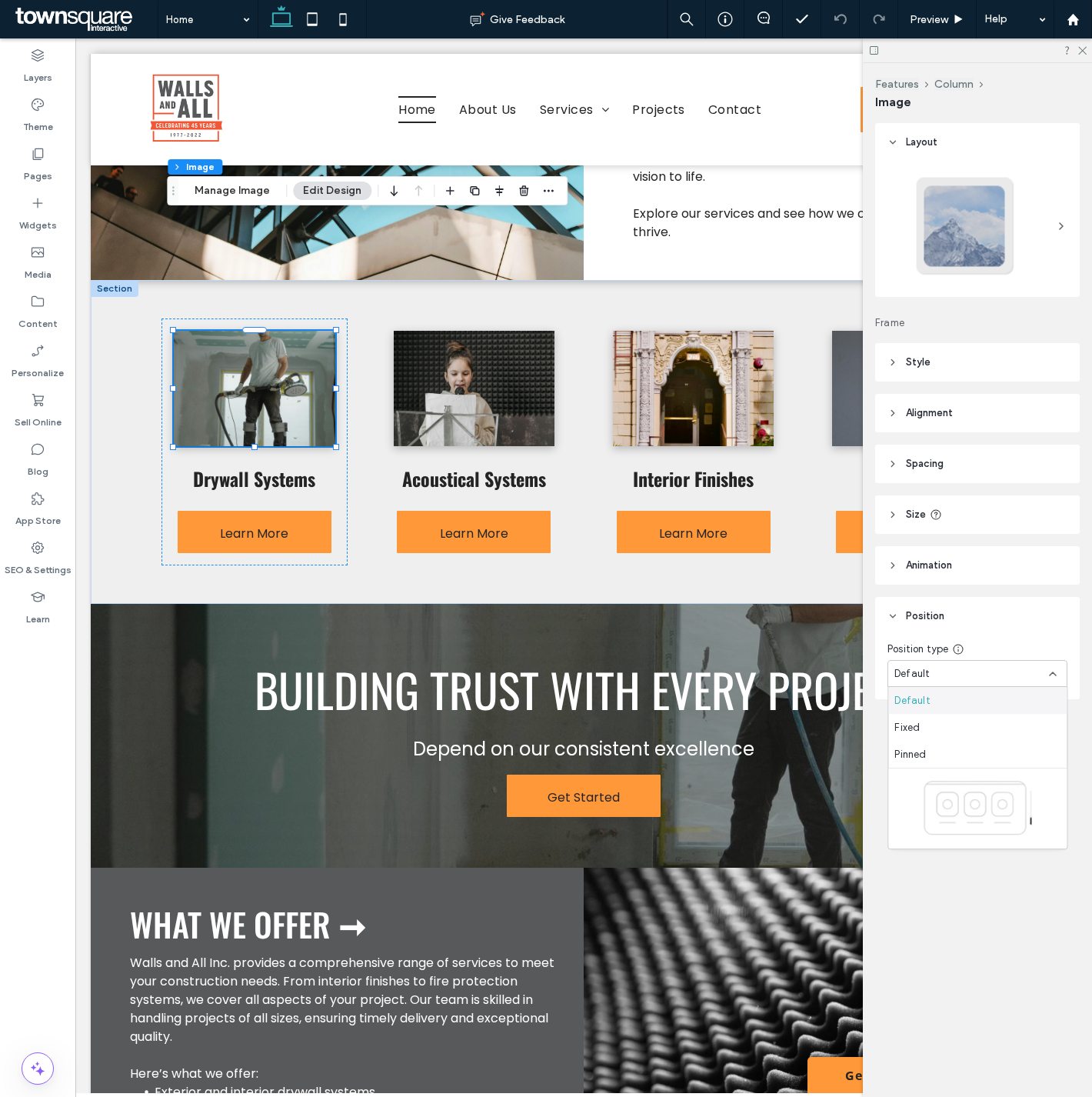
click at [977, 672] on div "Default" at bounding box center [972, 674] width 155 height 15
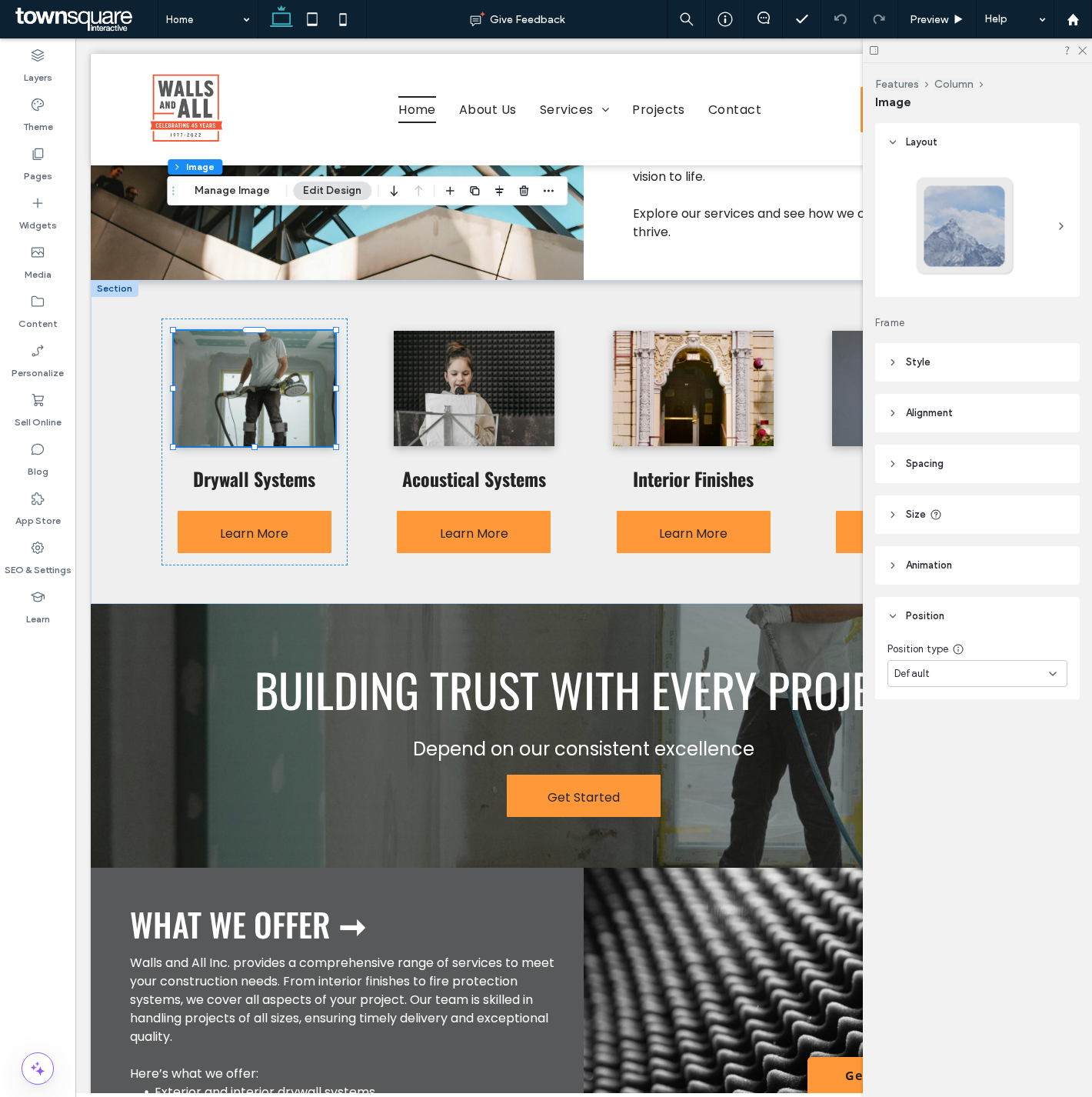
click at [950, 622] on header "Position" at bounding box center [977, 616] width 205 height 38
click at [959, 568] on header "Animation" at bounding box center [977, 565] width 205 height 38
click at [959, 567] on header "Animation" at bounding box center [977, 565] width 205 height 38
click at [920, 516] on span "Size" at bounding box center [916, 514] width 20 height 15
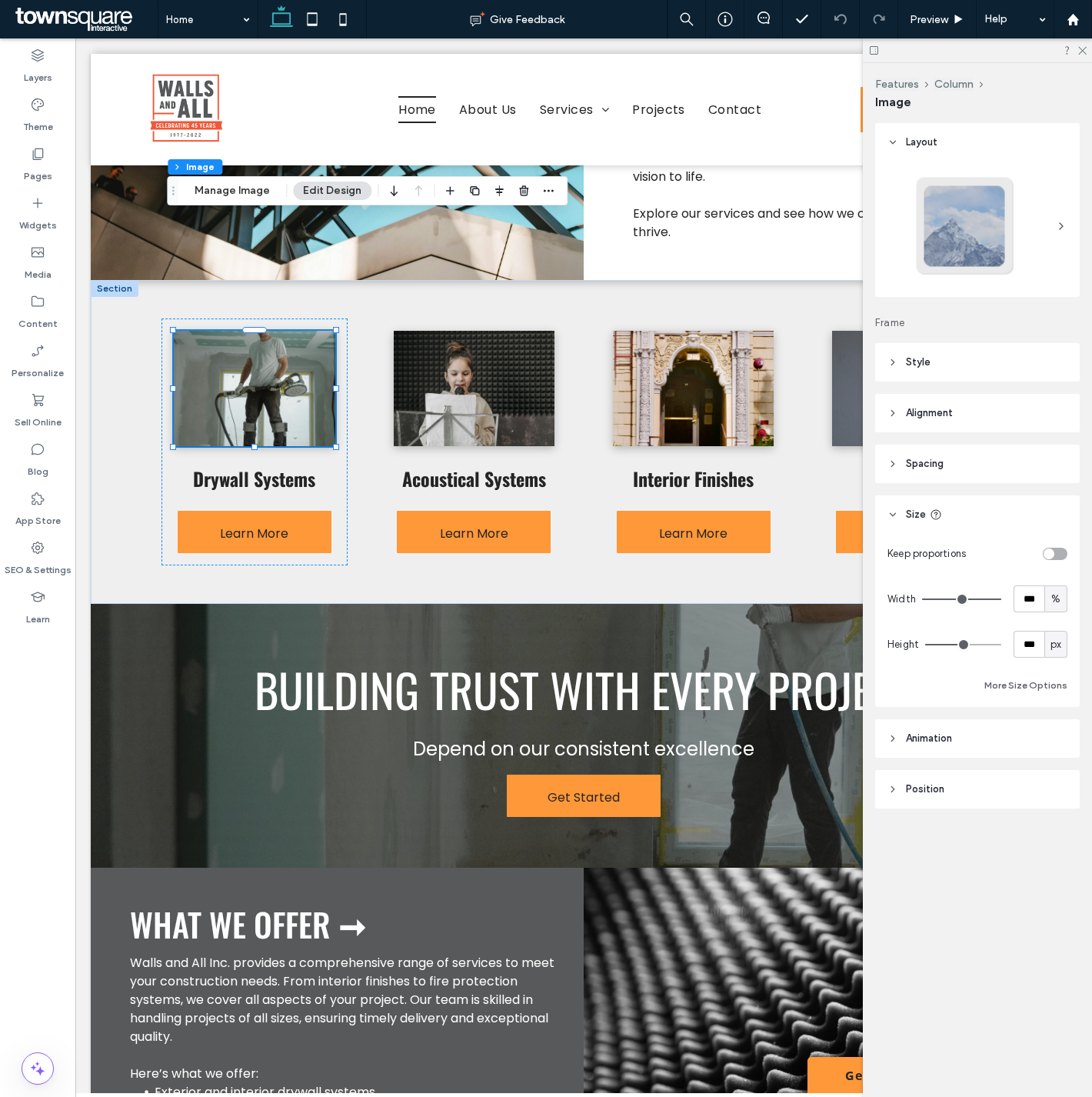
click at [920, 518] on span "Size" at bounding box center [916, 514] width 20 height 15
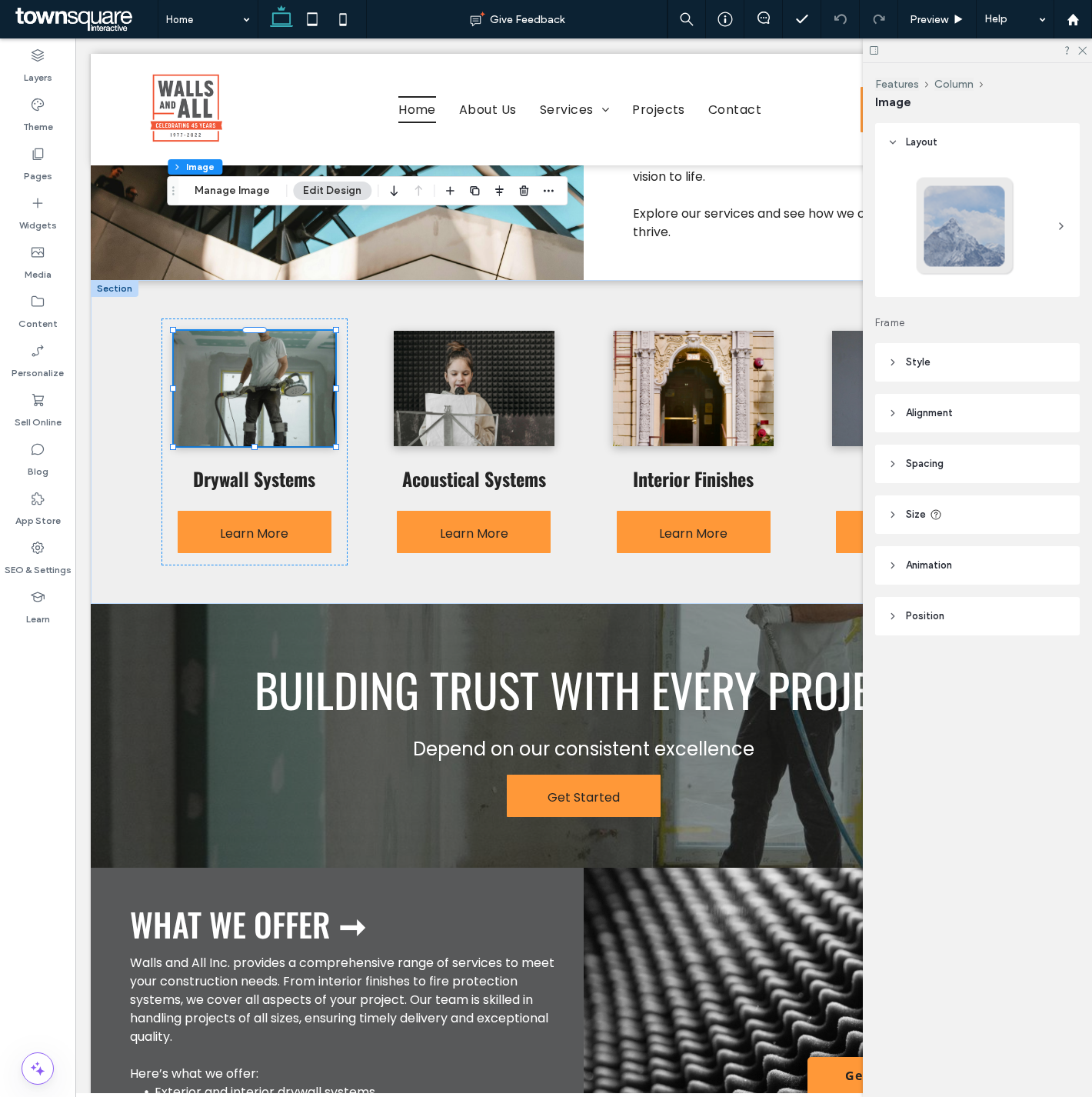
click at [929, 464] on span "Spacing" at bounding box center [925, 463] width 37 height 15
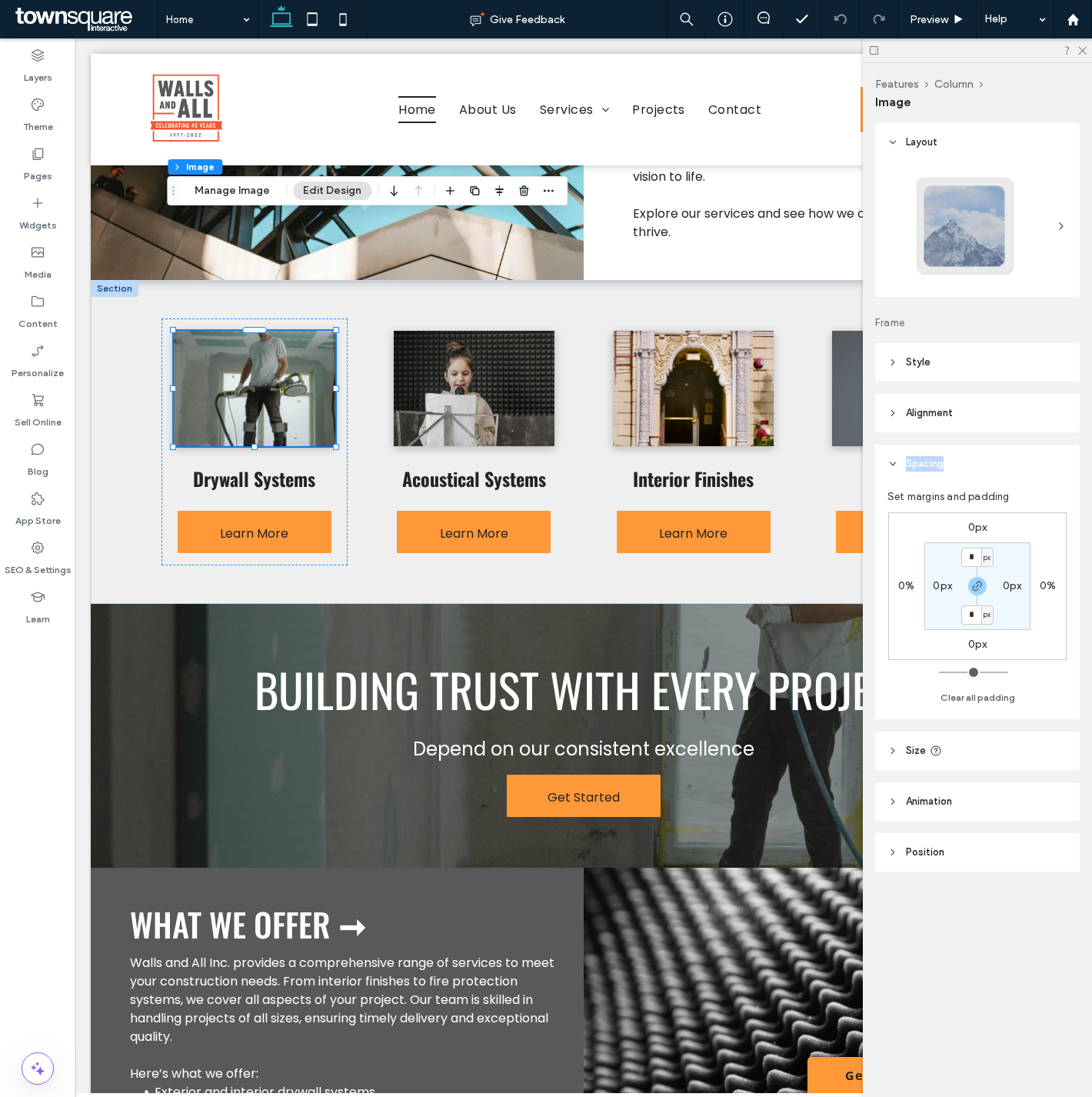
click at [929, 464] on span "Spacing" at bounding box center [925, 463] width 37 height 15
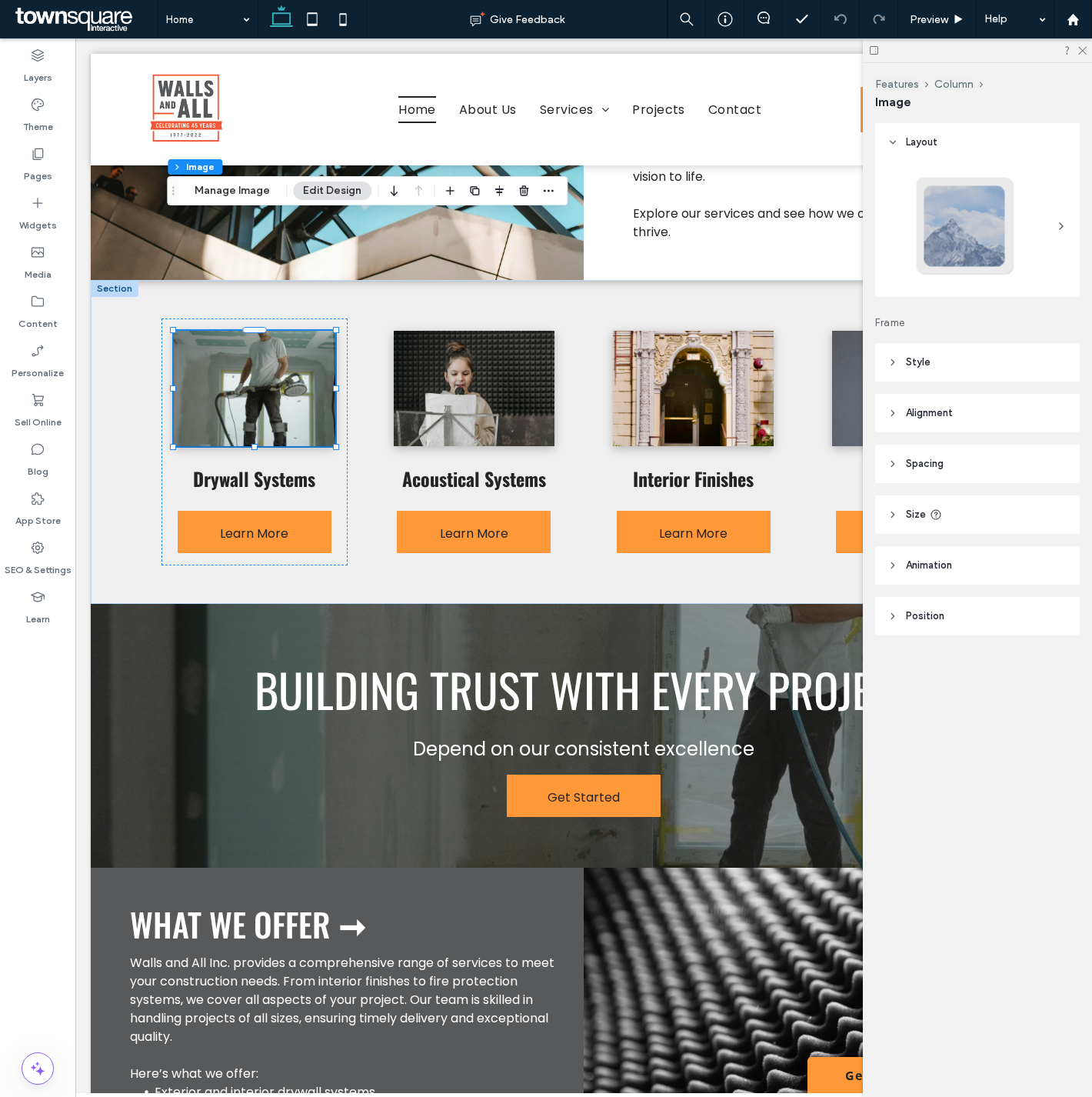
click at [918, 421] on header "Alignment" at bounding box center [977, 413] width 205 height 38
click at [918, 423] on header "Alignment" at bounding box center [977, 413] width 205 height 38
click at [922, 352] on header "Style" at bounding box center [977, 362] width 205 height 38
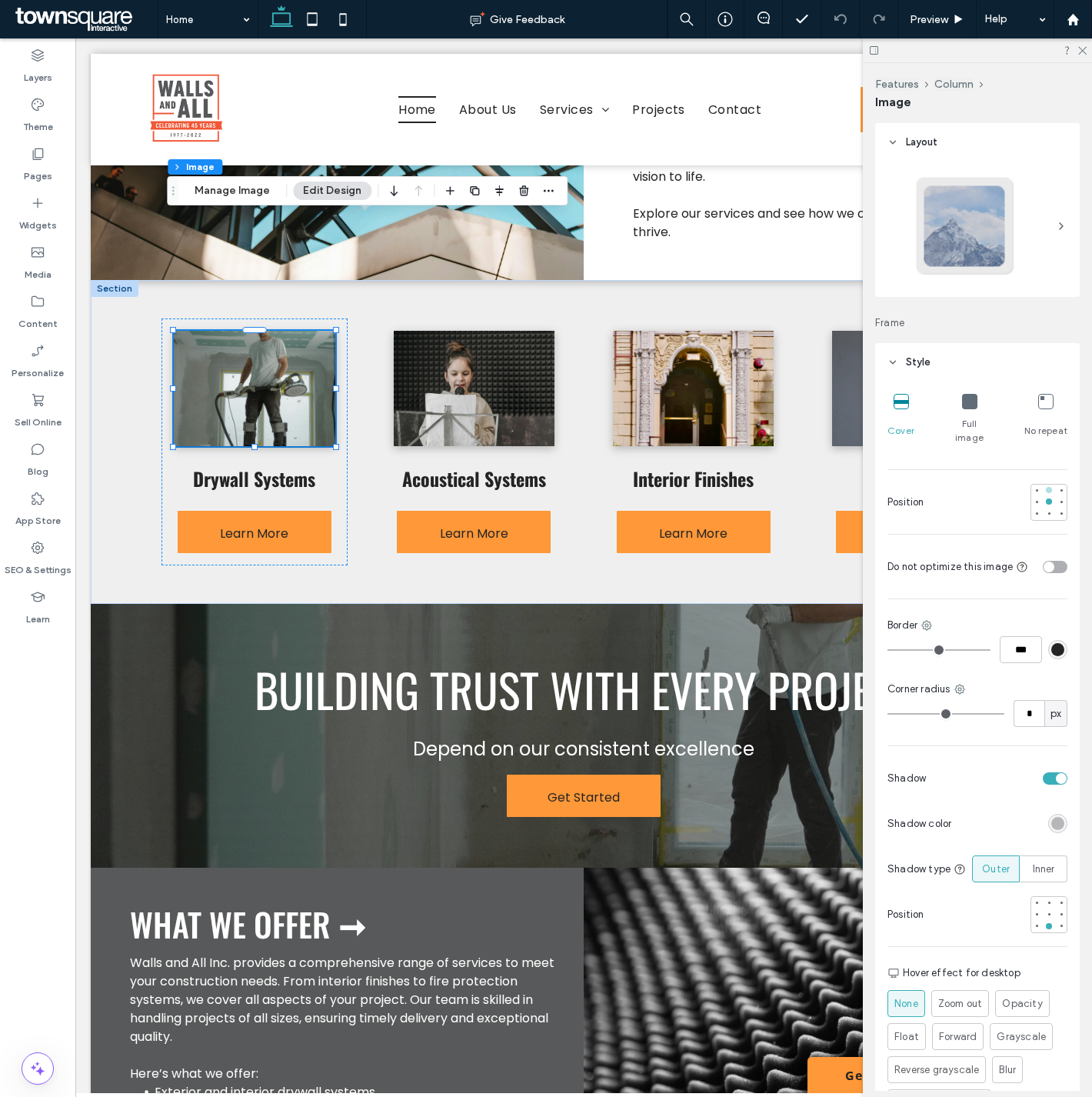
click at [1044, 485] on div at bounding box center [1049, 491] width 11 height 11
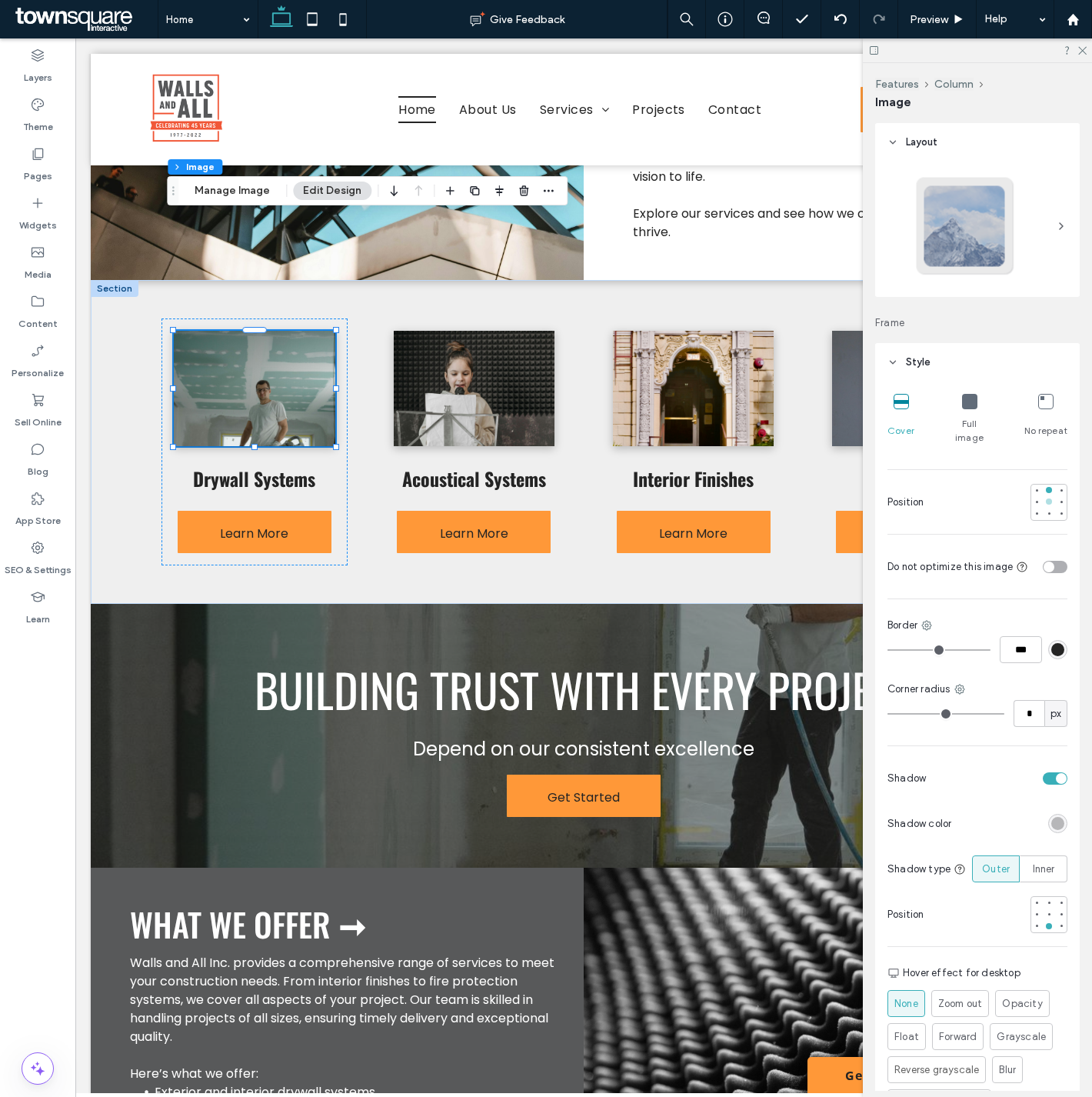
click at [1046, 499] on div at bounding box center [1049, 502] width 6 height 6
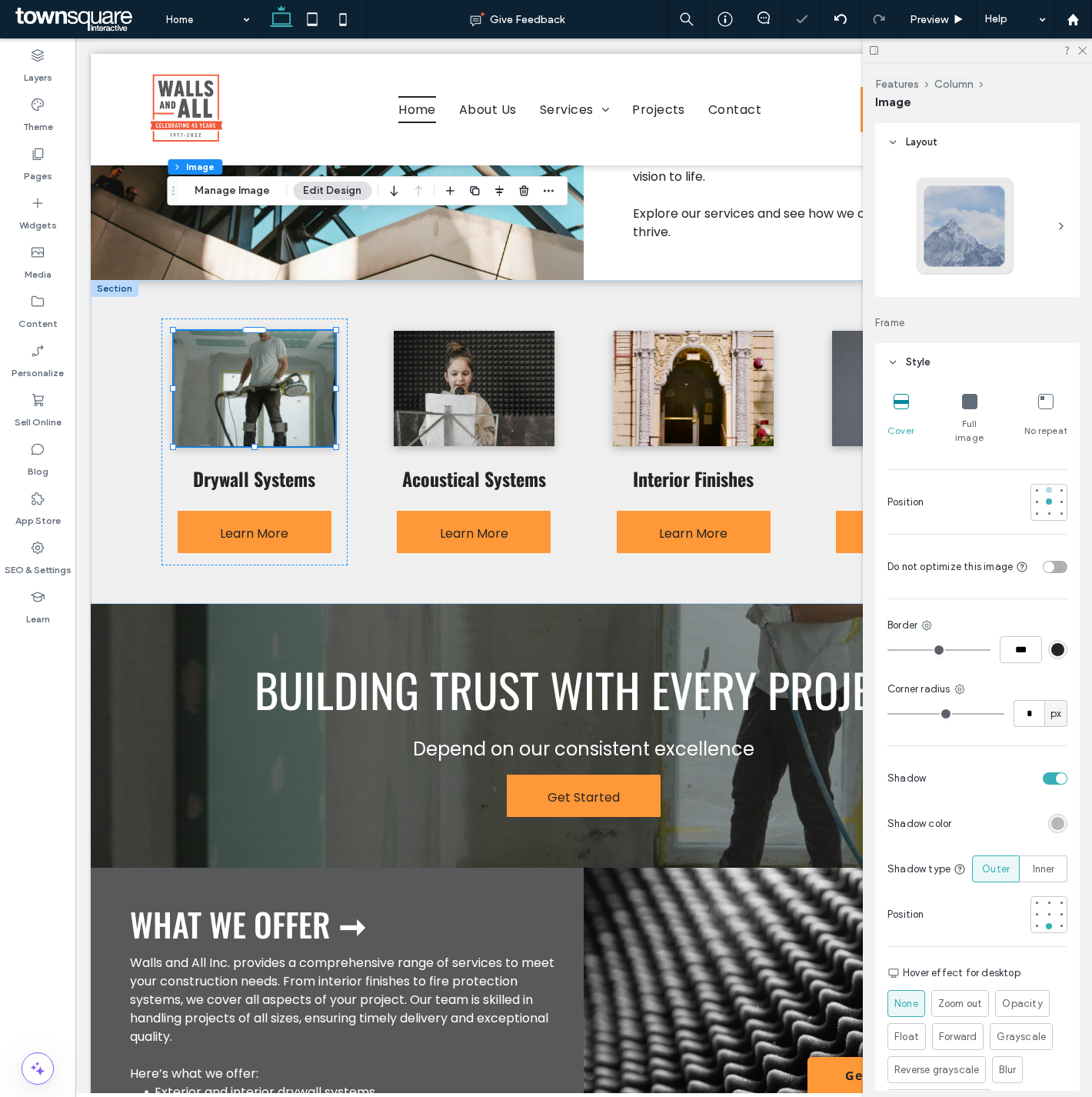
click at [1044, 485] on div at bounding box center [1049, 491] width 11 height 11
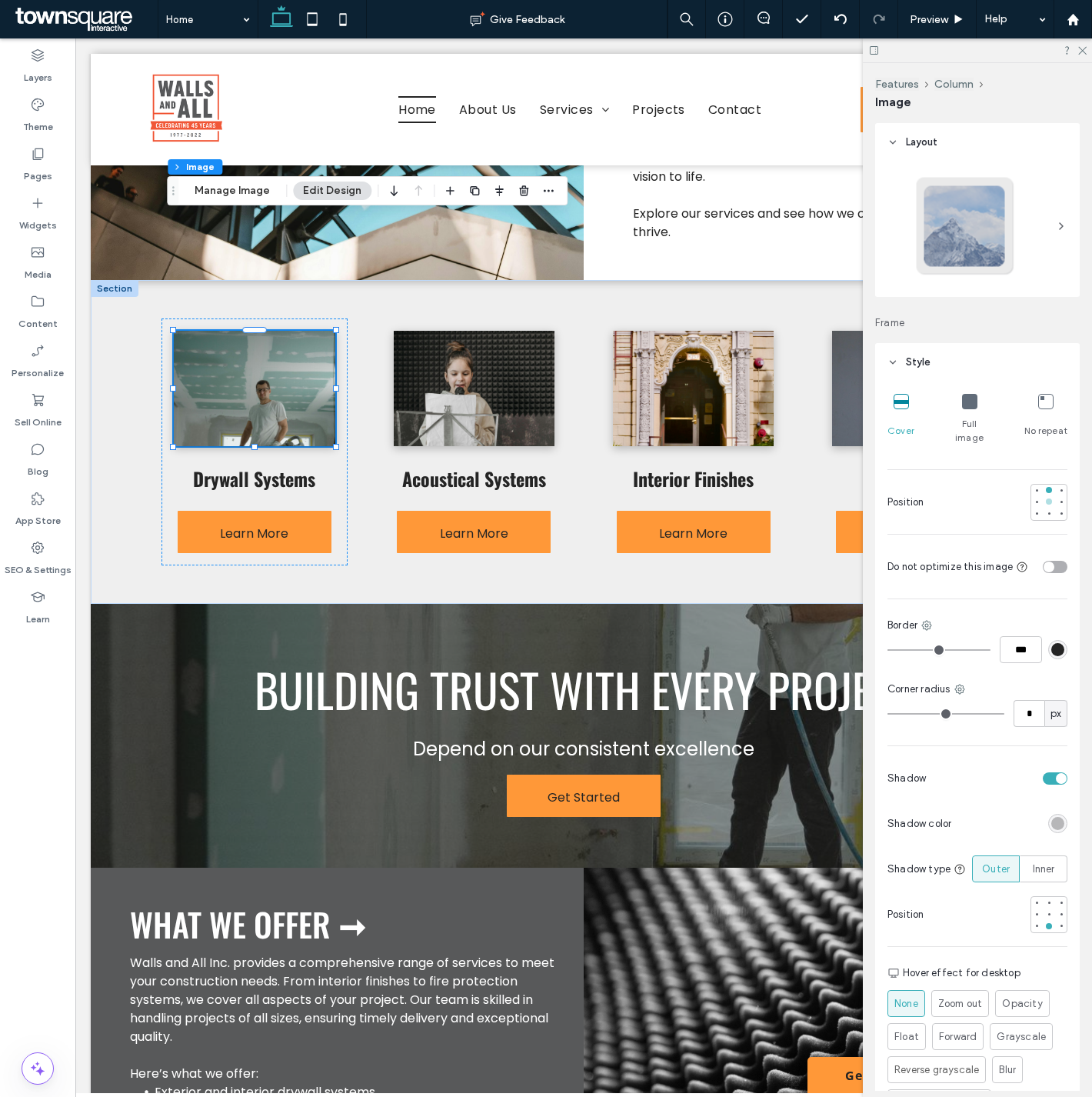
click at [1046, 499] on div at bounding box center [1049, 502] width 6 height 6
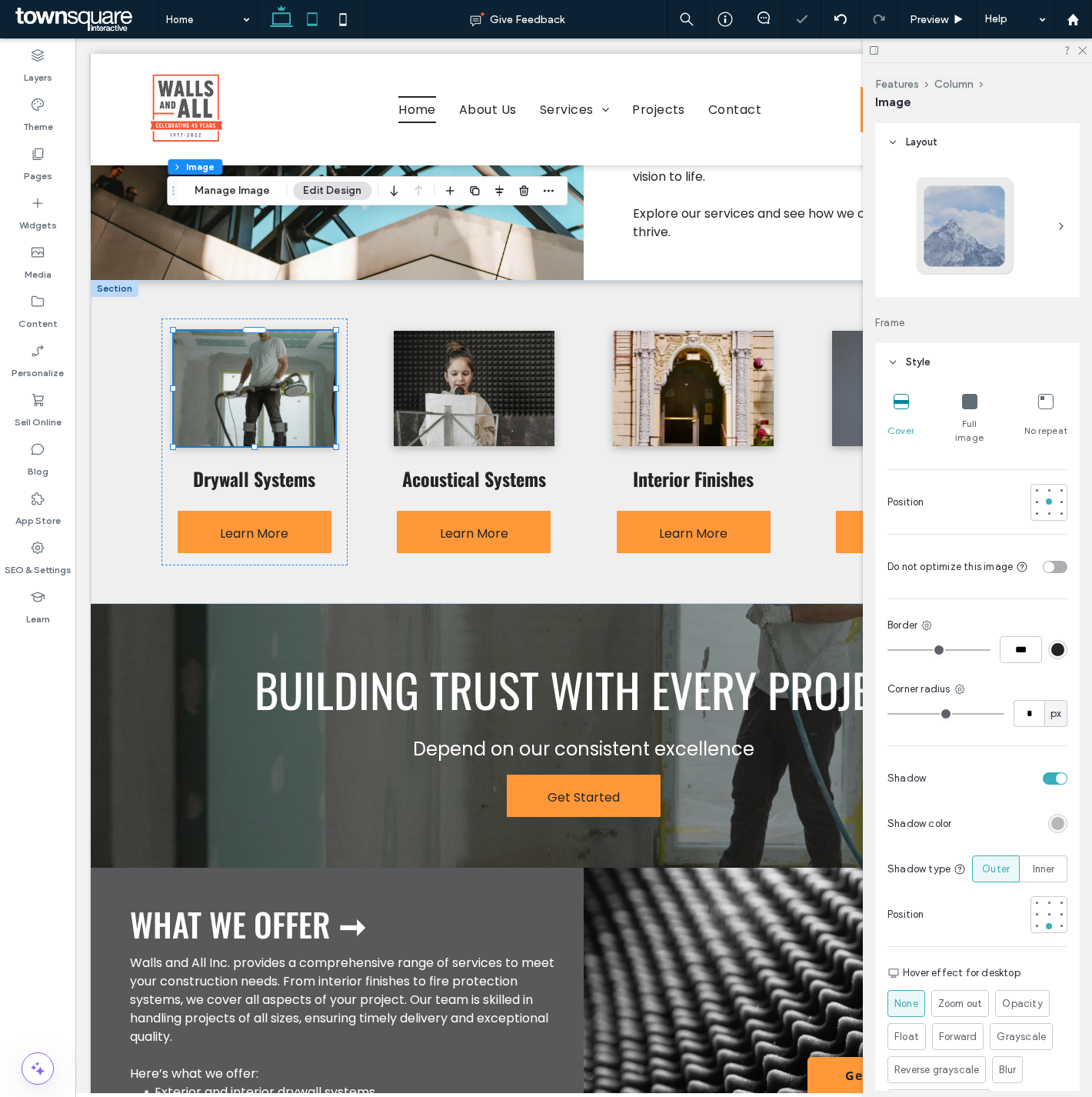
click at [301, 17] on icon at bounding box center [312, 19] width 31 height 31
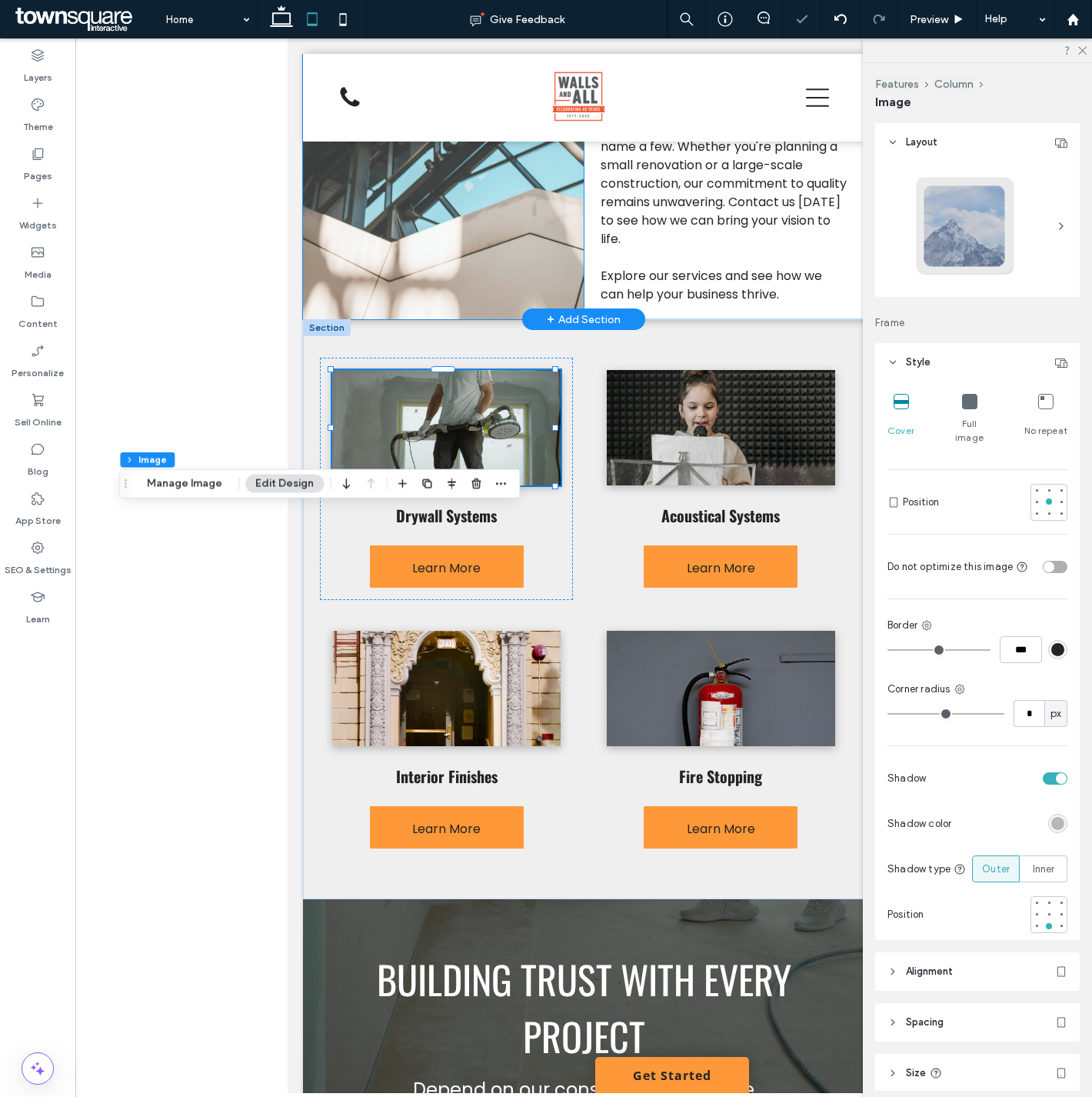
scroll to position [1202, 0]
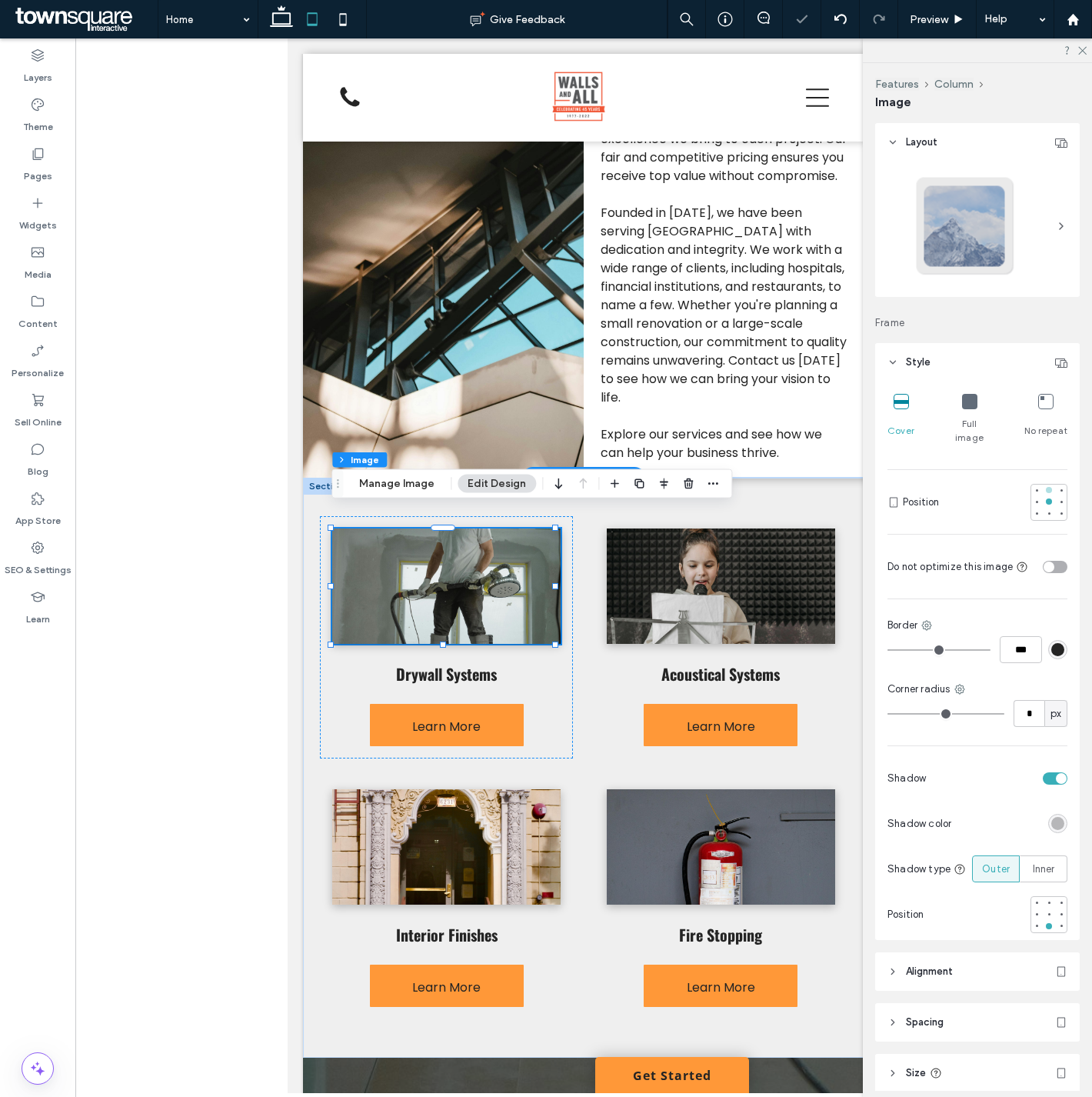
click at [1046, 487] on div at bounding box center [1049, 490] width 6 height 6
click at [1046, 511] on div at bounding box center [1049, 513] width 6 height 6
click at [1046, 487] on div at bounding box center [1049, 490] width 6 height 6
click at [268, 16] on icon at bounding box center [281, 19] width 31 height 31
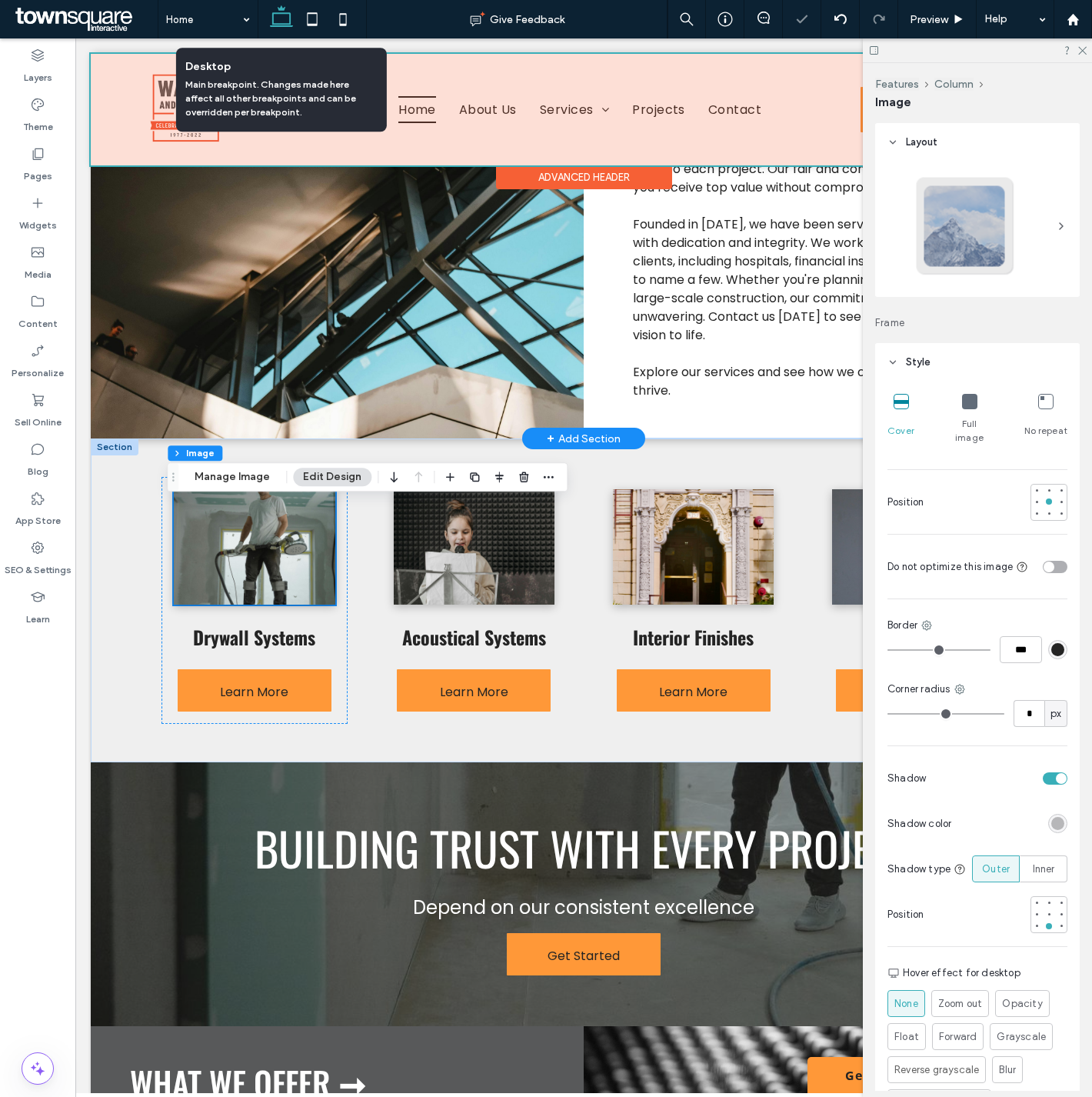
scroll to position [1074, 0]
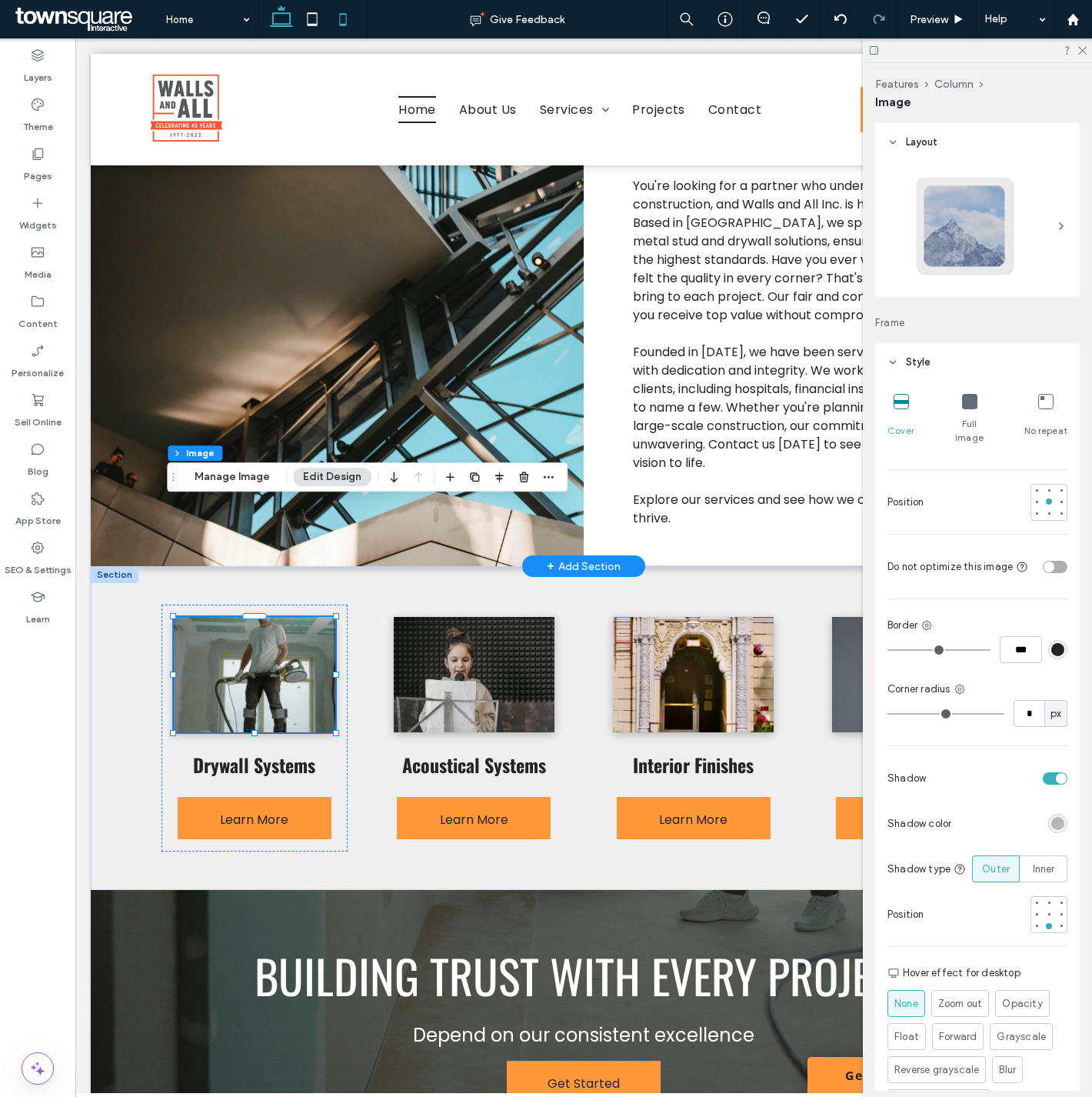
click at [345, 24] on use at bounding box center [343, 19] width 7 height 13
type input "***"
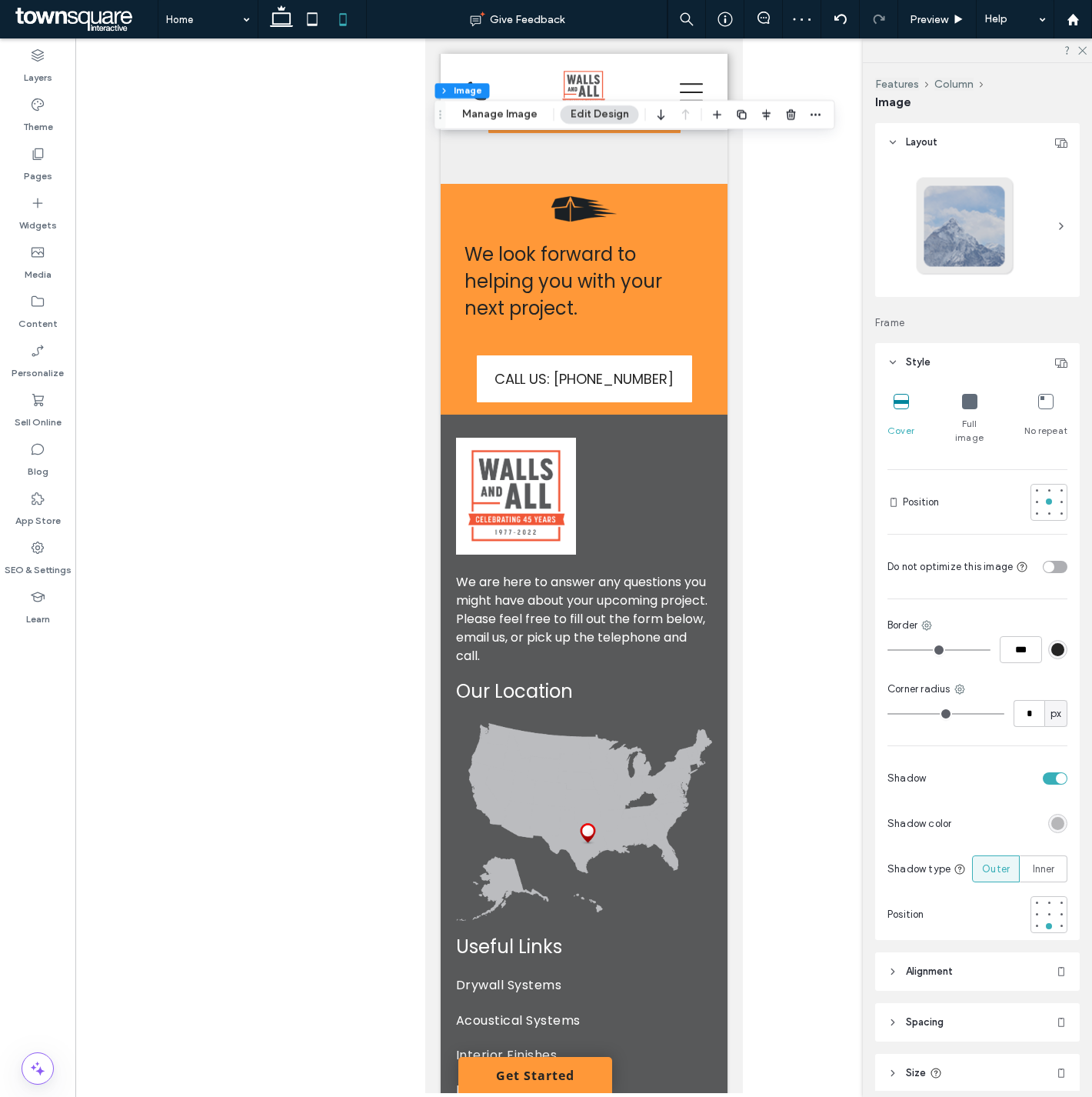
scroll to position [5106, 0]
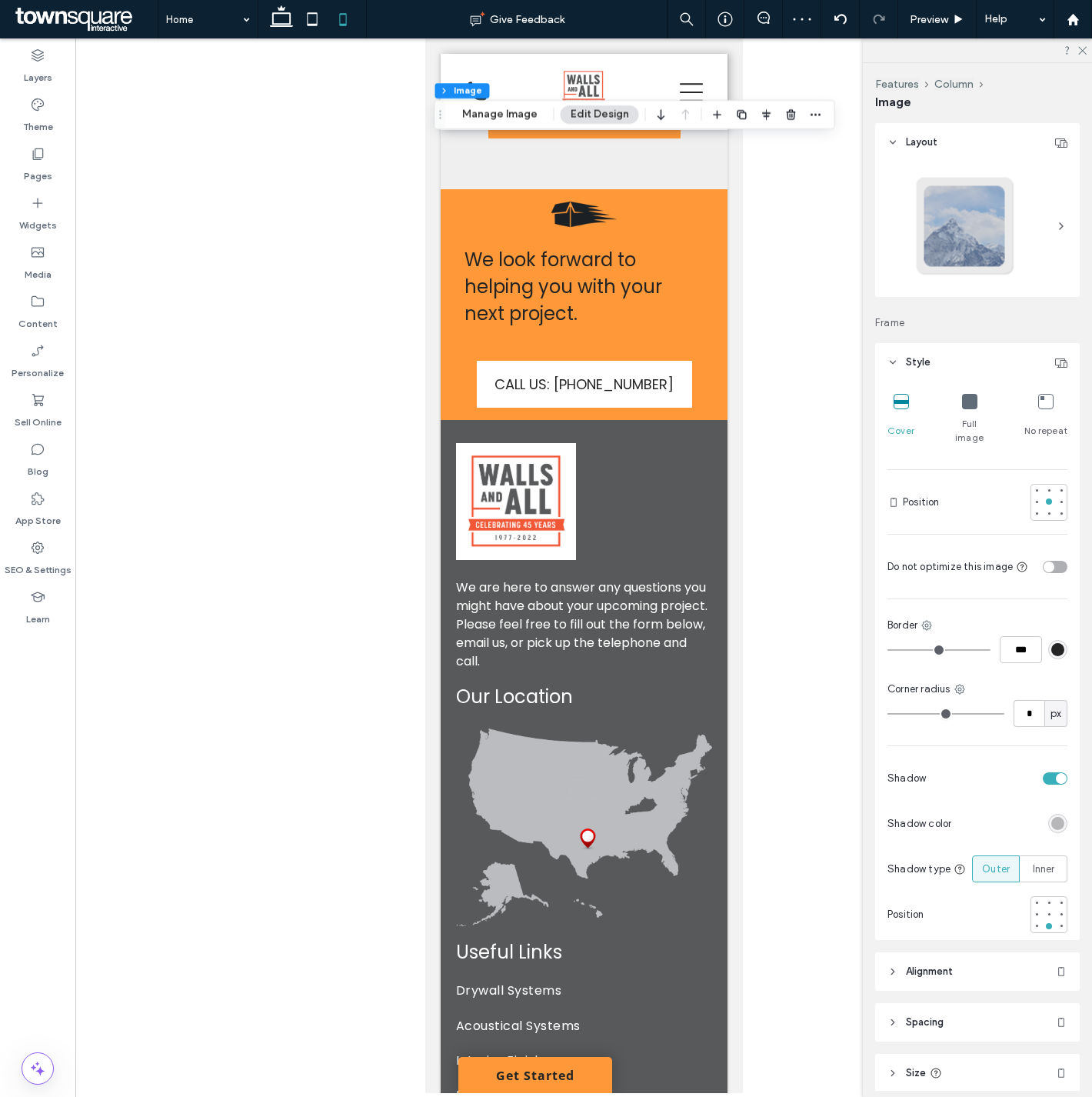
drag, startPoint x: 733, startPoint y: 320, endPoint x: 1175, endPoint y: 976, distance: 791.0
click at [466, 403] on div "CALL US: [PHONE_NUMBER]" at bounding box center [583, 384] width 264 height 72
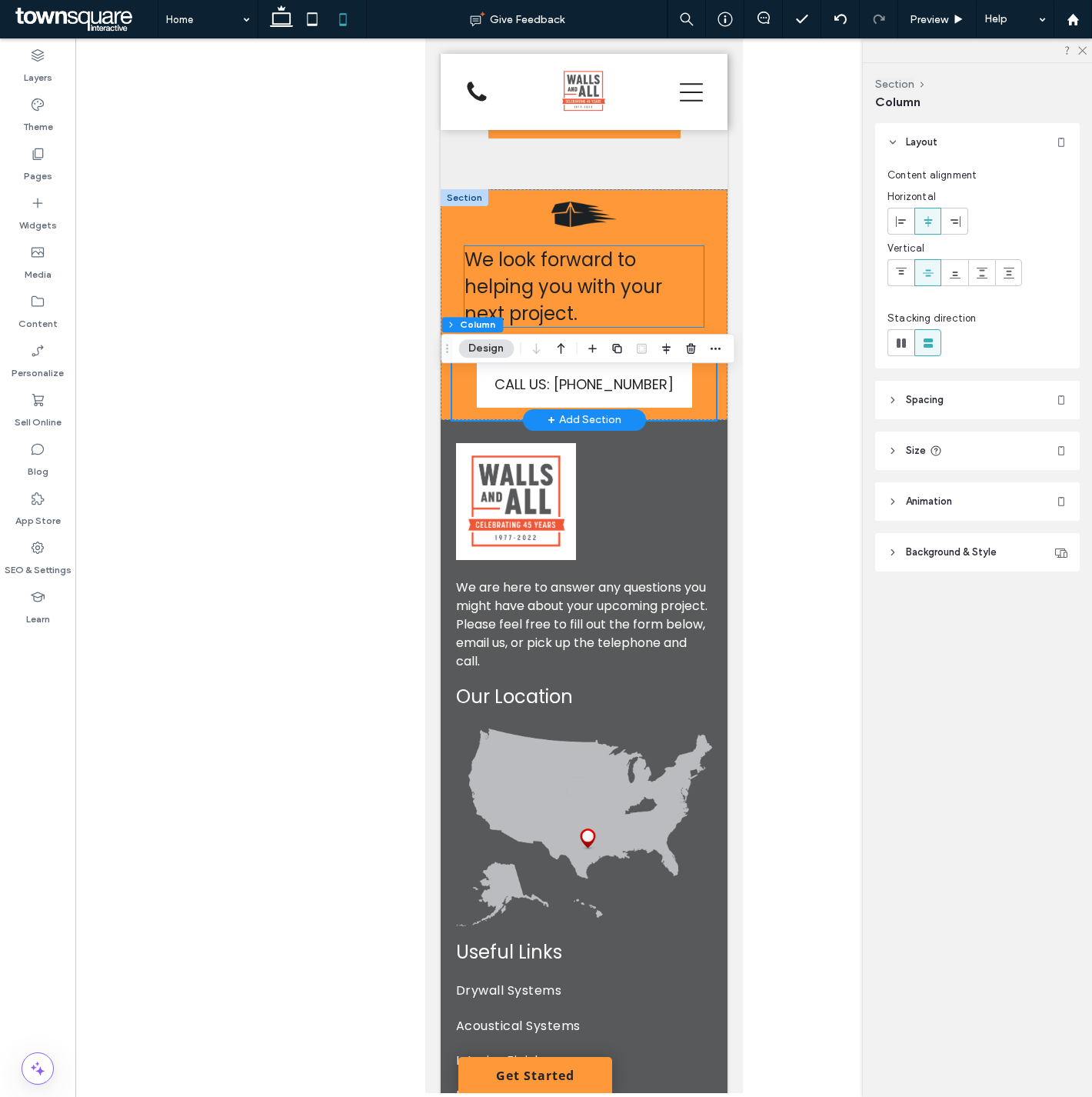
click at [581, 294] on span "We look forward to helping you with your next project." at bounding box center [562, 286] width 197 height 79
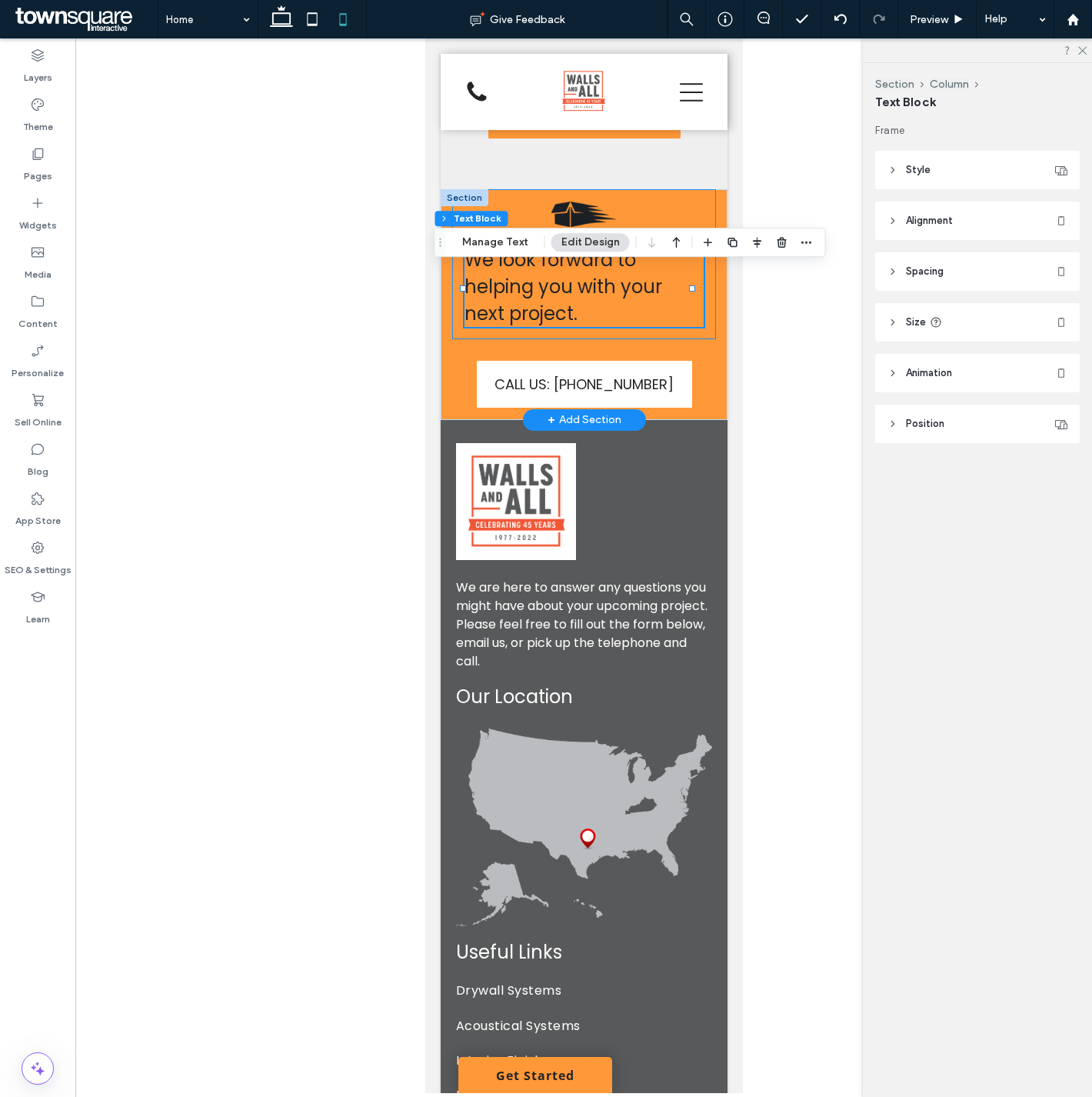
click at [455, 340] on div "We look forward to helping you with your next project." at bounding box center [583, 264] width 264 height 150
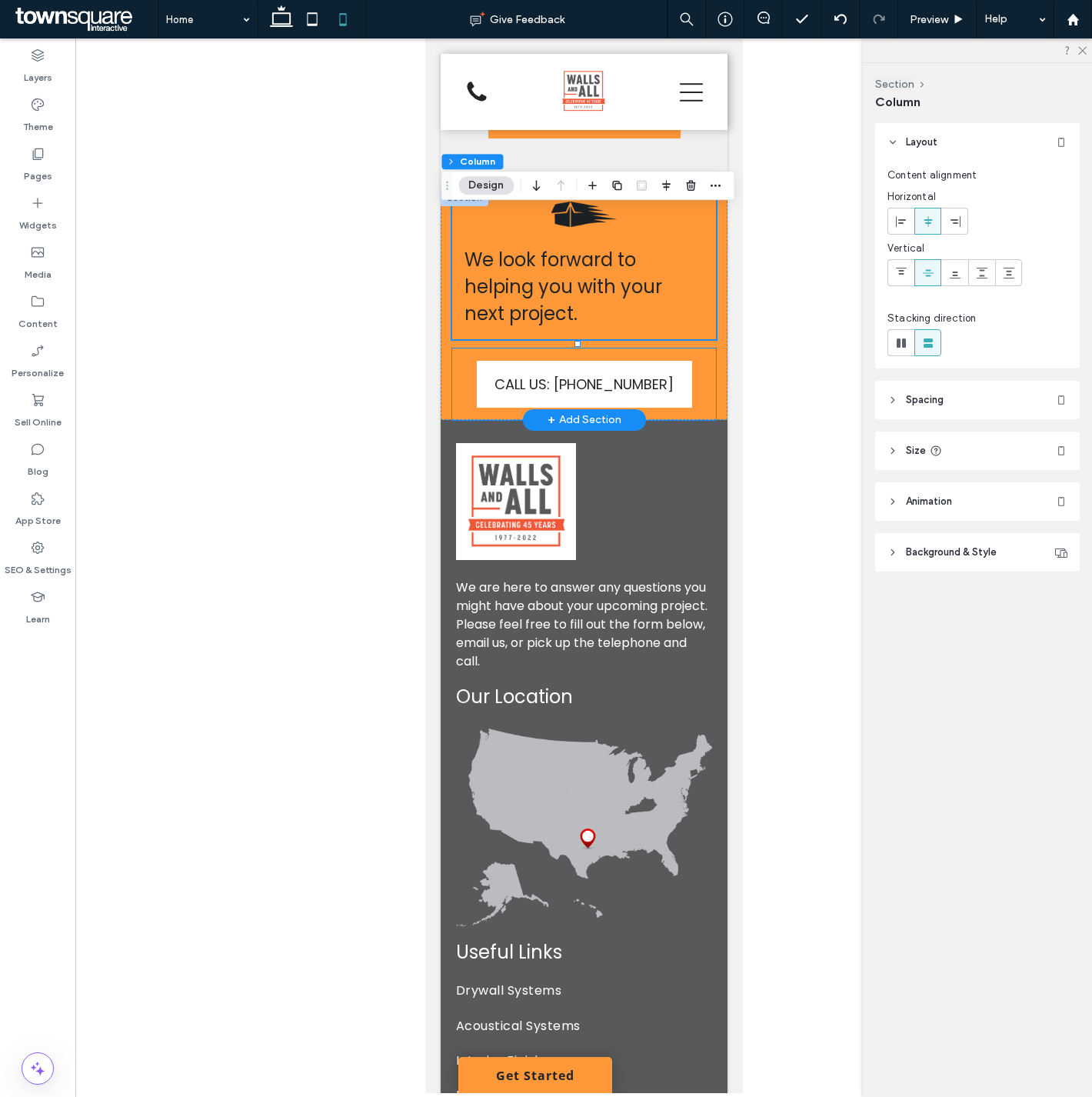
click at [455, 386] on div "CALL US: [PHONE_NUMBER]" at bounding box center [583, 384] width 264 height 72
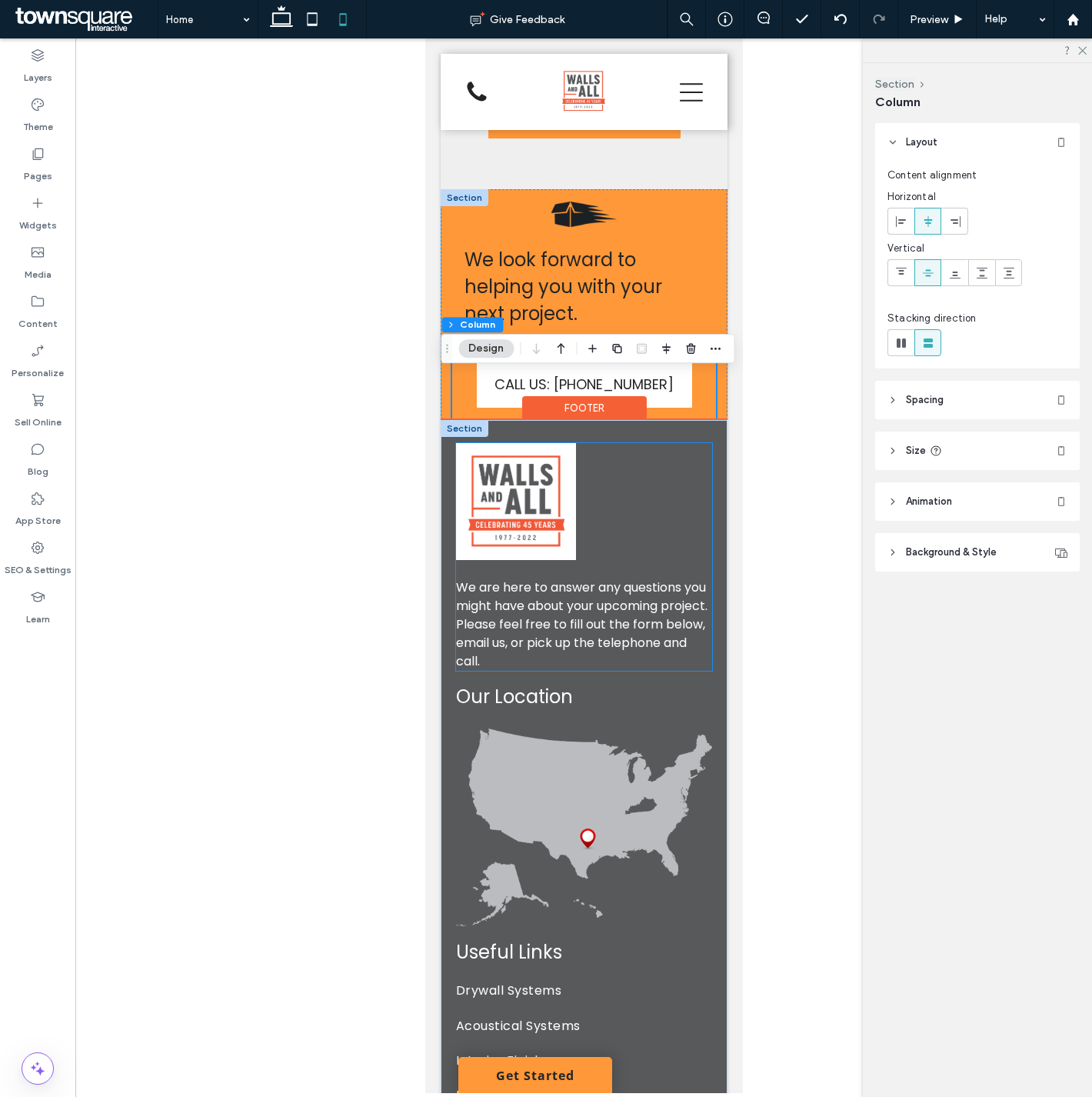
click at [478, 594] on div "We are here to answer any questions you might have about your upcoming project.…" at bounding box center [582, 557] width 256 height 228
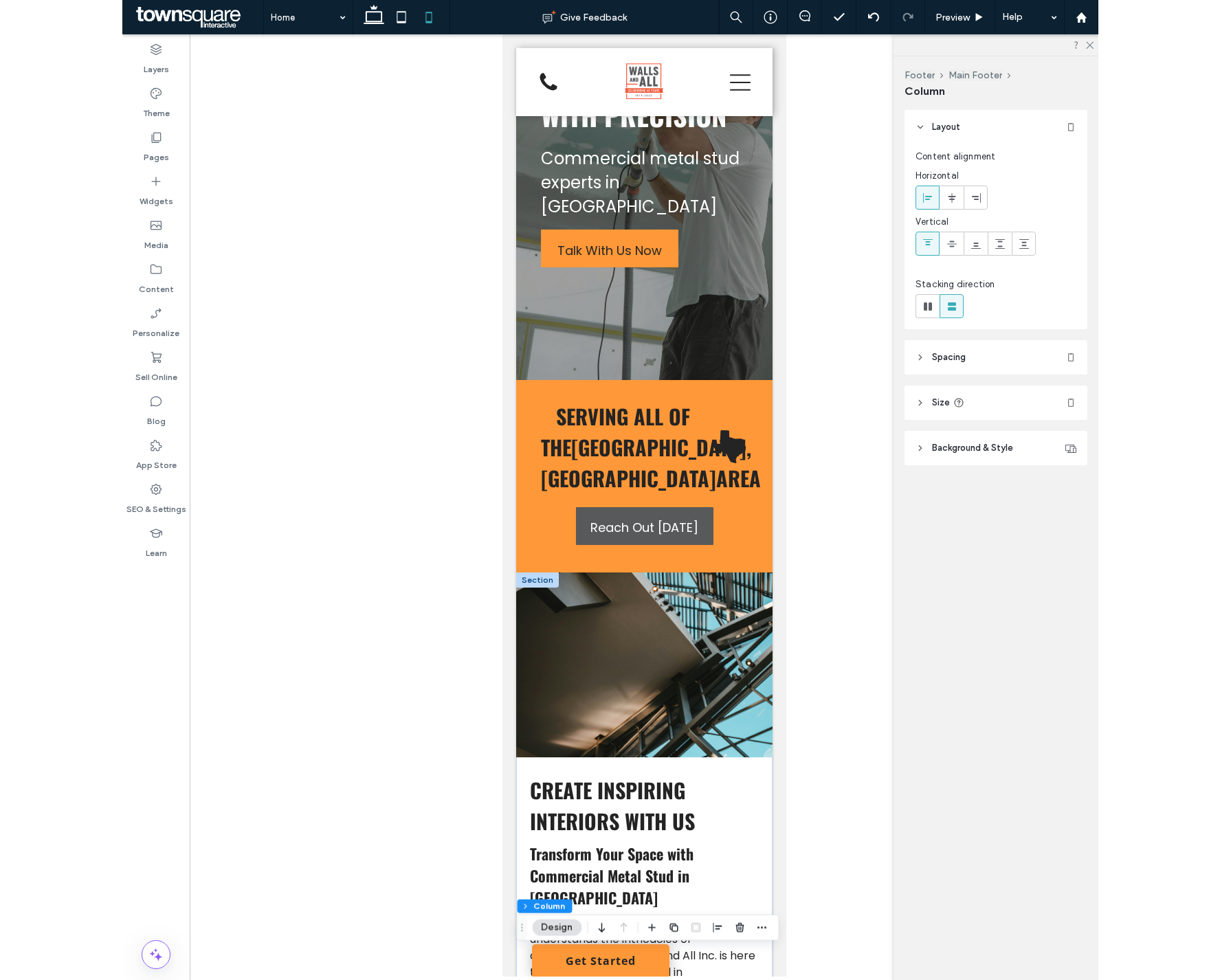
scroll to position [0, 0]
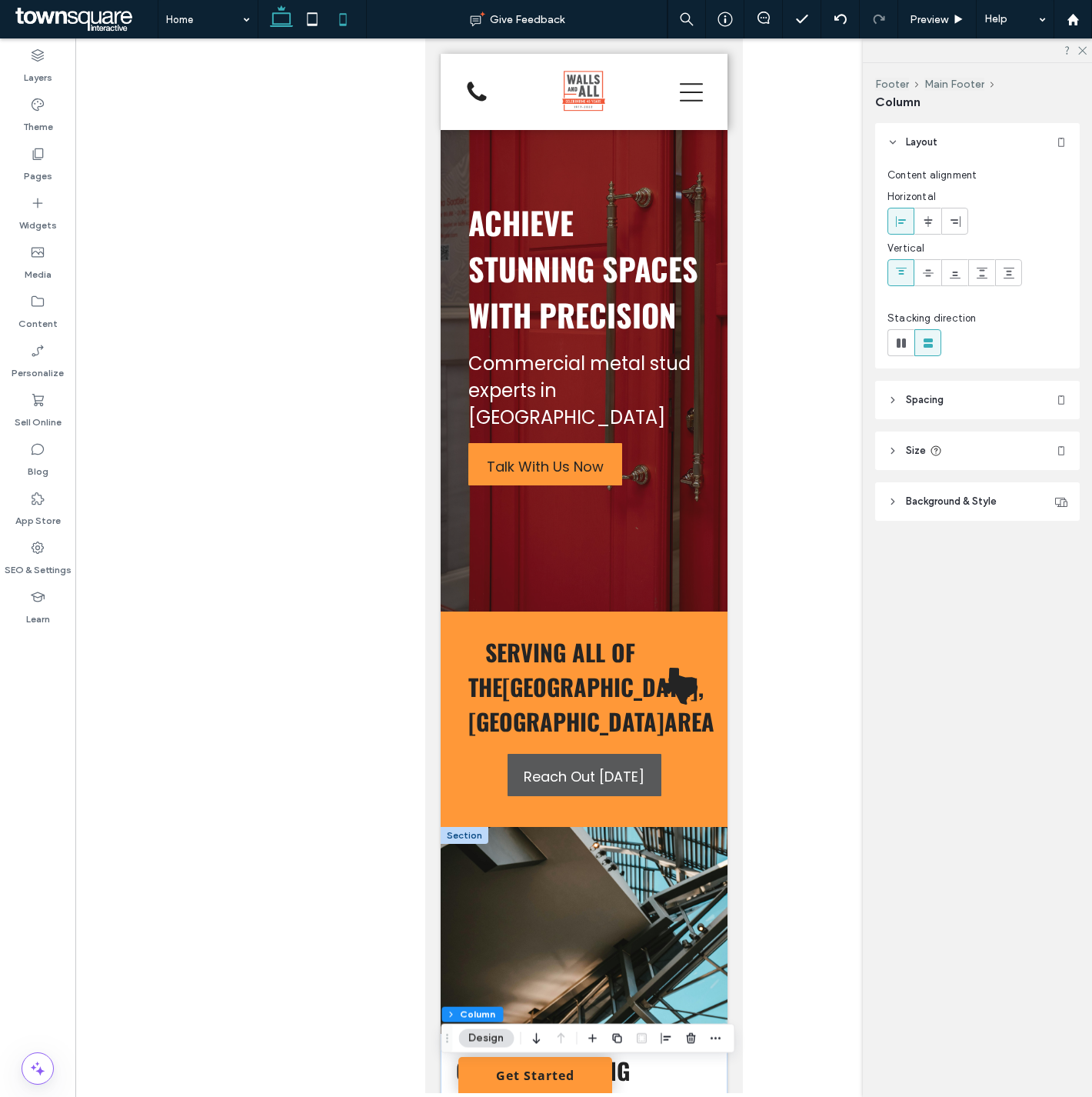
click at [290, 23] on use at bounding box center [281, 16] width 23 height 22
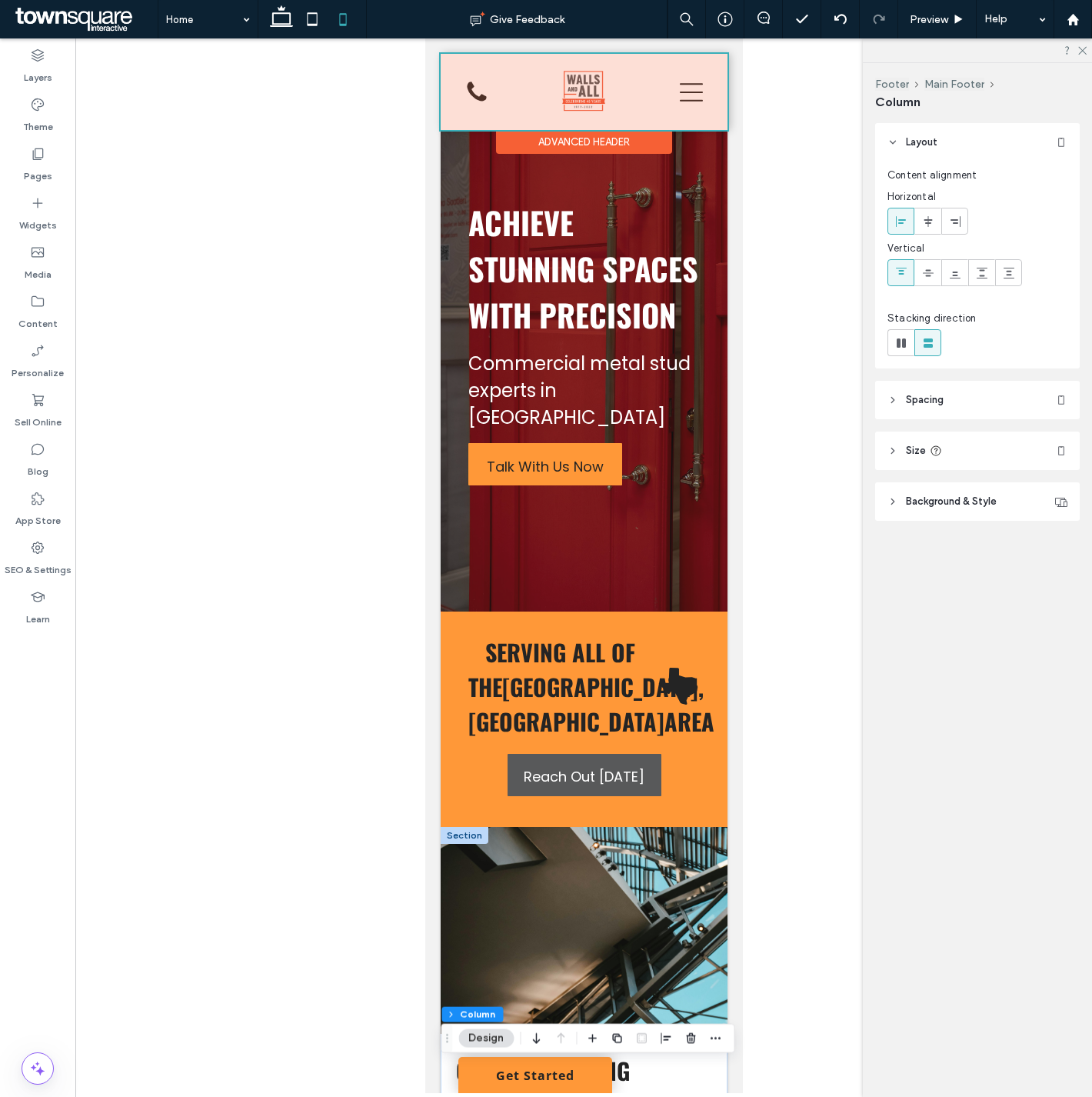
type input "*****"
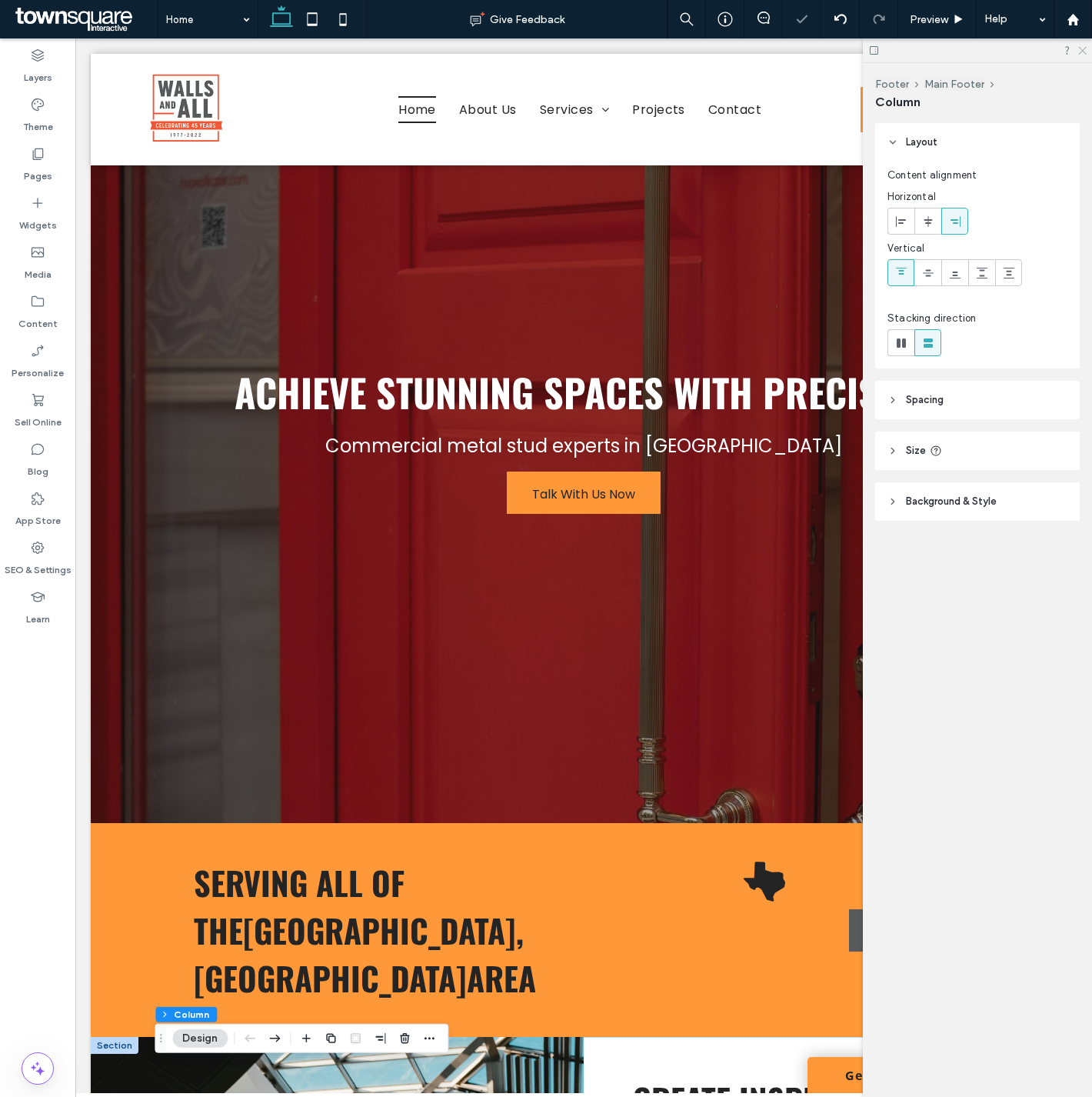
drag, startPoint x: 1077, startPoint y: 47, endPoint x: 994, endPoint y: 175, distance: 152.6
click at [1077, 47] on icon at bounding box center [1081, 49] width 10 height 10
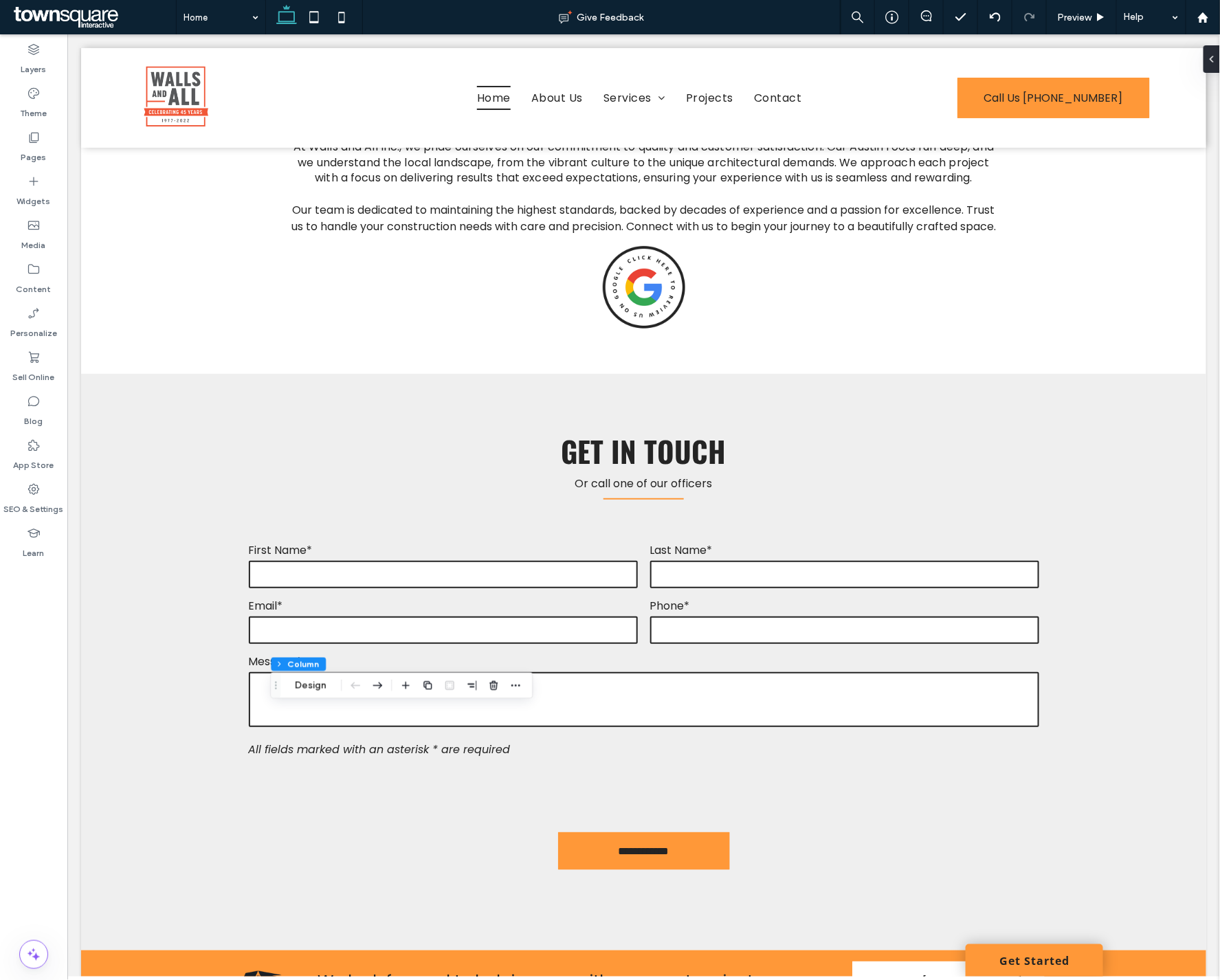
scroll to position [2196, 0]
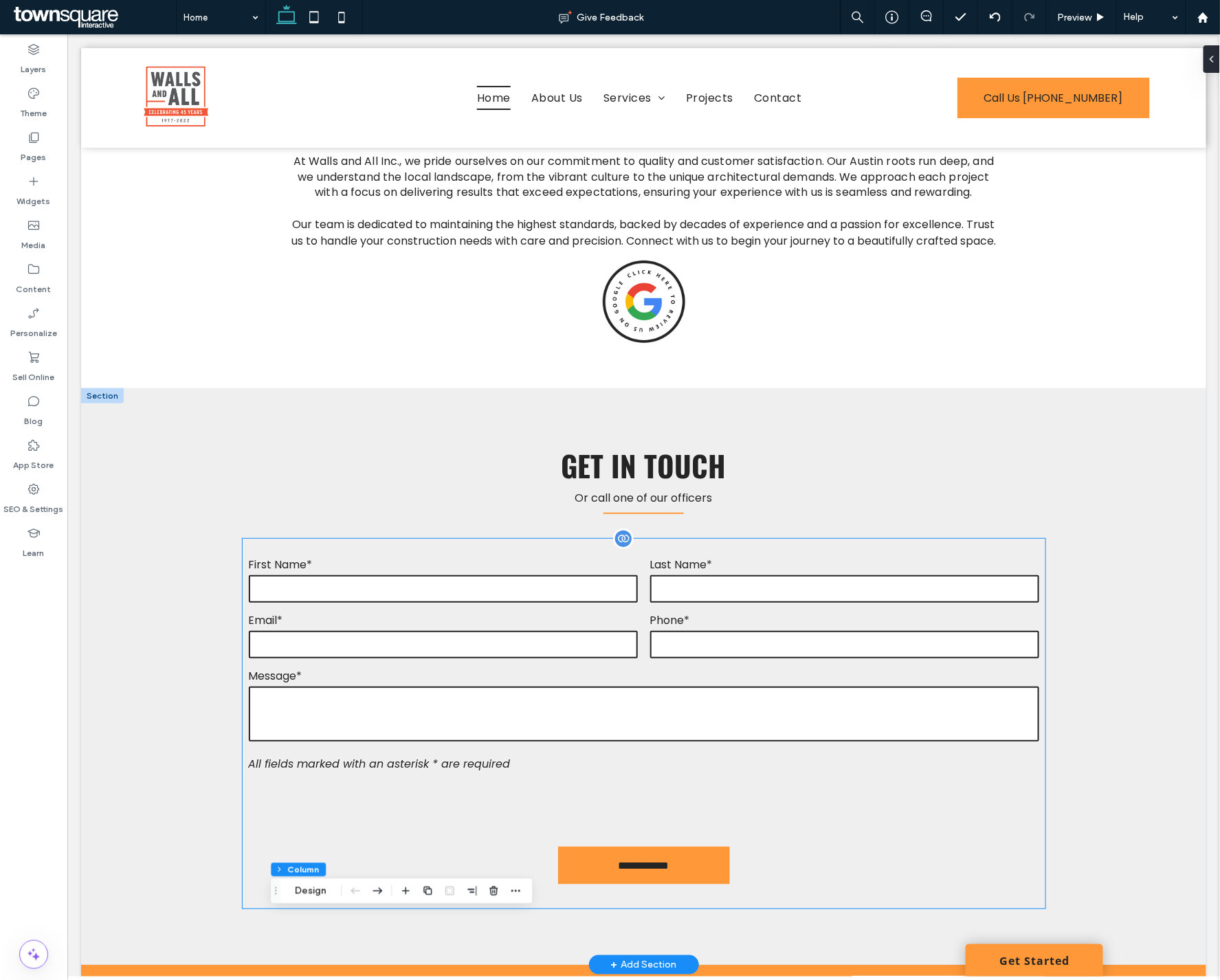
click at [749, 686] on textarea at bounding box center [643, 714] width 791 height 55
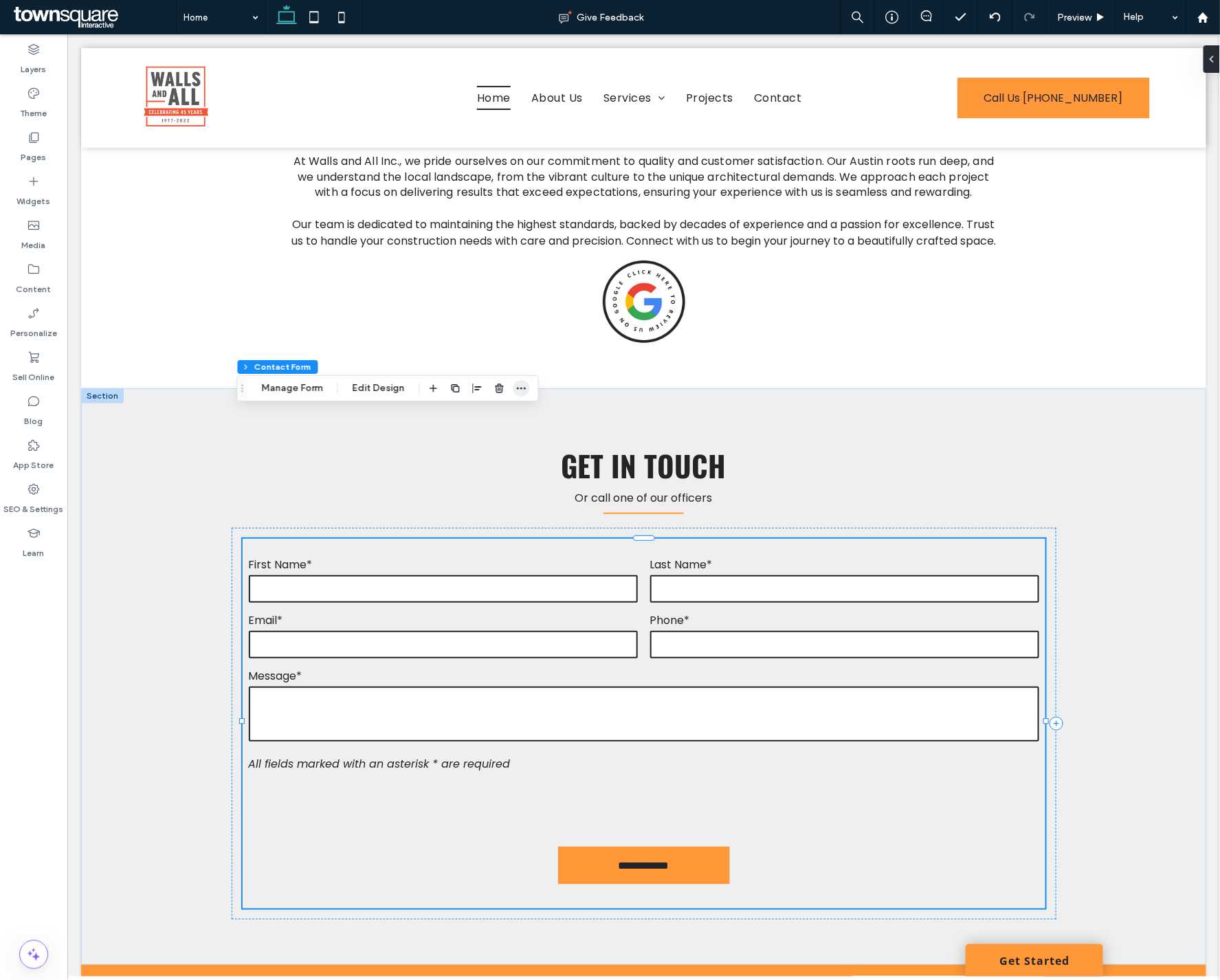
click at [518, 389] on icon "button" at bounding box center [522, 389] width 11 height 11
click at [579, 465] on span "Change Connection" at bounding box center [595, 471] width 91 height 11
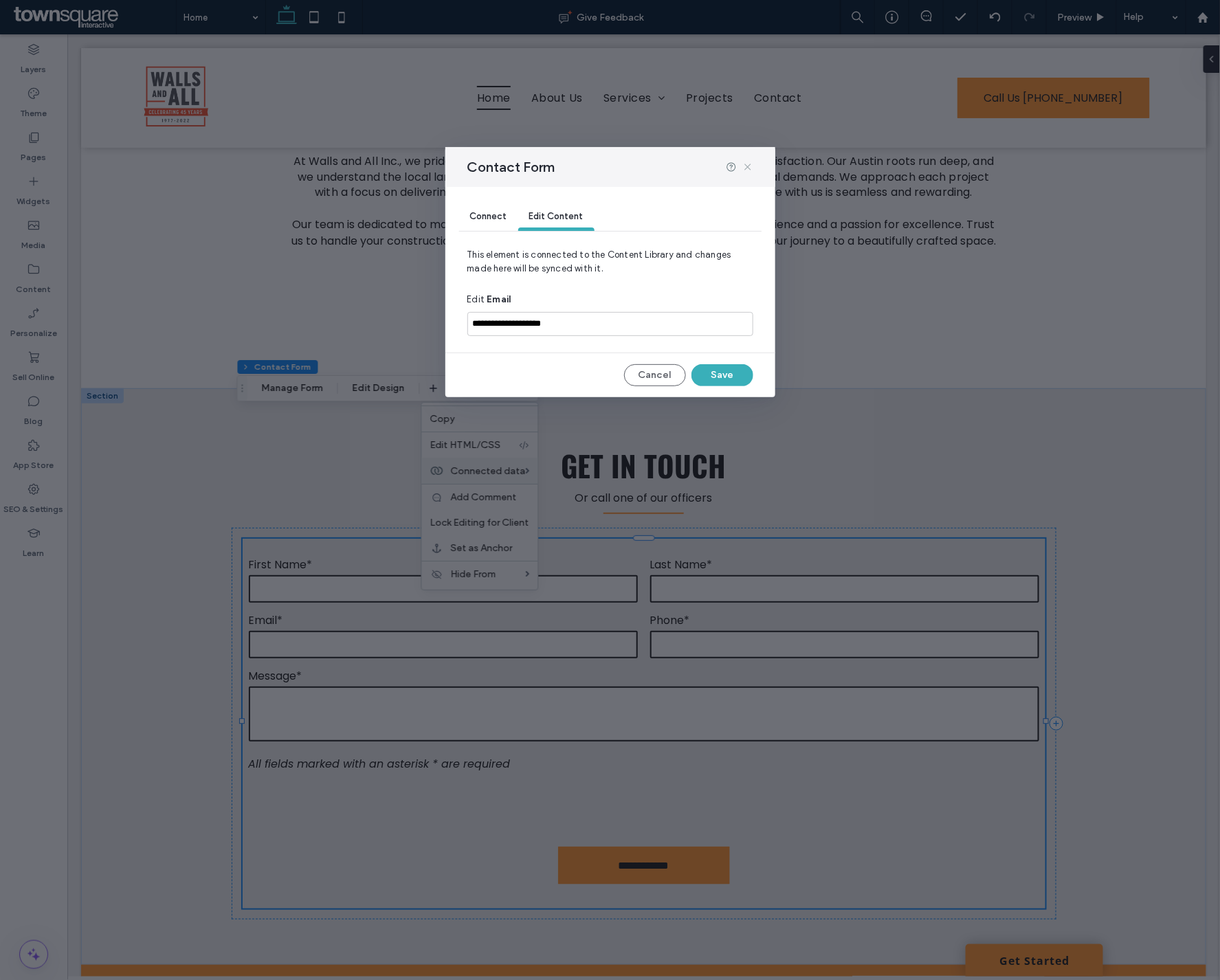
click at [750, 165] on use at bounding box center [747, 167] width 7 height 7
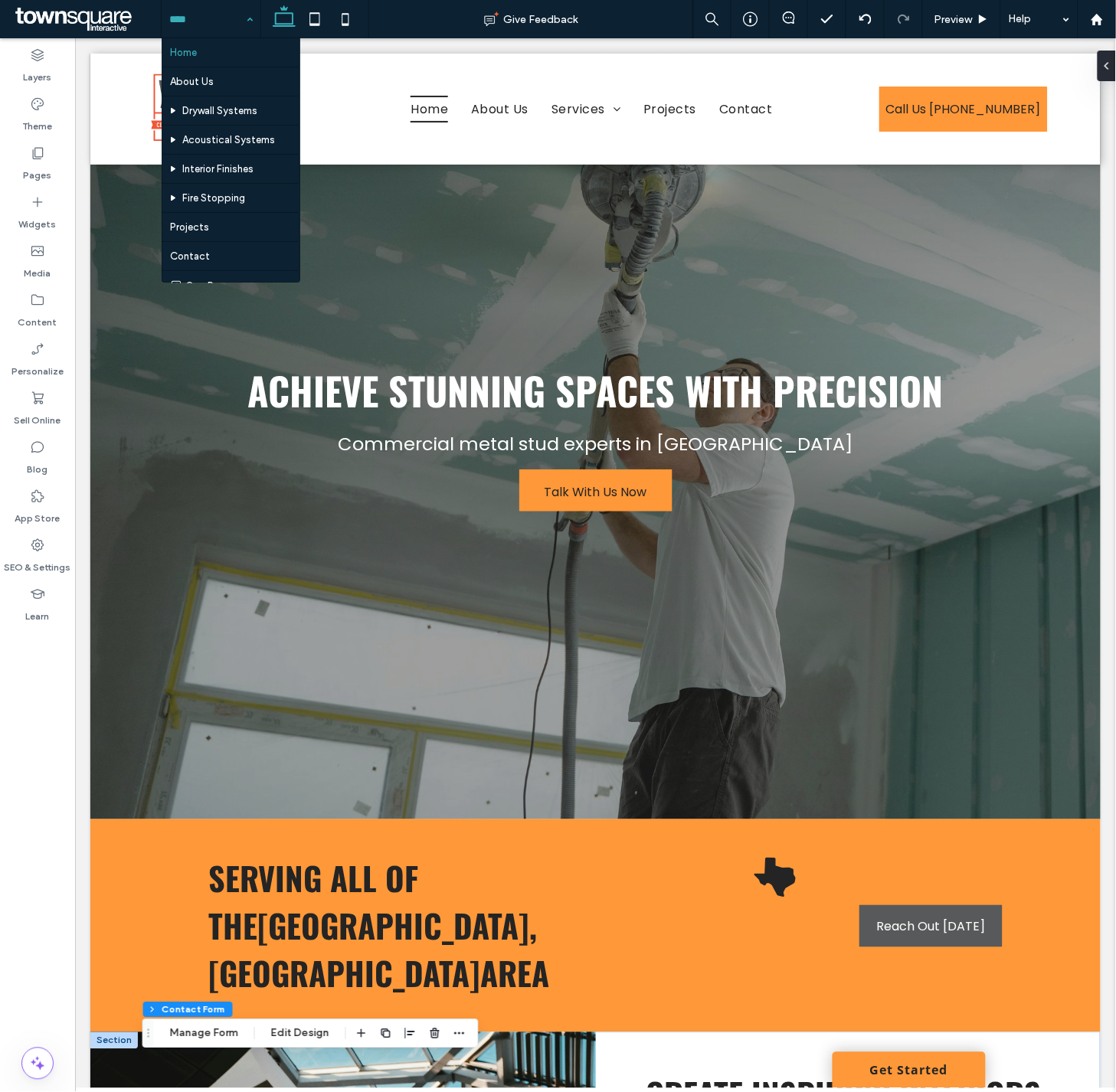
scroll to position [20, 0]
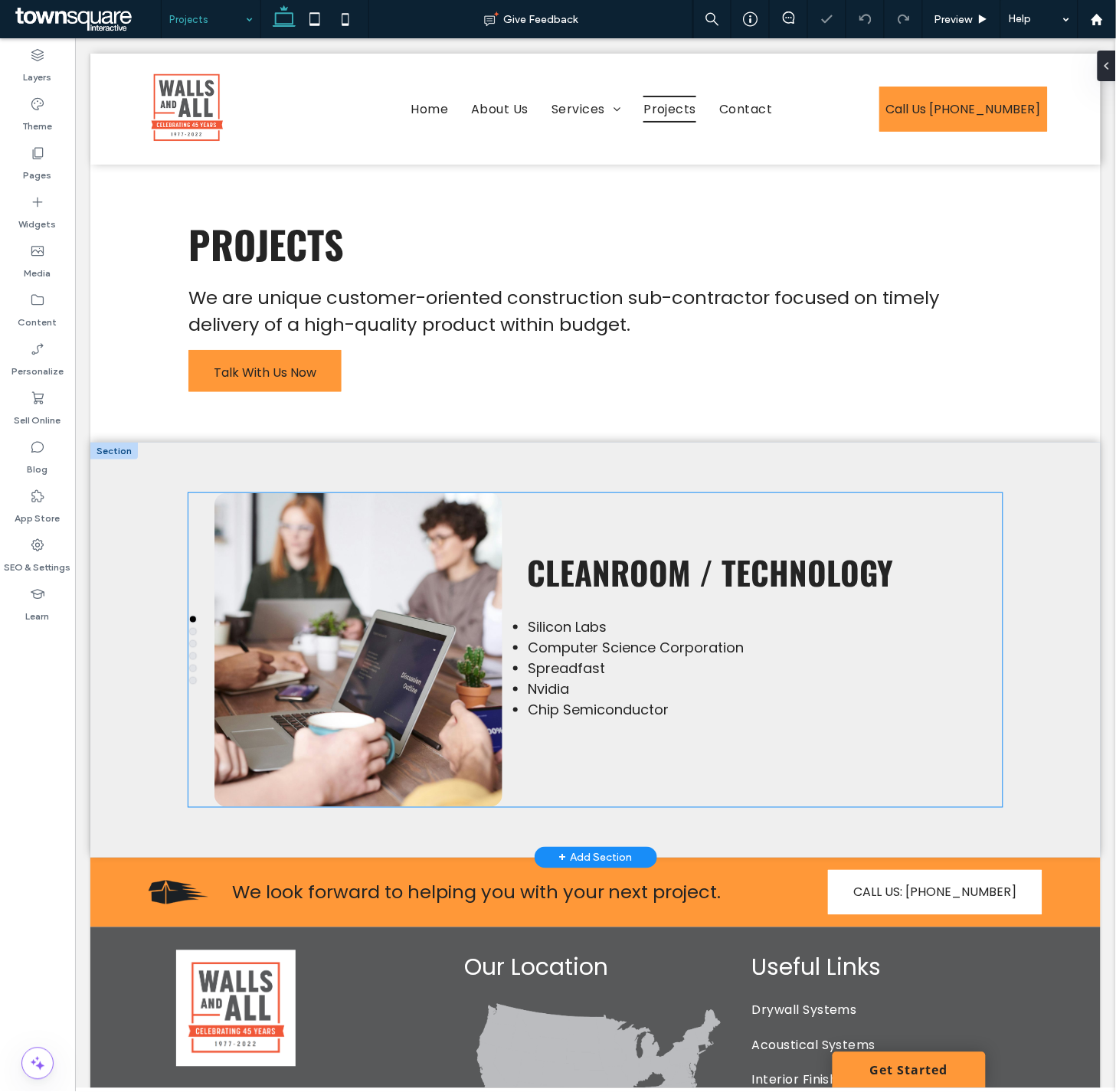
click at [611, 667] on li "Spreadfast" at bounding box center [635, 667] width 216 height 21
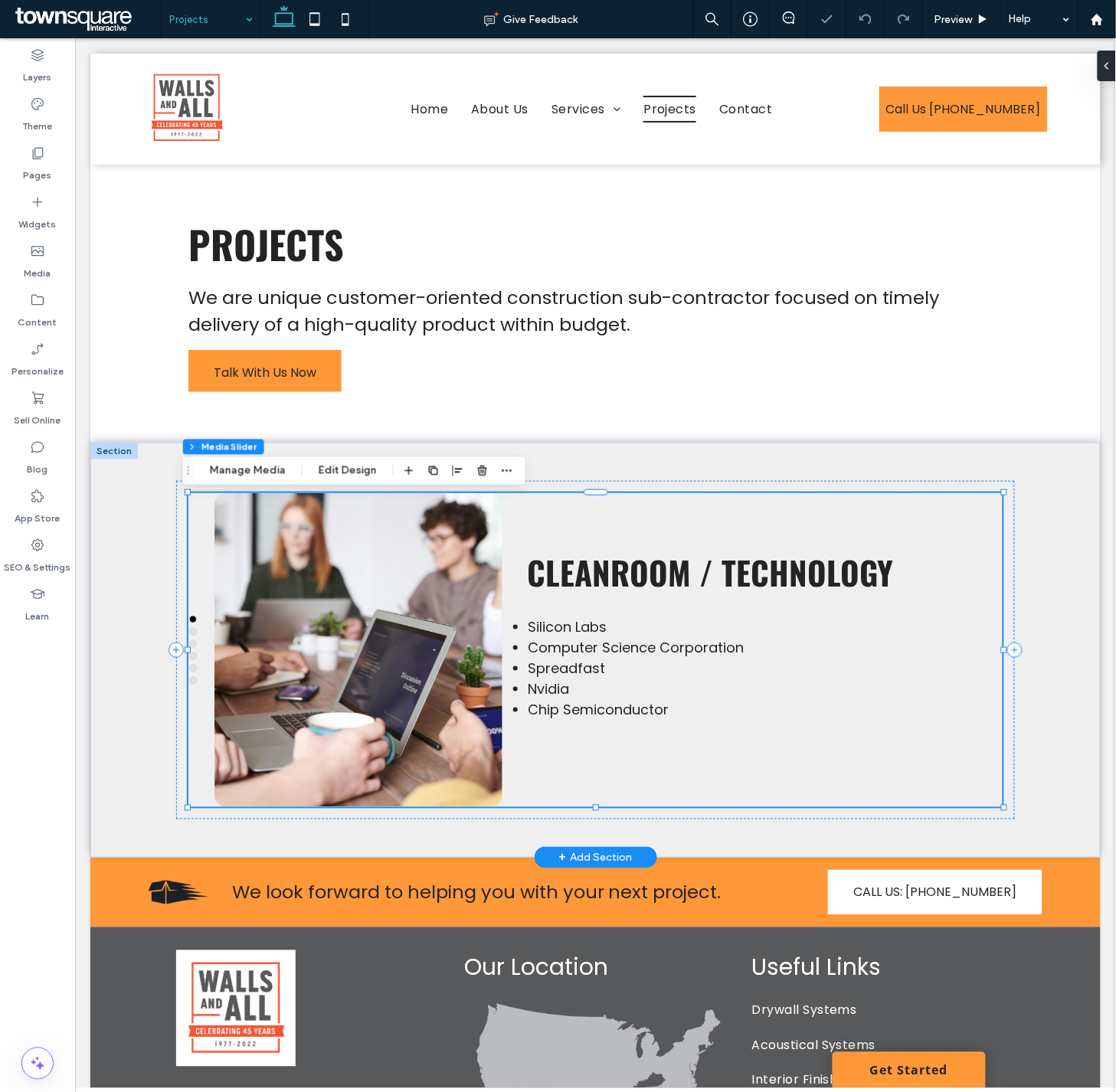
click at [664, 661] on li "Spreadfast" at bounding box center [635, 667] width 216 height 21
drag, startPoint x: 258, startPoint y: 473, endPoint x: 368, endPoint y: 478, distance: 110.1
click at [258, 473] on button "Manage Media" at bounding box center [248, 471] width 96 height 18
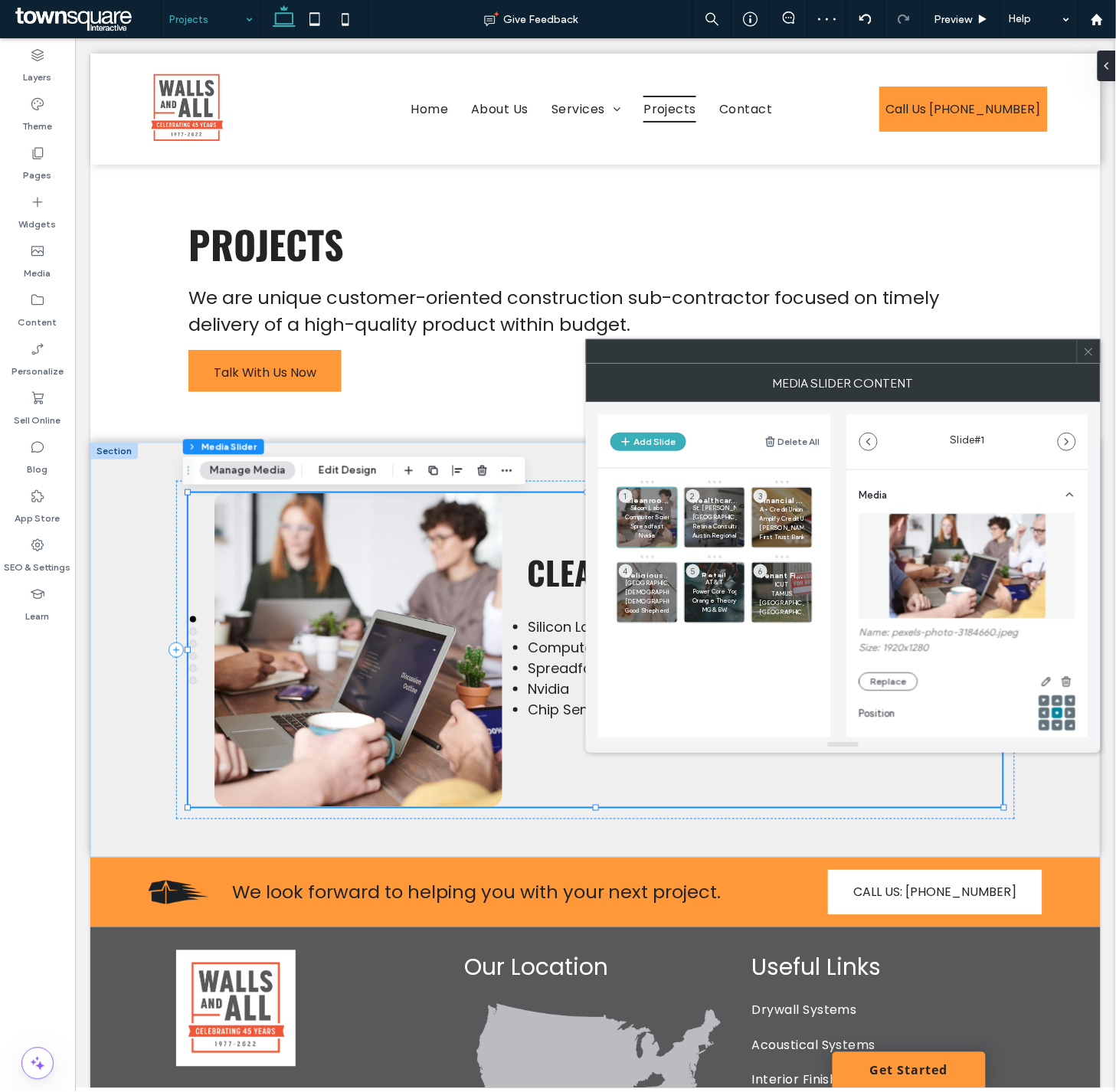
scroll to position [423, 0]
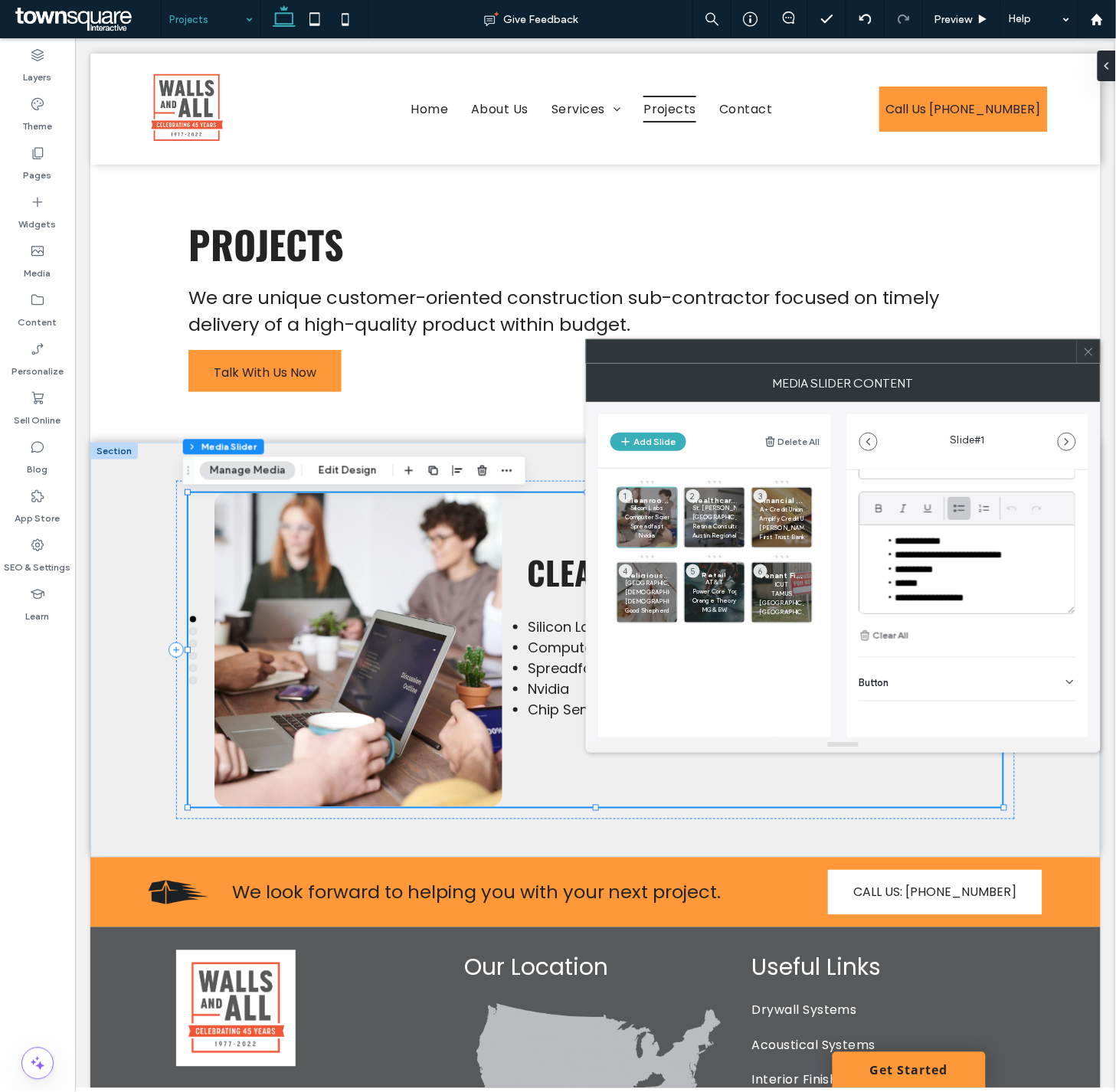
click at [1087, 348] on div at bounding box center [1088, 351] width 23 height 23
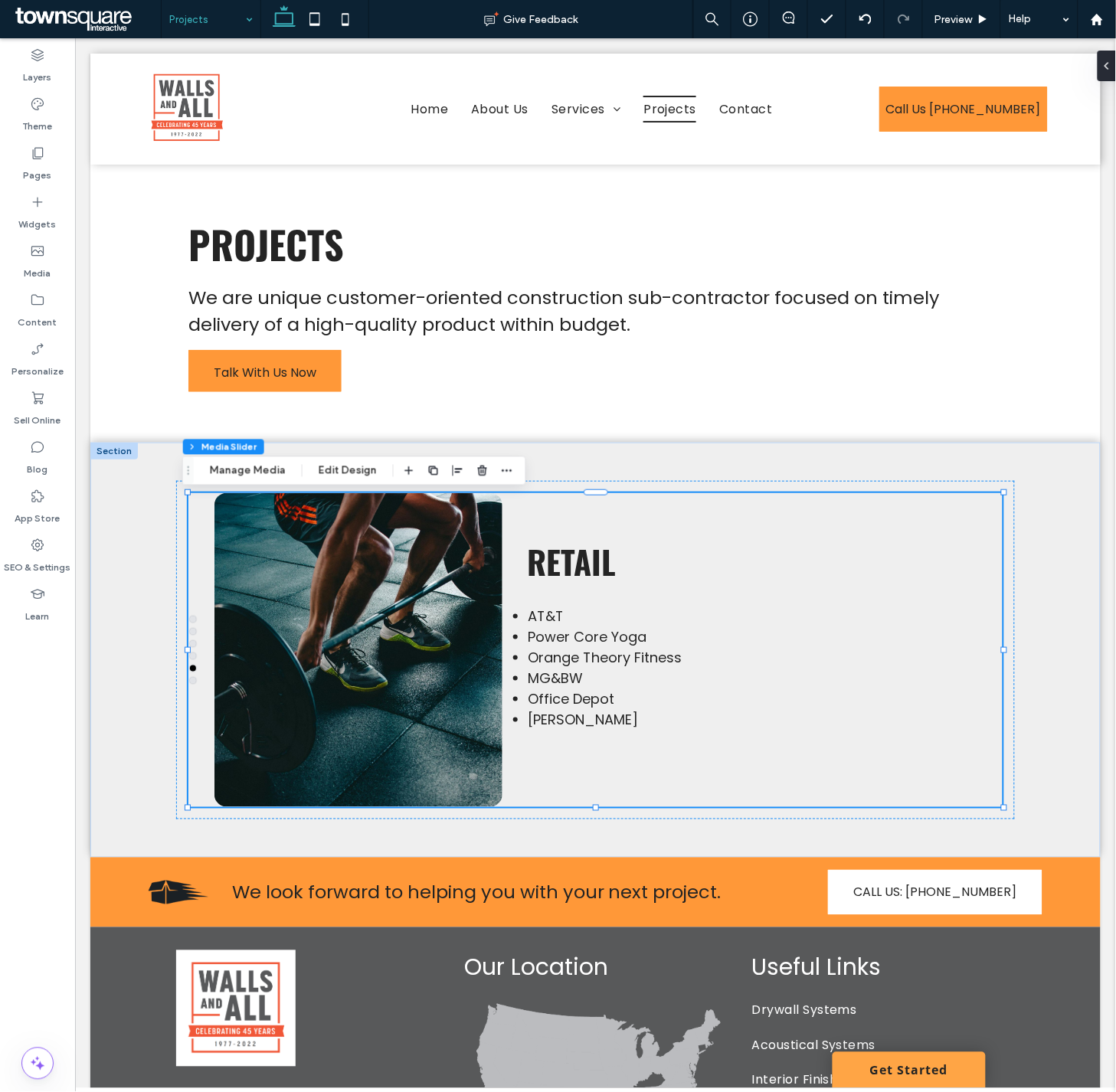
click at [920, 1078] on link "Get Started" at bounding box center [908, 1070] width 153 height 36
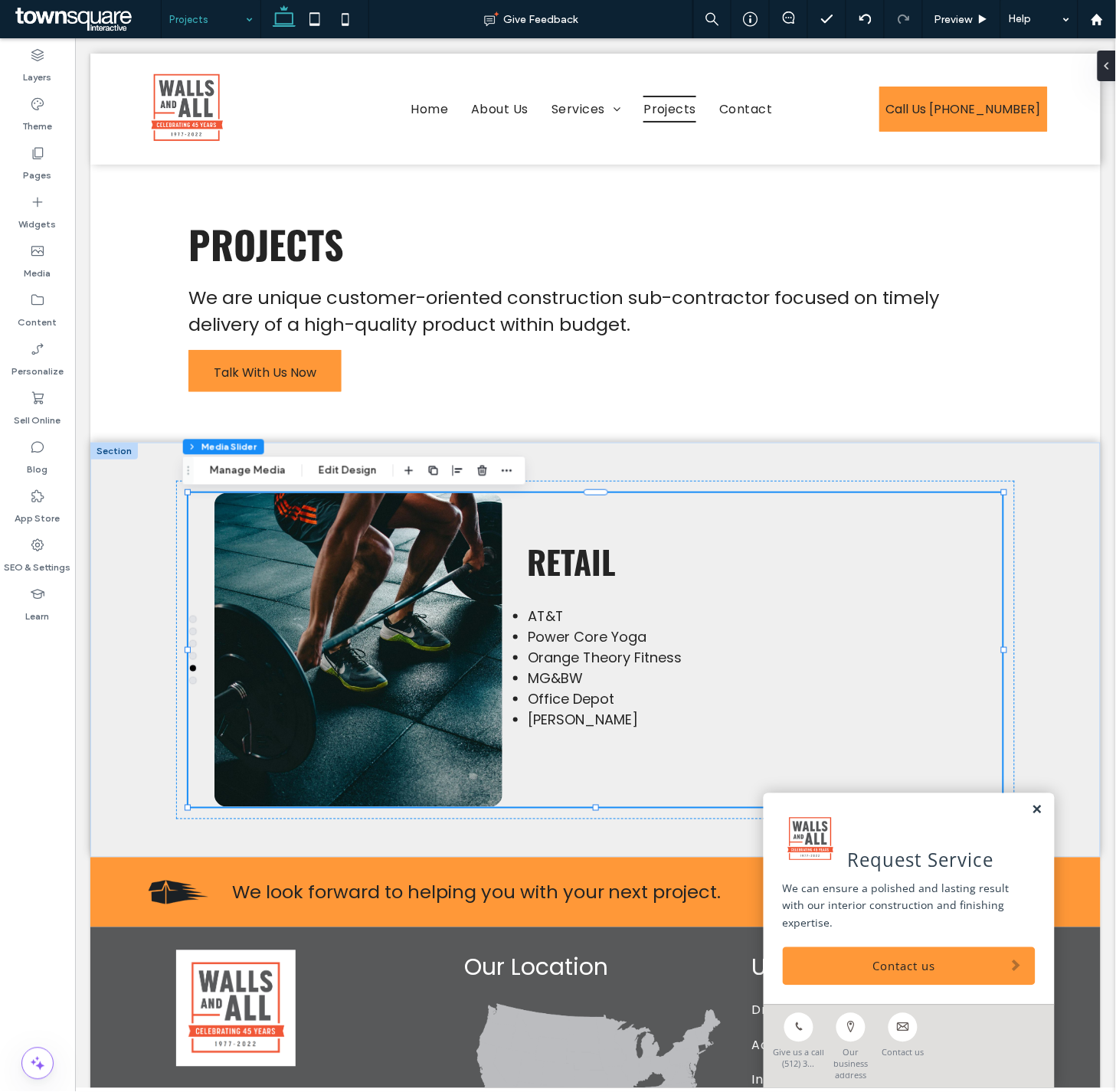
click at [1031, 817] on link at bounding box center [1036, 810] width 12 height 13
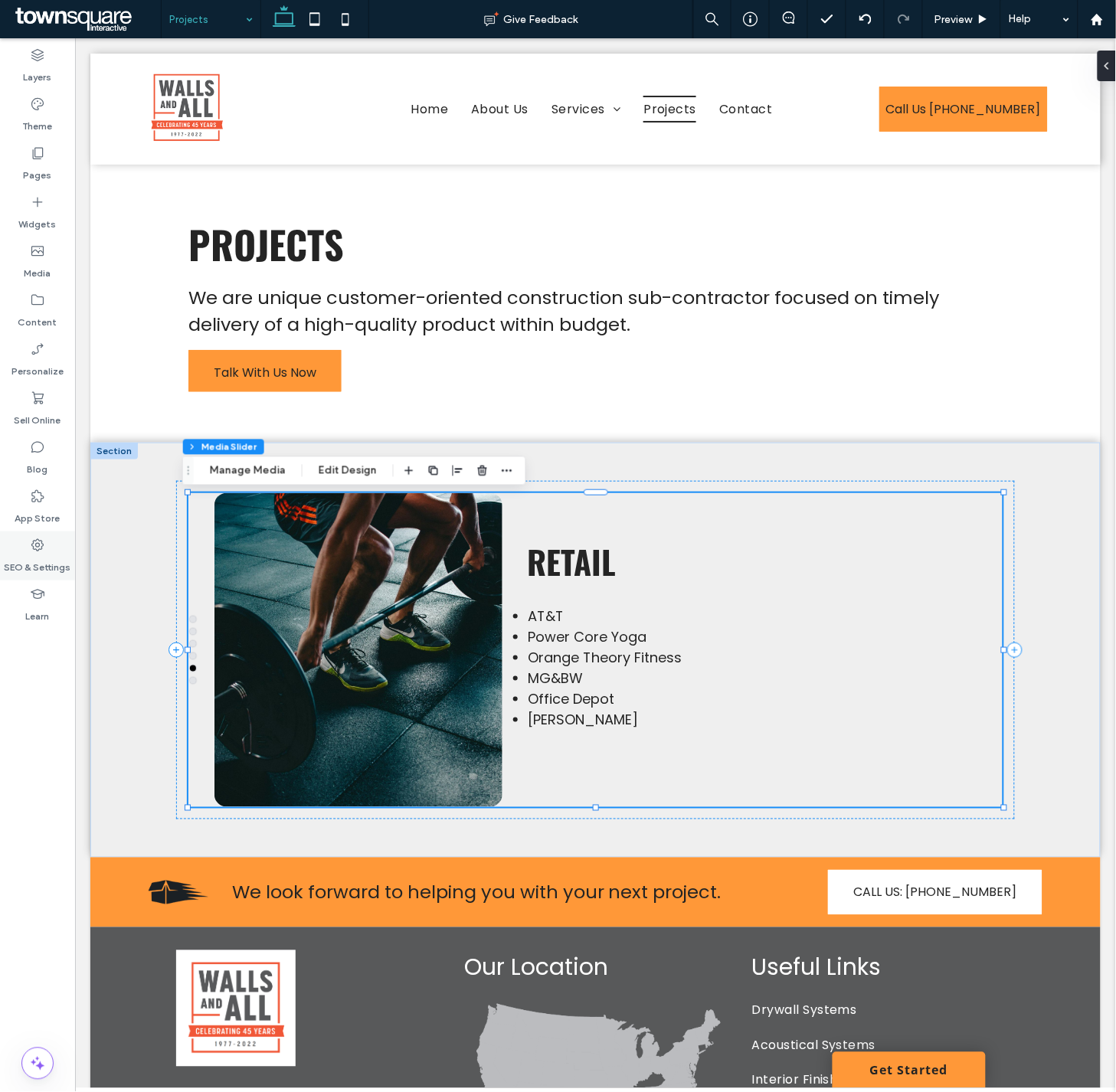
click at [43, 537] on icon at bounding box center [37, 545] width 15 height 15
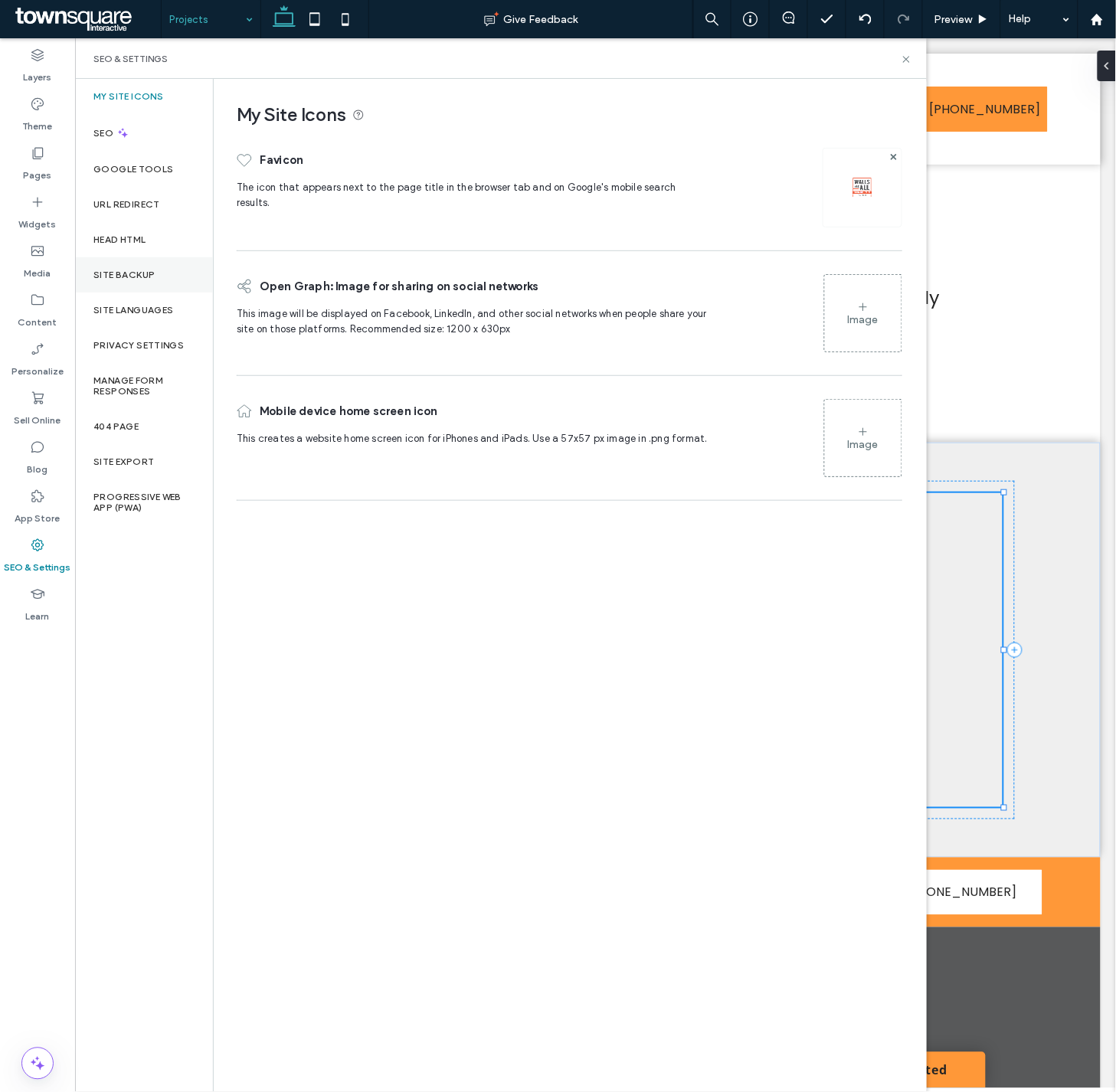
click at [141, 279] on label "Site Backup" at bounding box center [124, 275] width 62 height 11
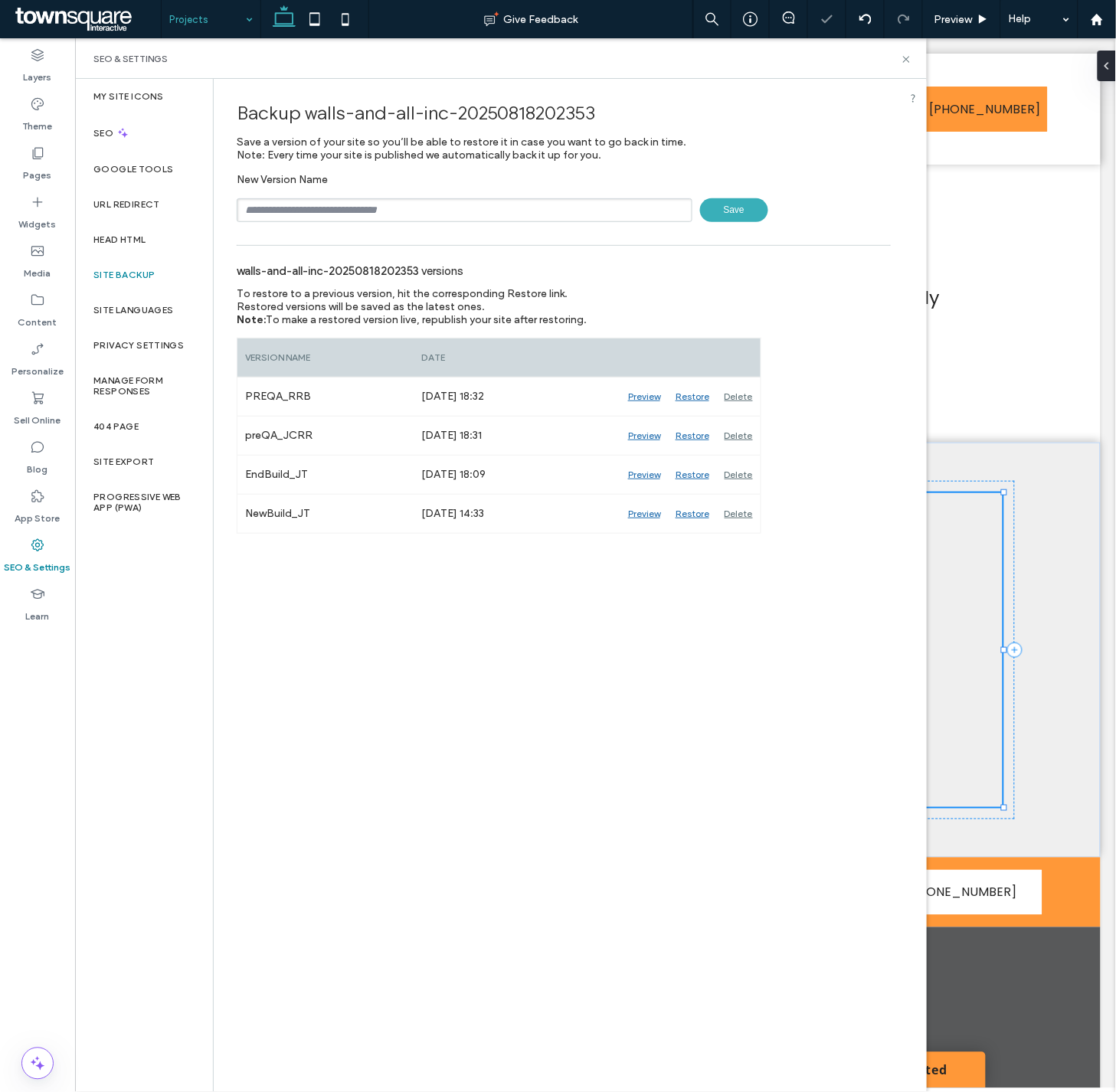
click at [344, 210] on input "text" at bounding box center [464, 210] width 456 height 24
